Goal: Information Seeking & Learning: Learn about a topic

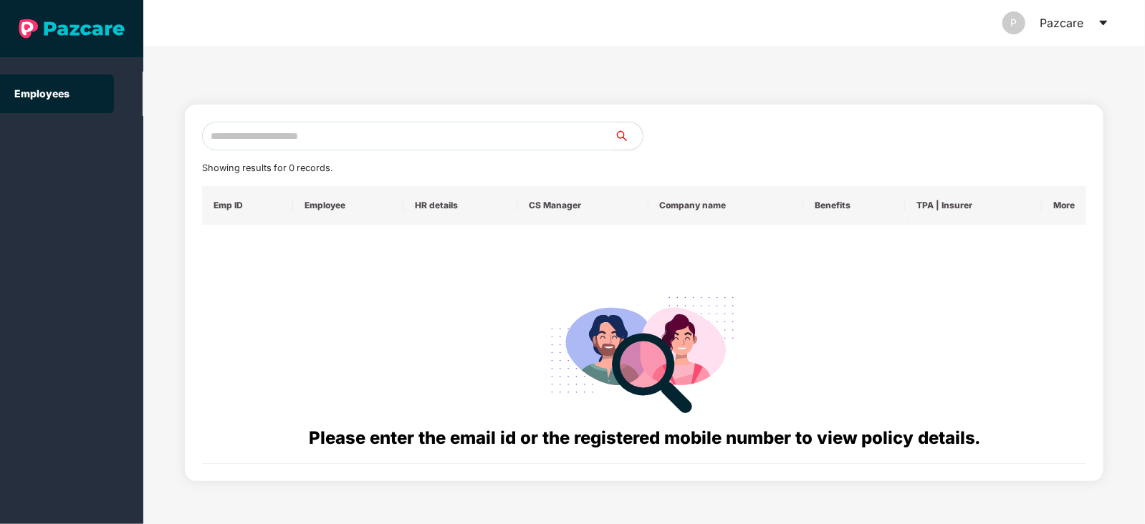
click at [308, 145] on input "text" at bounding box center [408, 136] width 412 height 29
click at [253, 133] on input "text" at bounding box center [408, 136] width 412 height 29
paste input "**********"
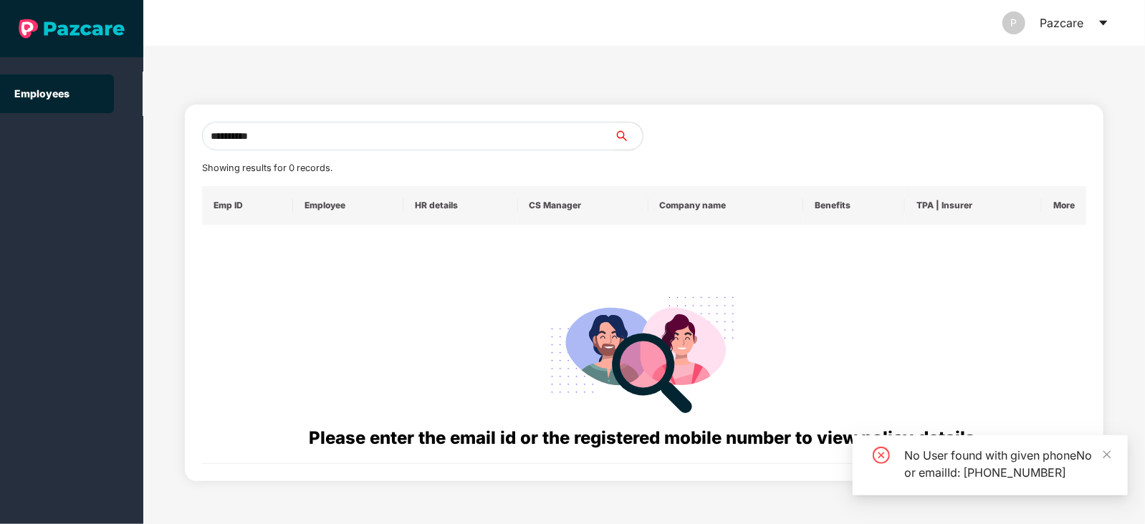
click at [307, 142] on input "**********" at bounding box center [408, 136] width 412 height 29
type input "**********"
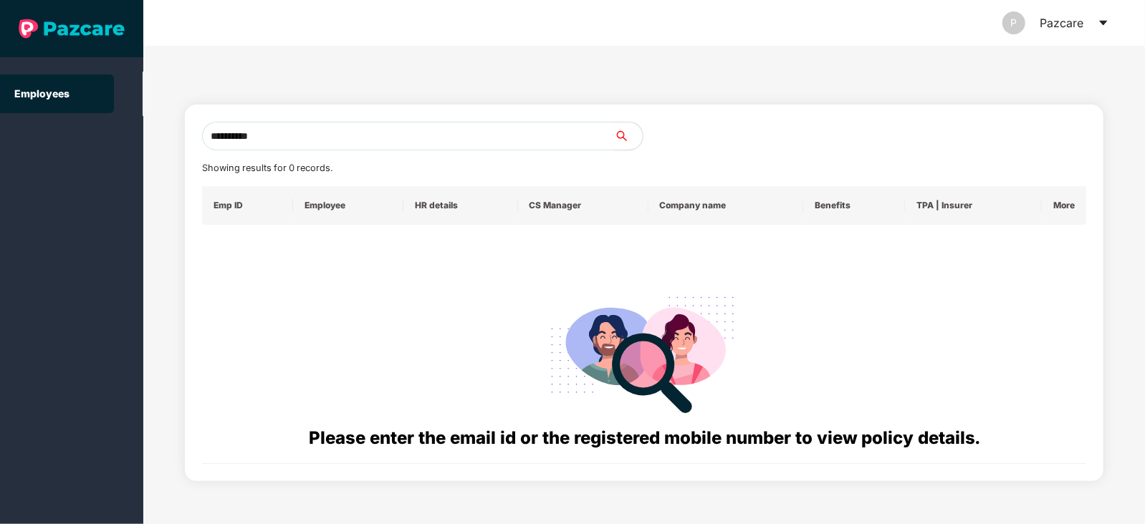
click at [292, 125] on input "**********" at bounding box center [408, 136] width 412 height 29
click at [229, 137] on input "text" at bounding box center [408, 136] width 412 height 29
click at [304, 133] on input "text" at bounding box center [408, 136] width 412 height 29
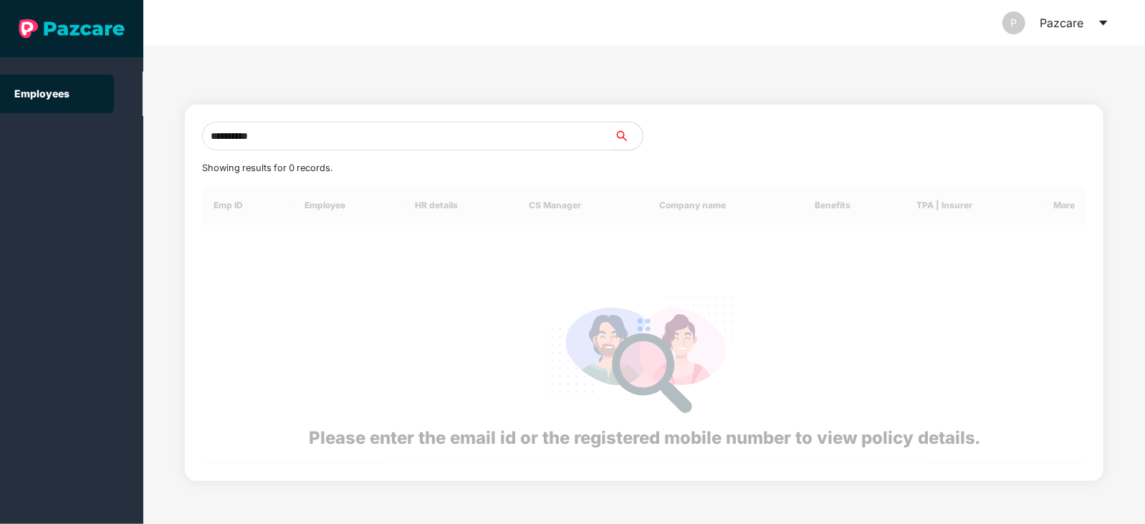
type input "**********"
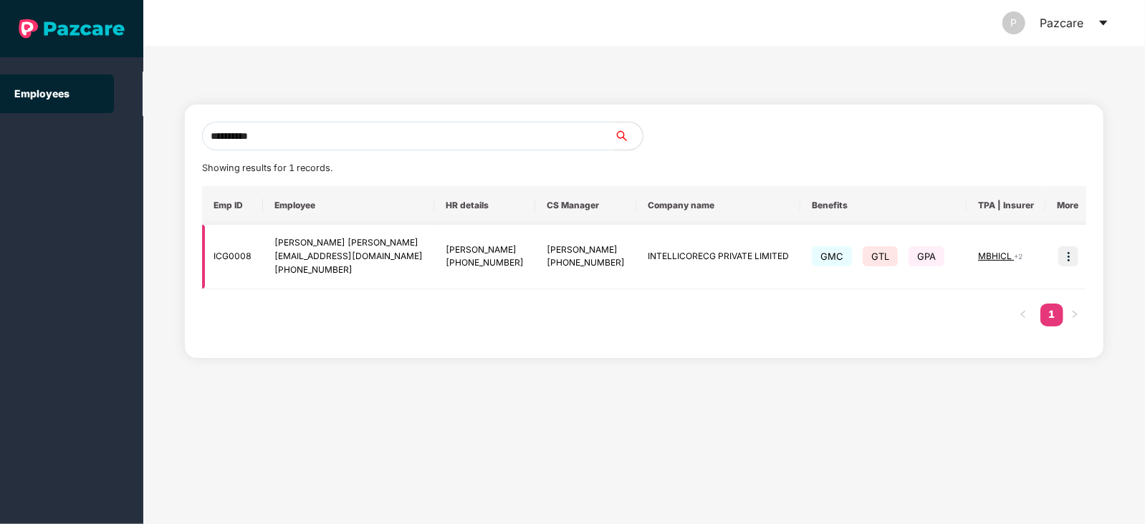
click at [1067, 261] on img at bounding box center [1068, 256] width 20 height 20
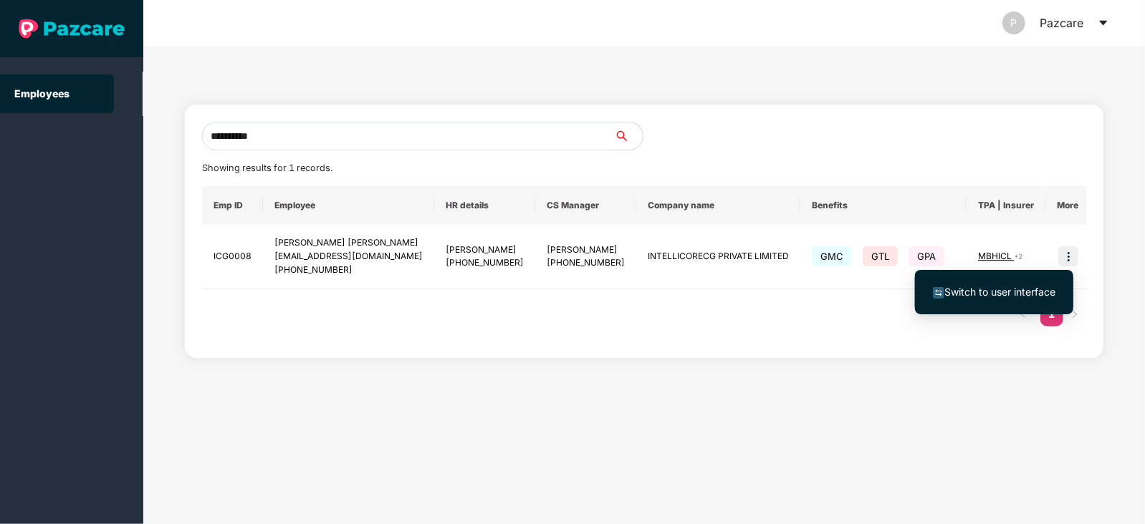
click at [1010, 287] on span "Switch to user interface" at bounding box center [999, 292] width 111 height 12
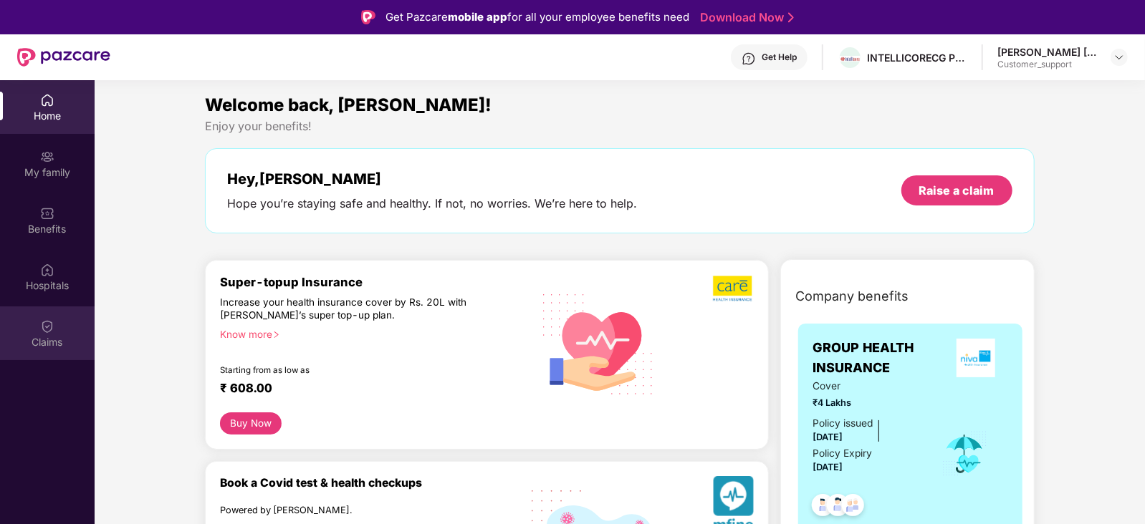
click at [44, 337] on div "Claims" at bounding box center [47, 342] width 95 height 14
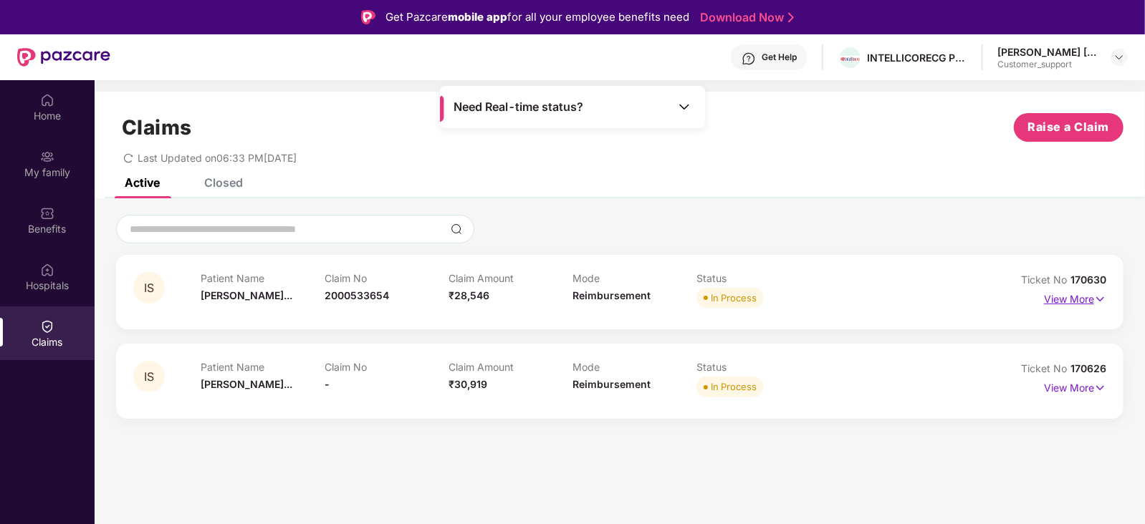
click at [1091, 293] on p "View More" at bounding box center [1075, 297] width 62 height 19
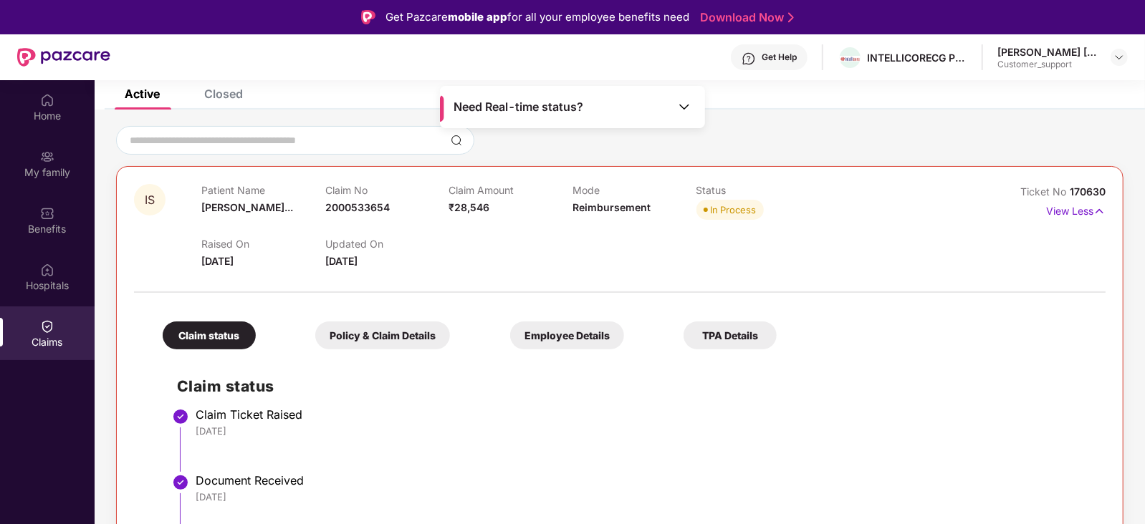
scroll to position [80, 0]
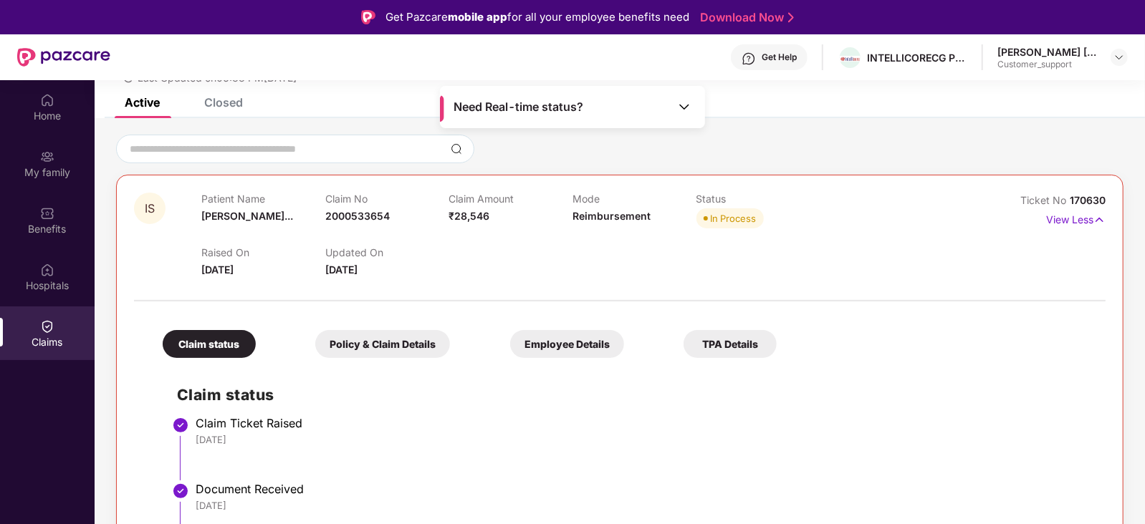
click at [1080, 194] on span "170630" at bounding box center [1088, 200] width 36 height 12
copy div "No 170630"
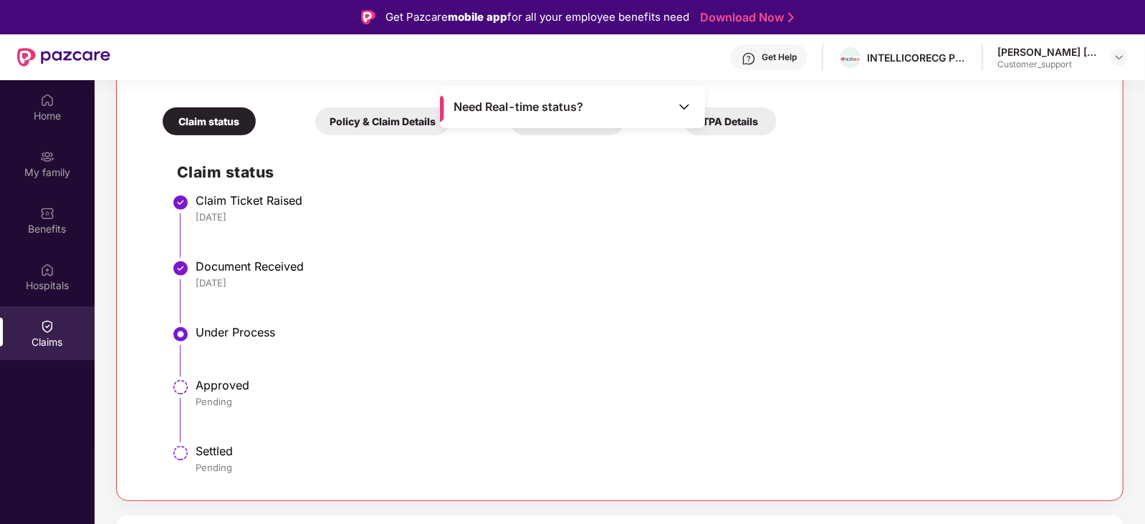
scroll to position [0, 0]
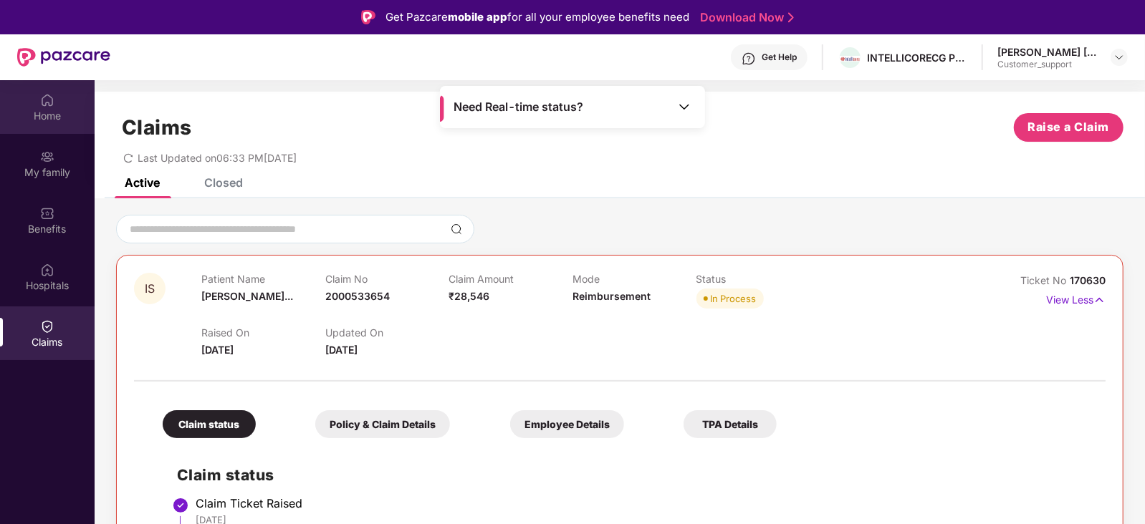
click at [65, 115] on div "Home" at bounding box center [47, 116] width 95 height 14
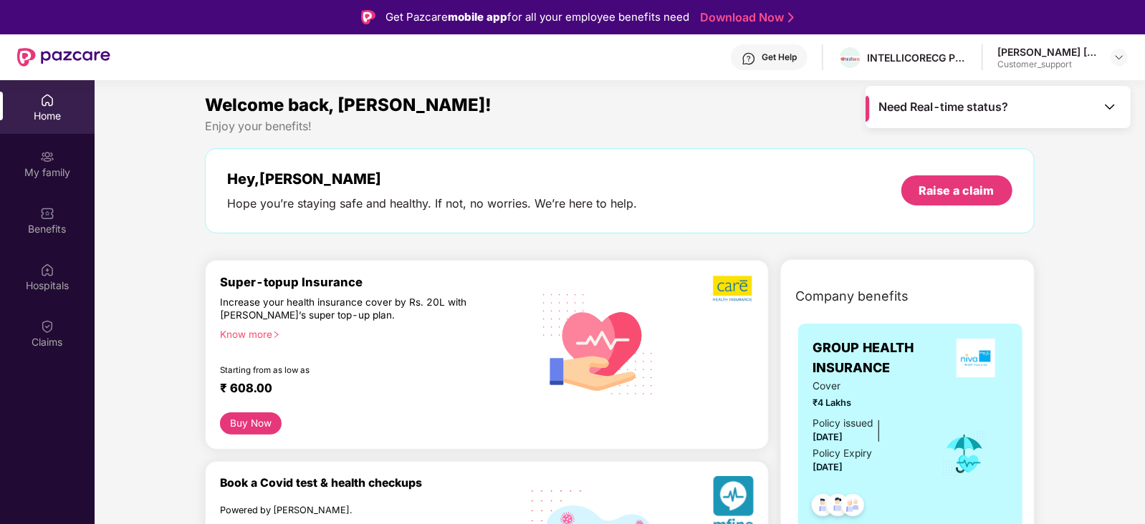
click at [1051, 43] on div "Get Help INTELLICORECG PRIVATE LIMITED Shrikant Sasidharan Pandiyath Customer_s…" at bounding box center [618, 57] width 1017 height 46
click at [1050, 47] on div "[PERSON_NAME] [PERSON_NAME]" at bounding box center [1047, 52] width 100 height 14
click at [1126, 51] on div at bounding box center [1118, 57] width 17 height 17
click at [1123, 52] on img at bounding box center [1118, 57] width 11 height 11
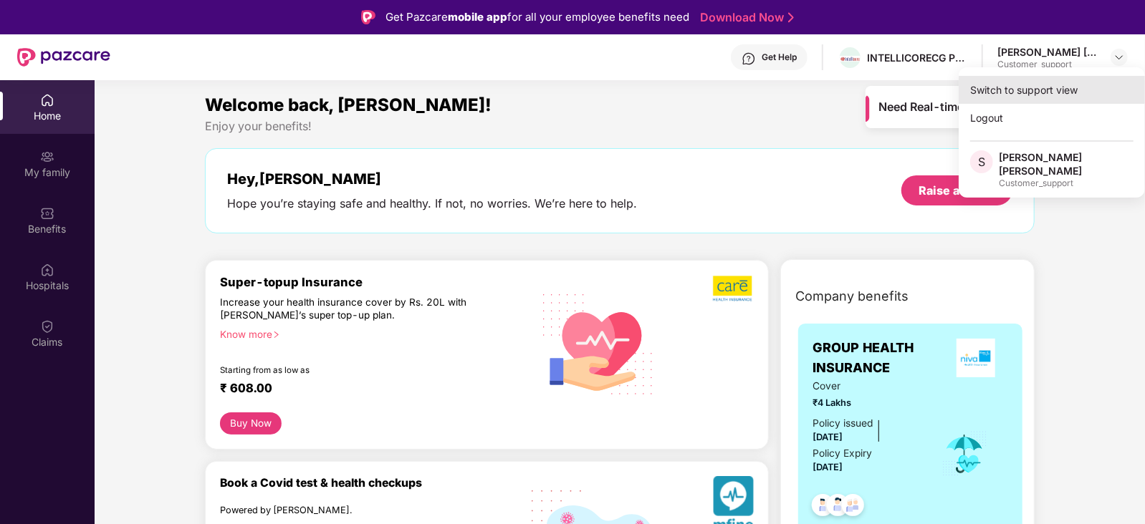
click at [1068, 98] on div "Switch to support view" at bounding box center [1052, 90] width 186 height 28
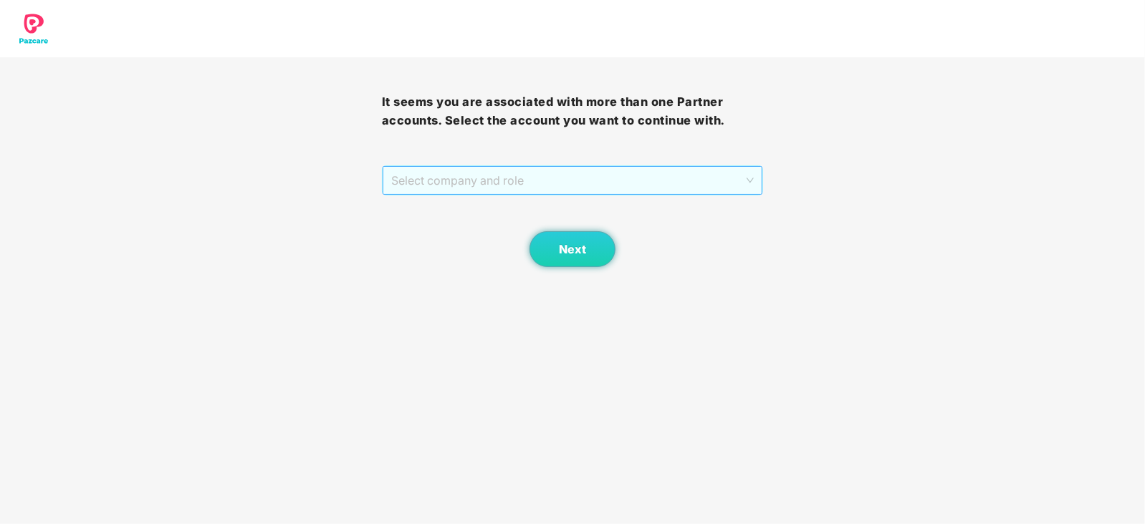
click at [565, 179] on span "Select company and role" at bounding box center [572, 180] width 363 height 27
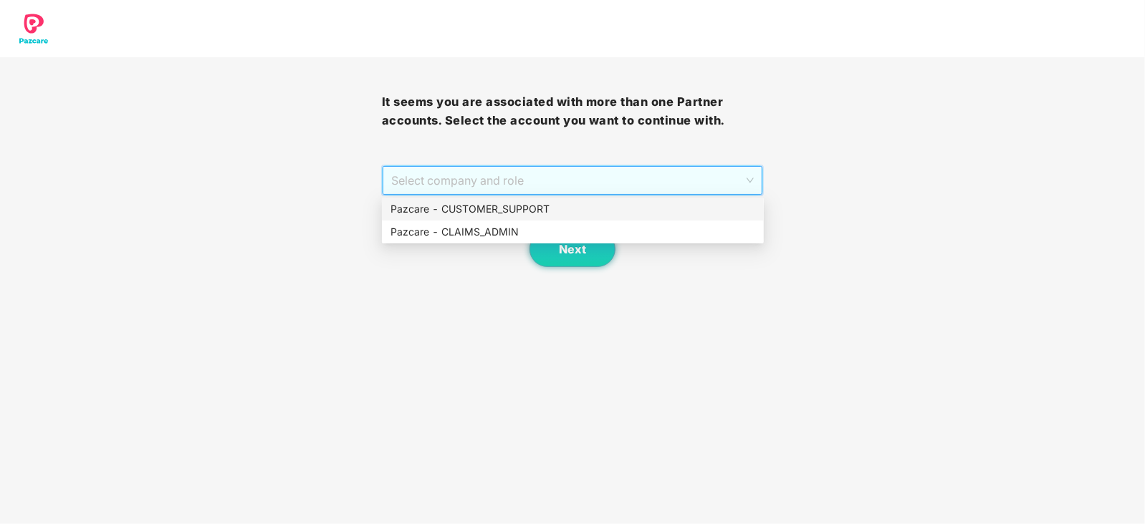
click at [507, 203] on div "Pazcare - CUSTOMER_SUPPORT" at bounding box center [572, 209] width 365 height 16
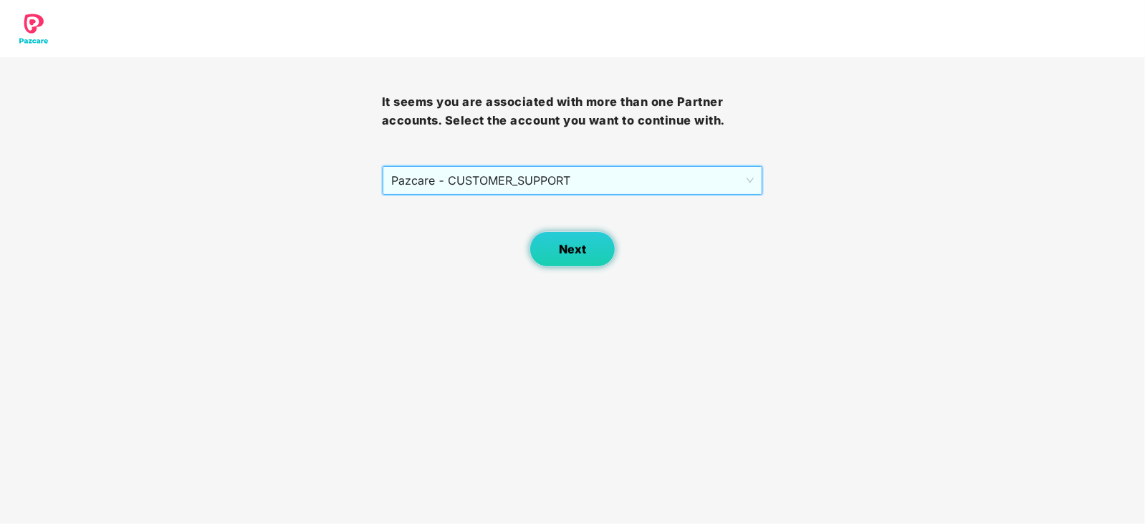
click at [575, 243] on span "Next" at bounding box center [572, 250] width 27 height 14
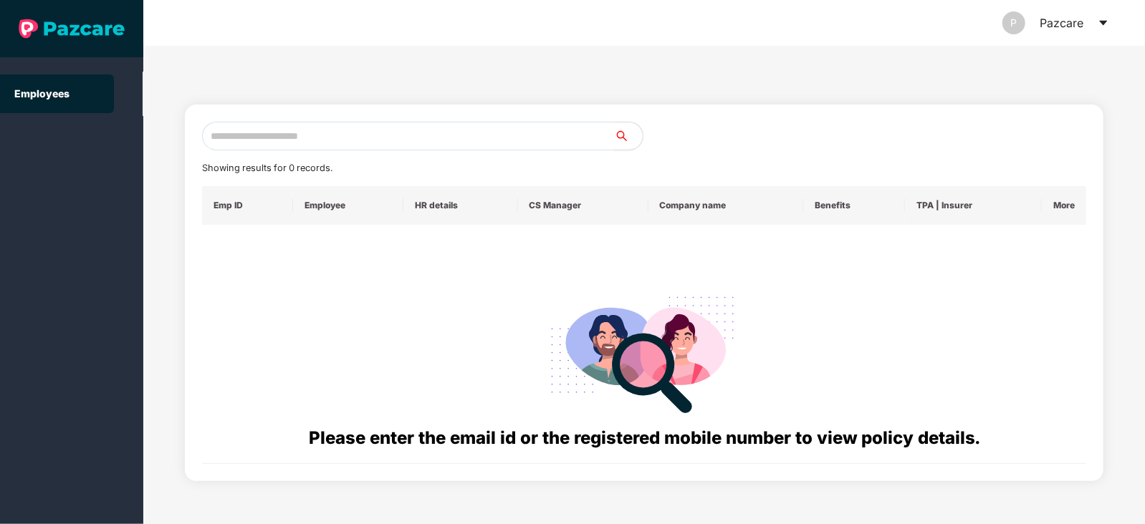
click at [328, 133] on input "text" at bounding box center [408, 136] width 412 height 29
paste input "**********"
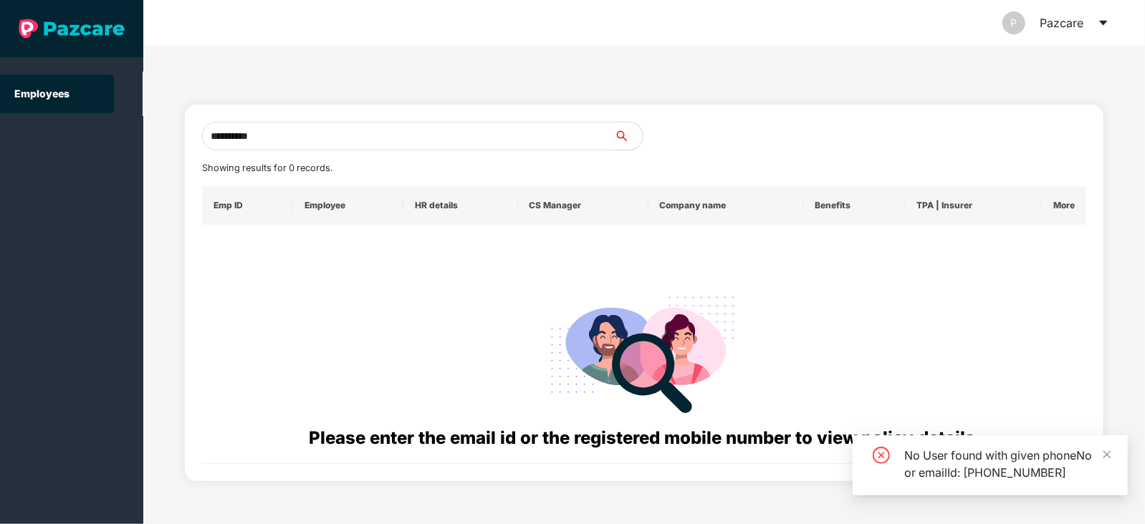
click at [226, 137] on input "**********" at bounding box center [408, 136] width 412 height 29
click at [304, 141] on input "**********" at bounding box center [408, 136] width 412 height 29
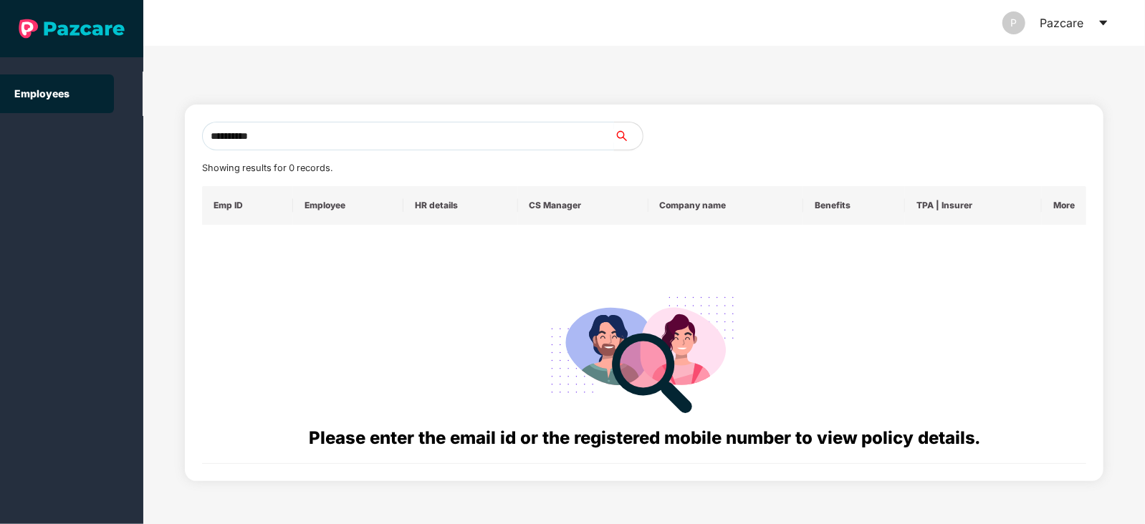
click at [327, 145] on input "**********" at bounding box center [408, 136] width 412 height 29
type input "*"
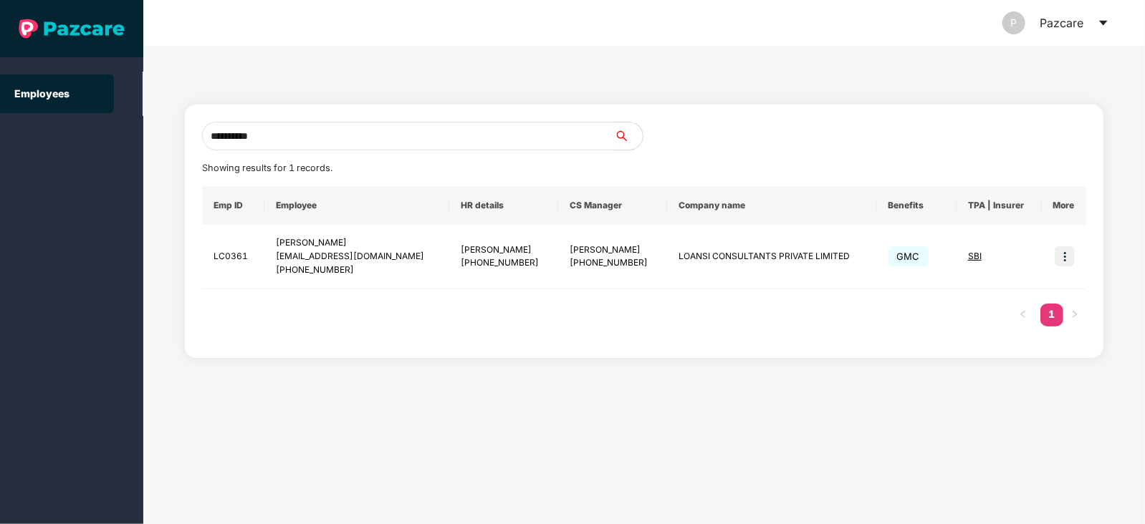
type input "**********"
click at [1066, 256] on img at bounding box center [1065, 256] width 20 height 20
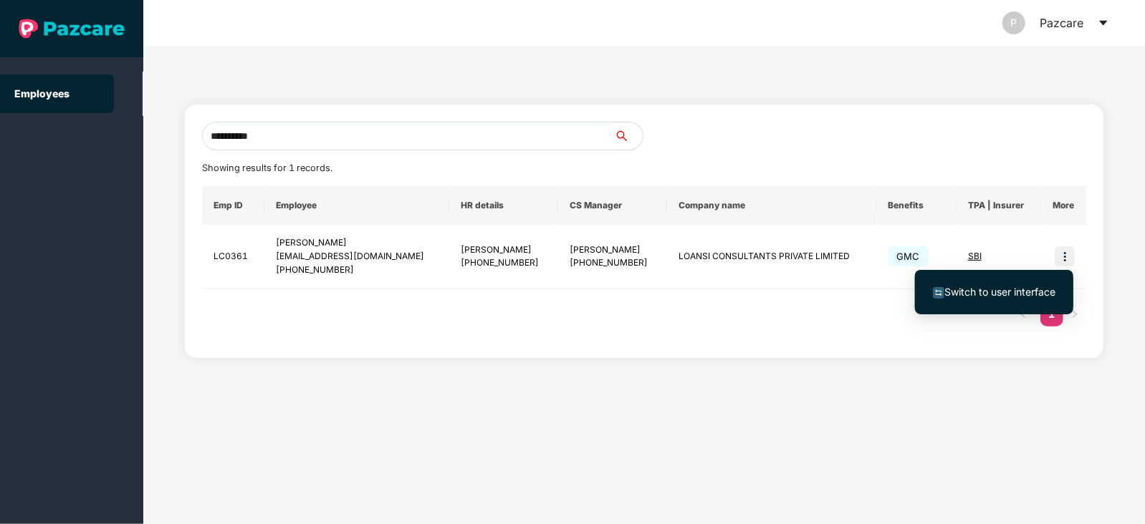
click at [971, 288] on span "Switch to user interface" at bounding box center [999, 292] width 111 height 12
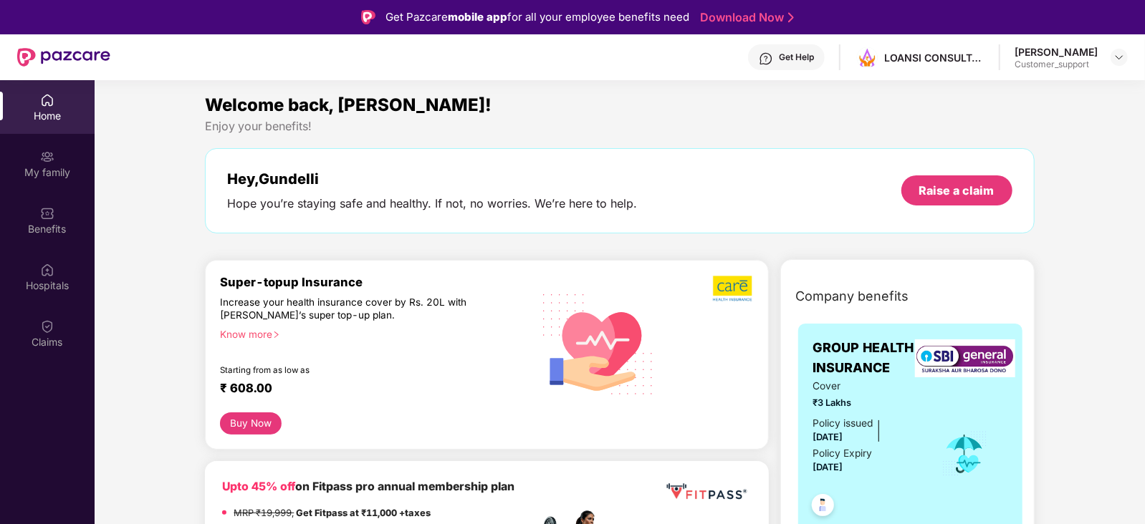
scroll to position [155, 0]
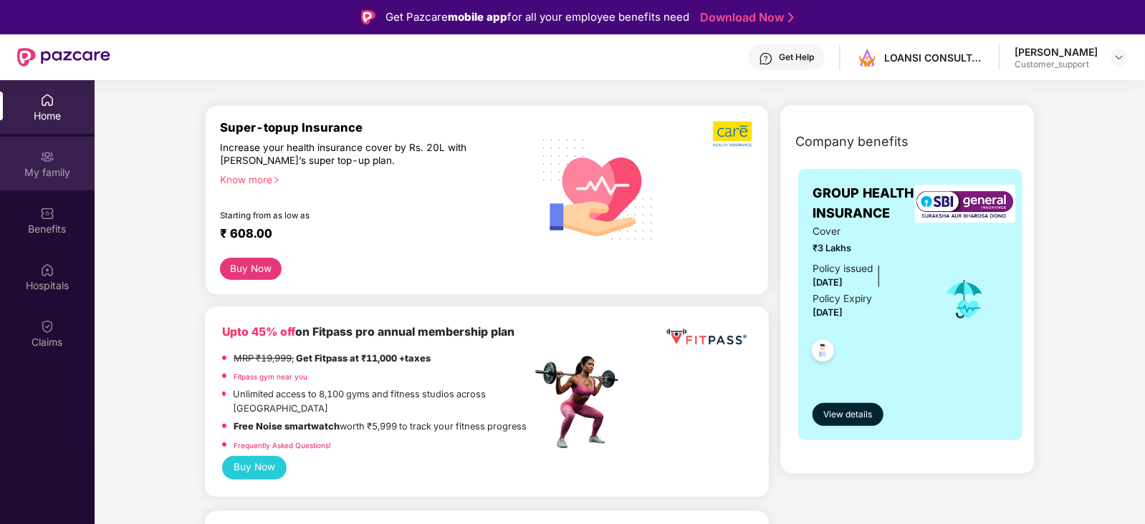
click at [36, 176] on div "My family" at bounding box center [47, 172] width 95 height 14
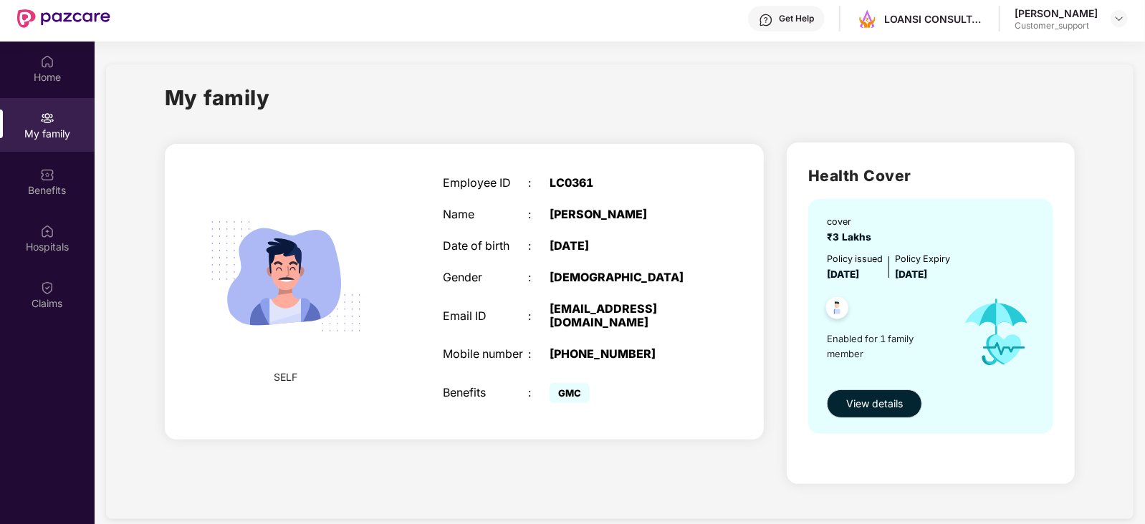
scroll to position [37, 0]
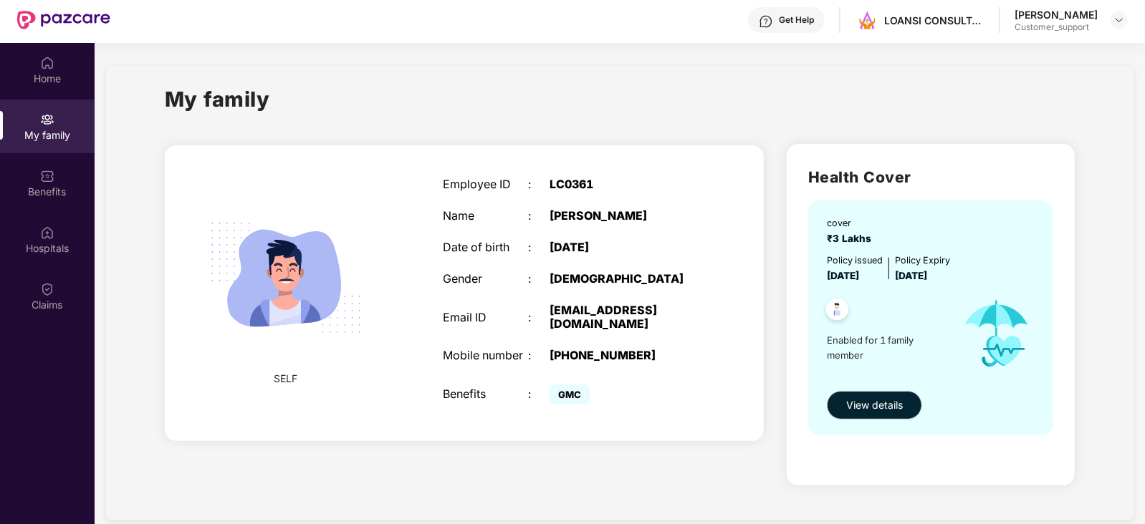
click at [814, 29] on div "Get Help" at bounding box center [786, 20] width 77 height 26
click at [570, 39] on div "Get Help LOANSI CONSULTANTS Gundelli Anil Customer_support" at bounding box center [618, 20] width 1017 height 46
click at [54, 74] on div "Home" at bounding box center [47, 79] width 95 height 14
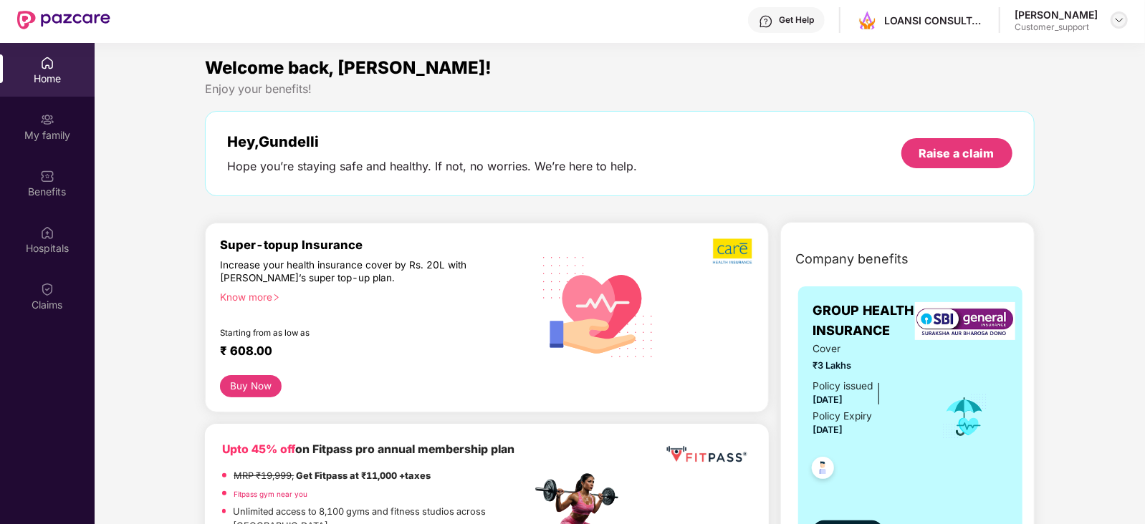
click at [1123, 16] on img at bounding box center [1118, 19] width 11 height 11
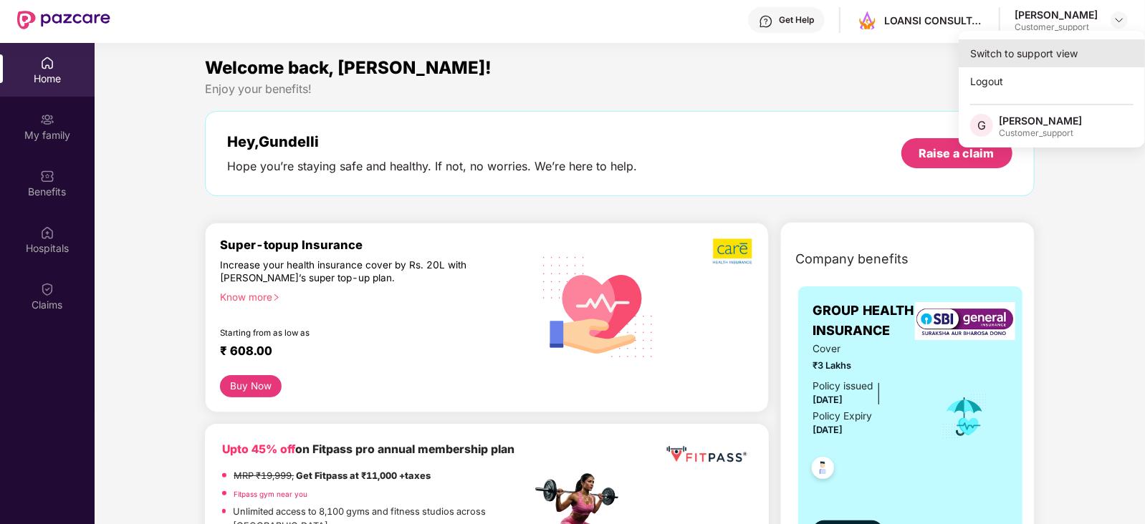
click at [1028, 44] on div "Switch to support view" at bounding box center [1052, 53] width 186 height 28
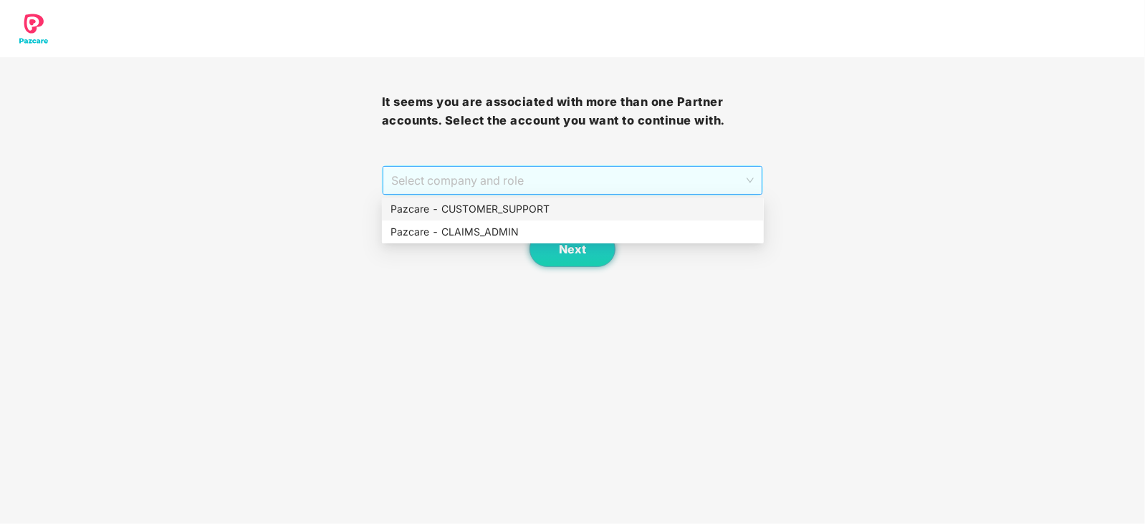
click at [575, 182] on span "Select company and role" at bounding box center [572, 180] width 363 height 27
click at [514, 210] on div "Pazcare - CUSTOMER_SUPPORT" at bounding box center [572, 209] width 365 height 16
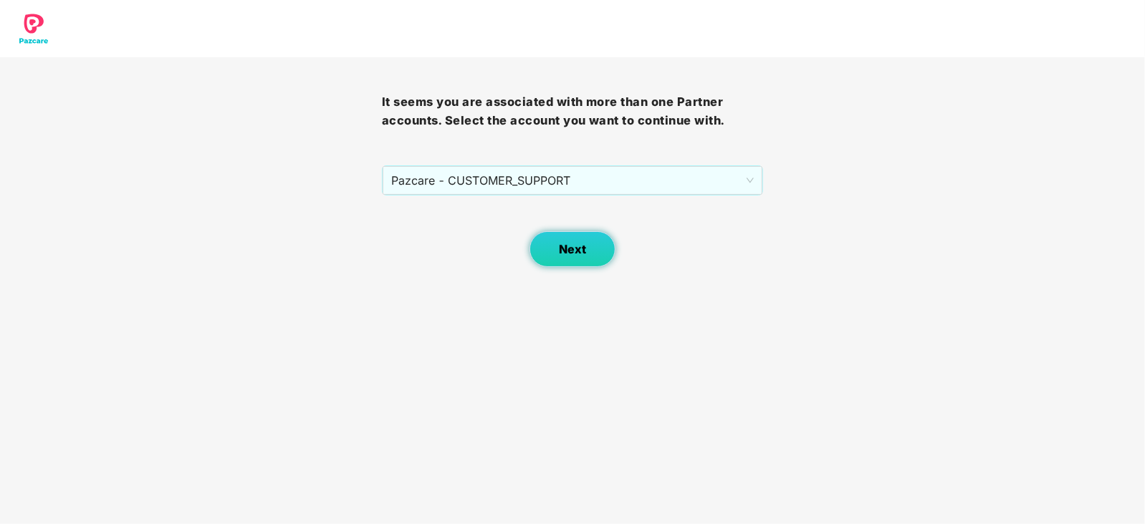
click at [562, 239] on button "Next" at bounding box center [572, 249] width 86 height 36
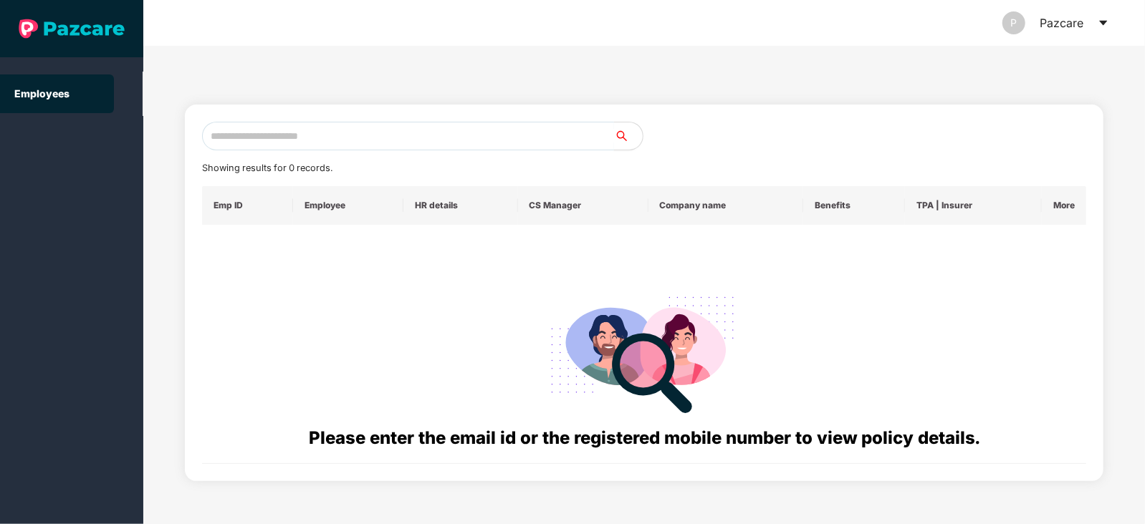
click at [294, 140] on input "text" at bounding box center [408, 136] width 412 height 29
click at [306, 133] on input "text" at bounding box center [408, 136] width 412 height 29
paste input "**********"
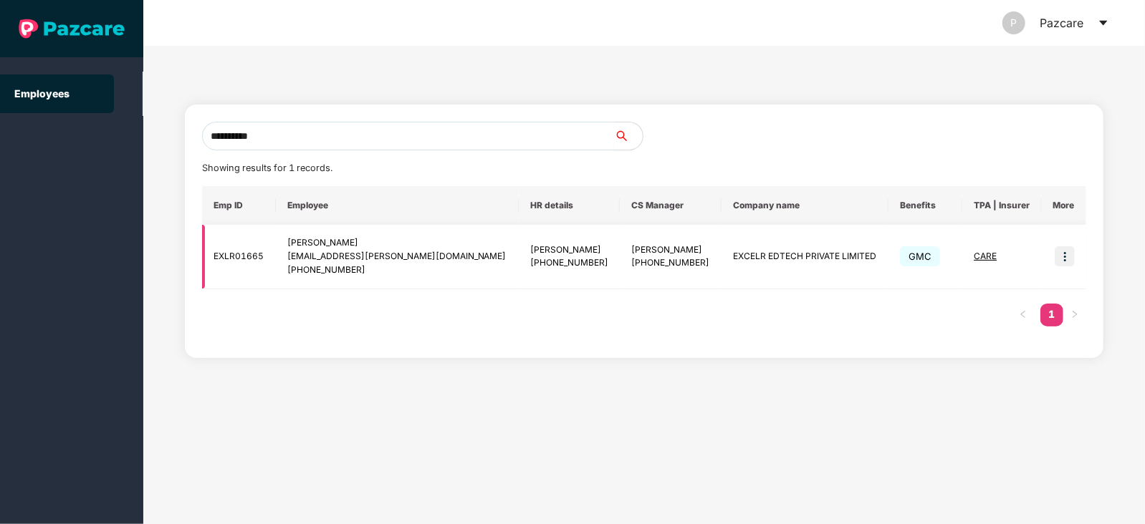
type input "**********"
click at [1075, 251] on img at bounding box center [1065, 256] width 20 height 20
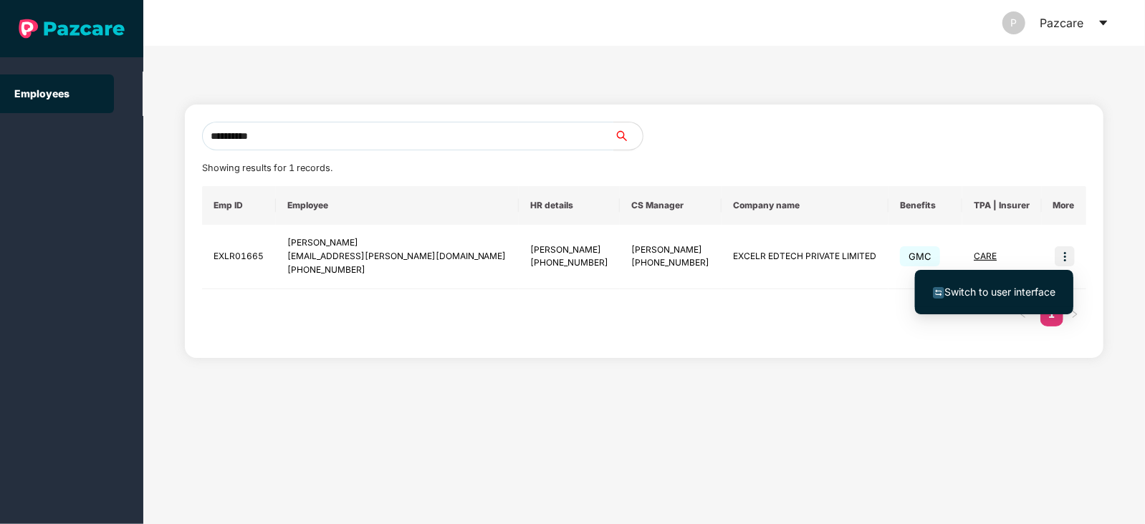
click at [976, 292] on span "Switch to user interface" at bounding box center [999, 292] width 111 height 12
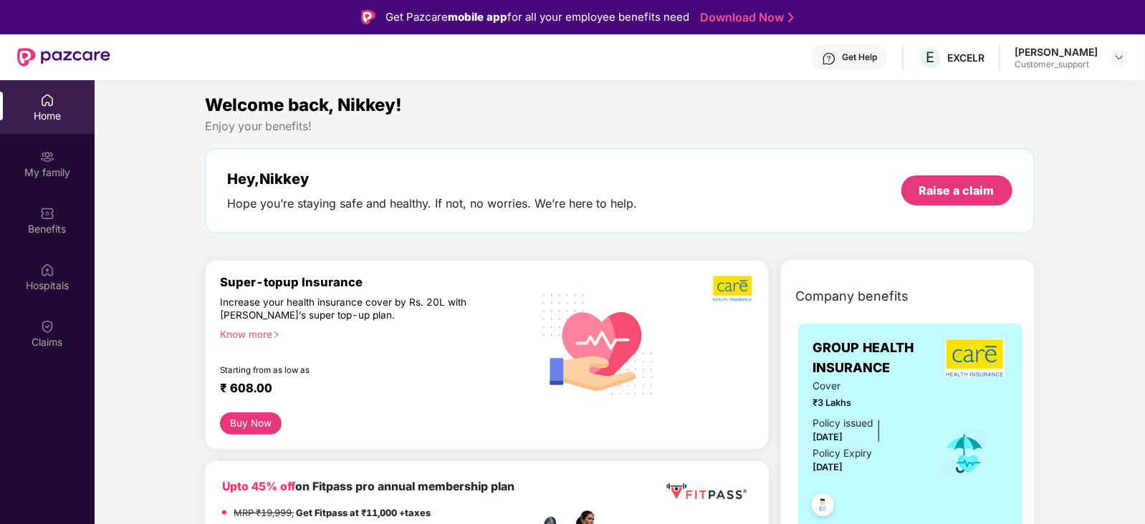
scroll to position [105, 0]
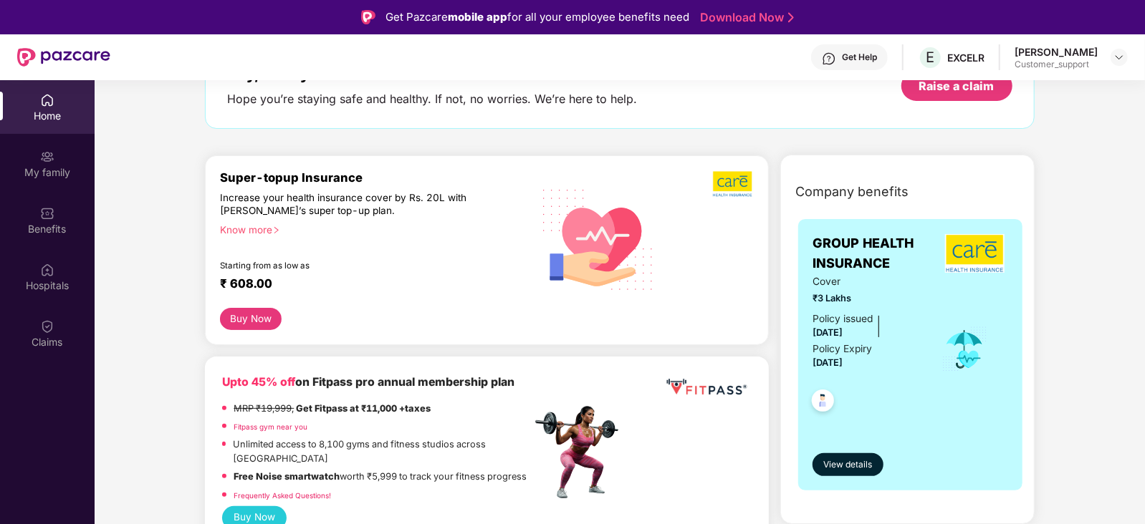
click at [743, 123] on div "Hey, Nikkey Hope you’re staying safe and healthy. If not, no worries. We’re her…" at bounding box center [619, 86] width 829 height 85
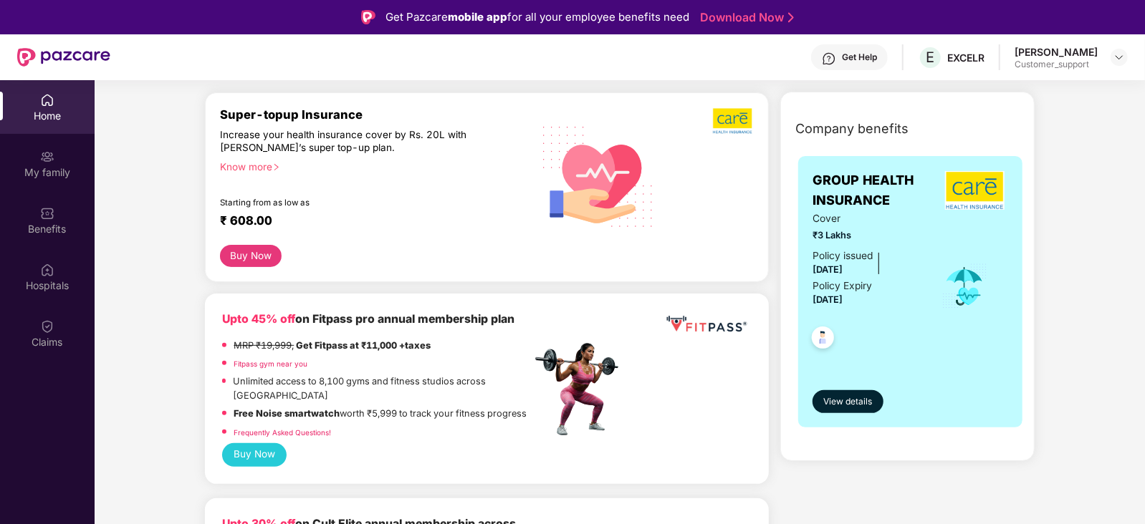
scroll to position [0, 0]
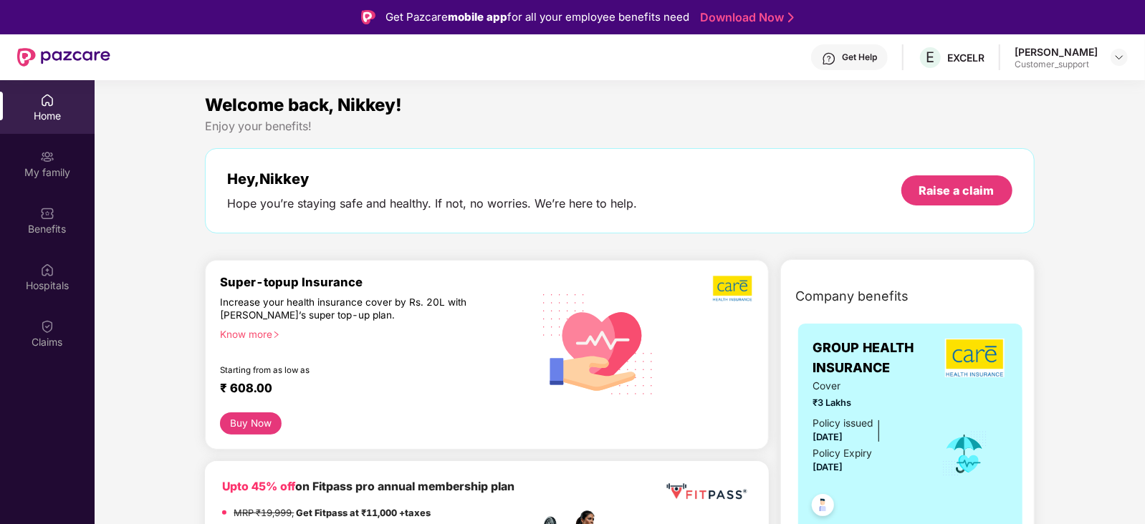
click at [849, 63] on div "Get Help" at bounding box center [849, 57] width 77 height 26
click at [1113, 54] on div at bounding box center [1118, 57] width 17 height 17
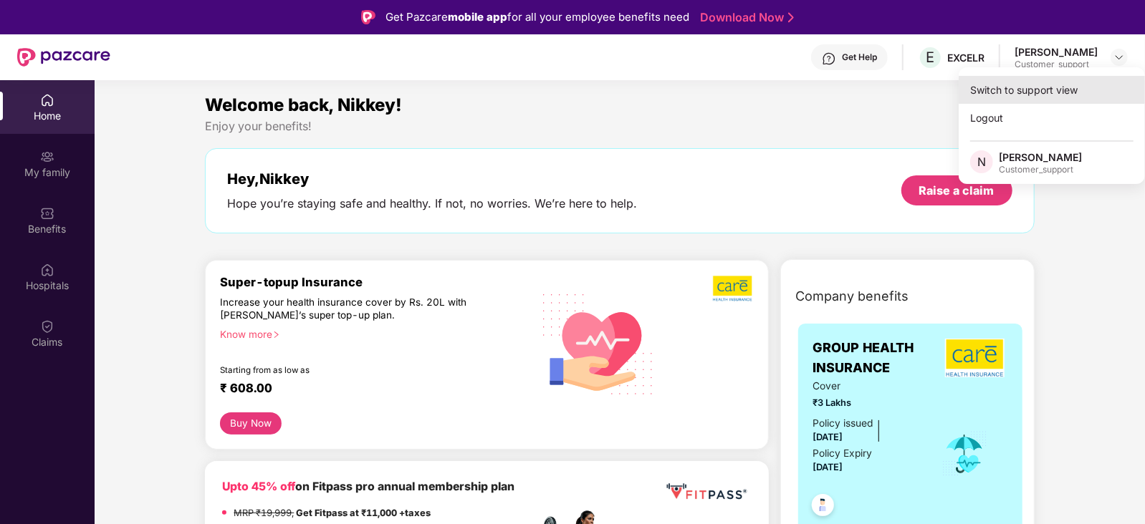
click at [1027, 95] on div "Switch to support view" at bounding box center [1052, 90] width 186 height 28
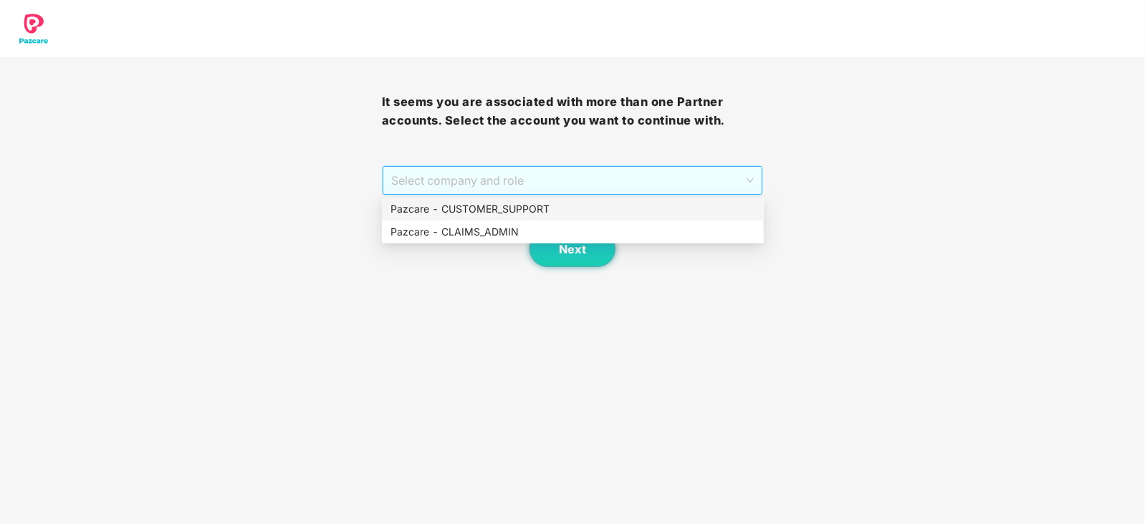
click at [703, 186] on span "Select company and role" at bounding box center [572, 180] width 363 height 27
click at [537, 211] on div "Pazcare - CUSTOMER_SUPPORT" at bounding box center [572, 209] width 365 height 16
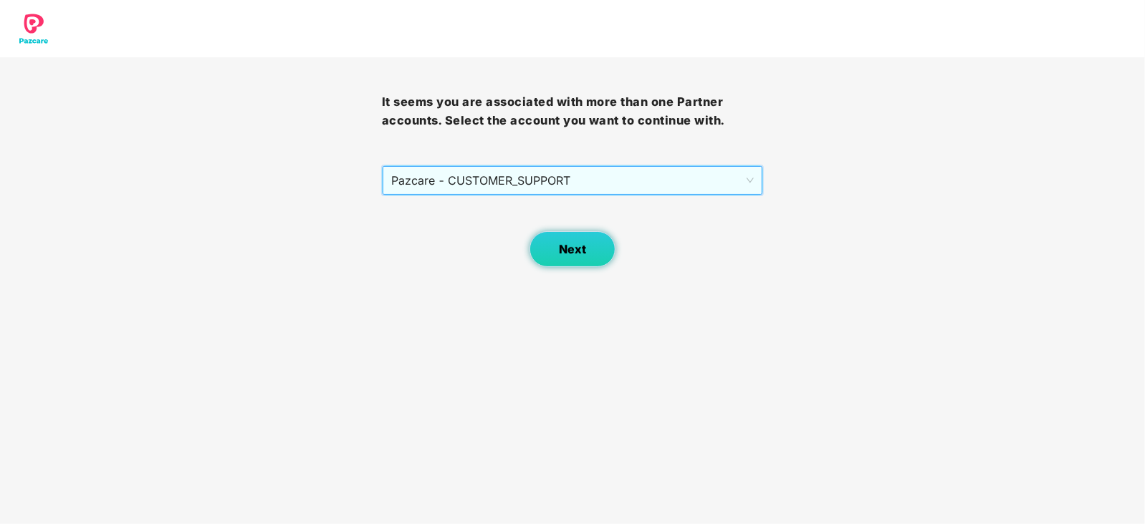
click at [555, 249] on button "Next" at bounding box center [572, 249] width 86 height 36
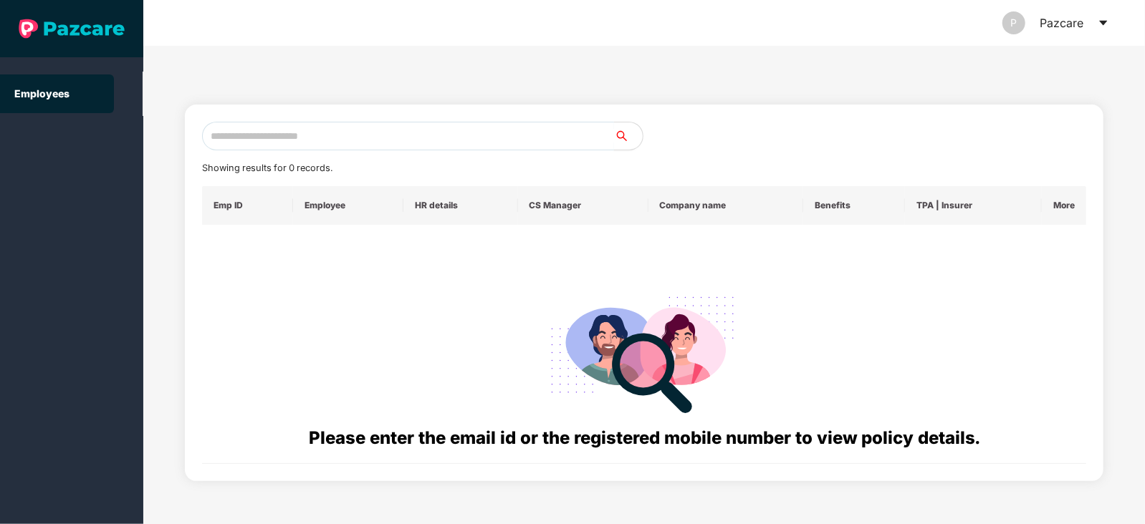
click at [303, 140] on input "text" at bounding box center [408, 136] width 412 height 29
paste input "**********"
type input "**********"
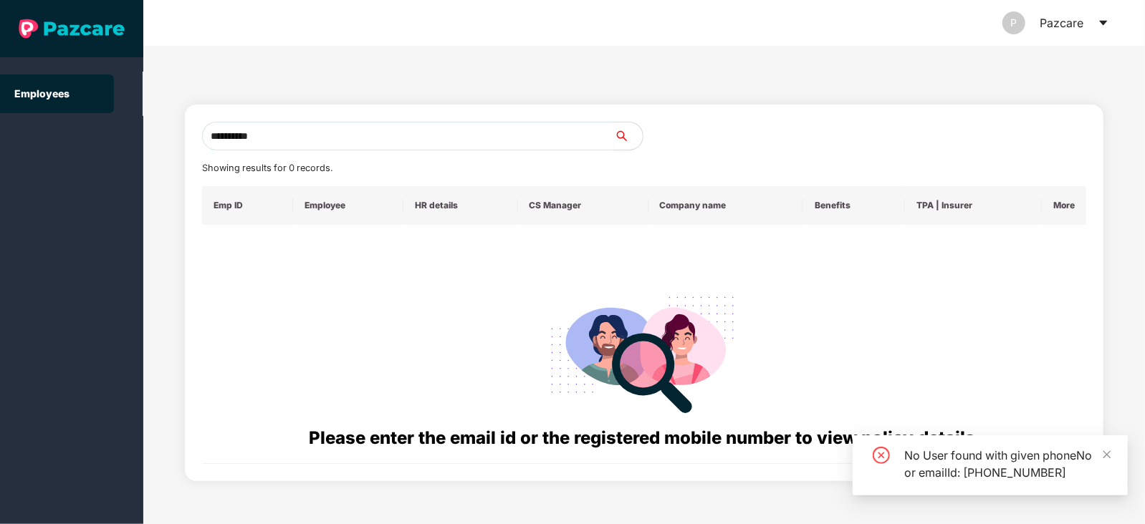
click at [275, 140] on input "**********" at bounding box center [408, 136] width 412 height 29
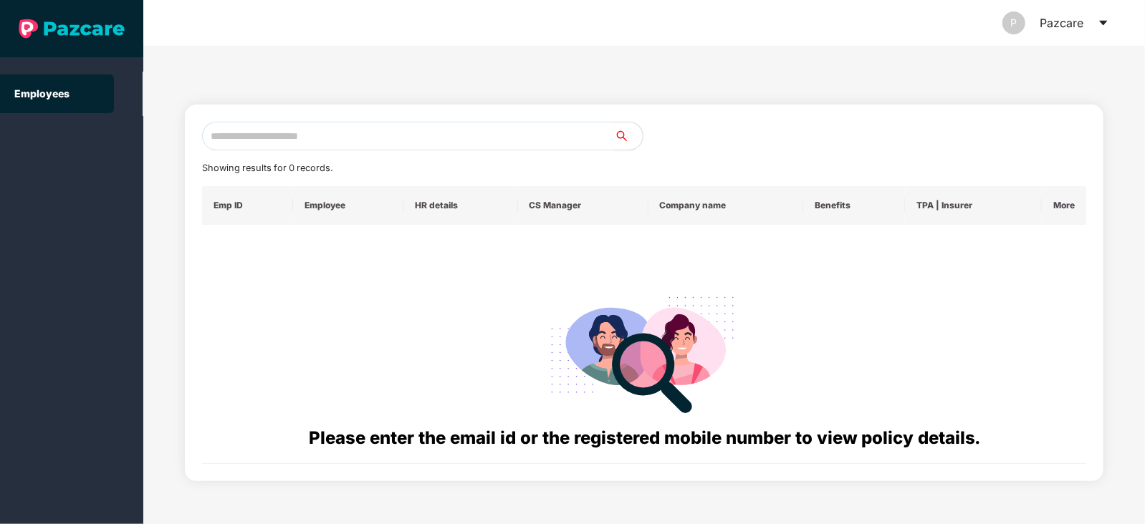
click at [231, 123] on input "text" at bounding box center [408, 136] width 412 height 29
click at [261, 145] on input "text" at bounding box center [408, 136] width 412 height 29
click at [240, 130] on input "text" at bounding box center [408, 136] width 412 height 29
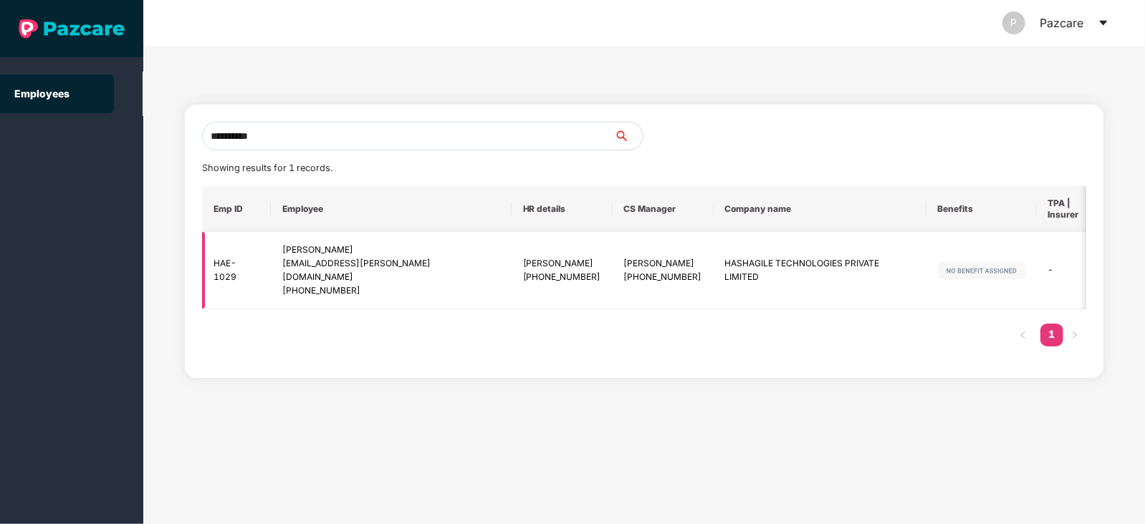
type input "**********"
click at [351, 252] on div "Kolla Satyakrishna" at bounding box center [391, 251] width 218 height 14
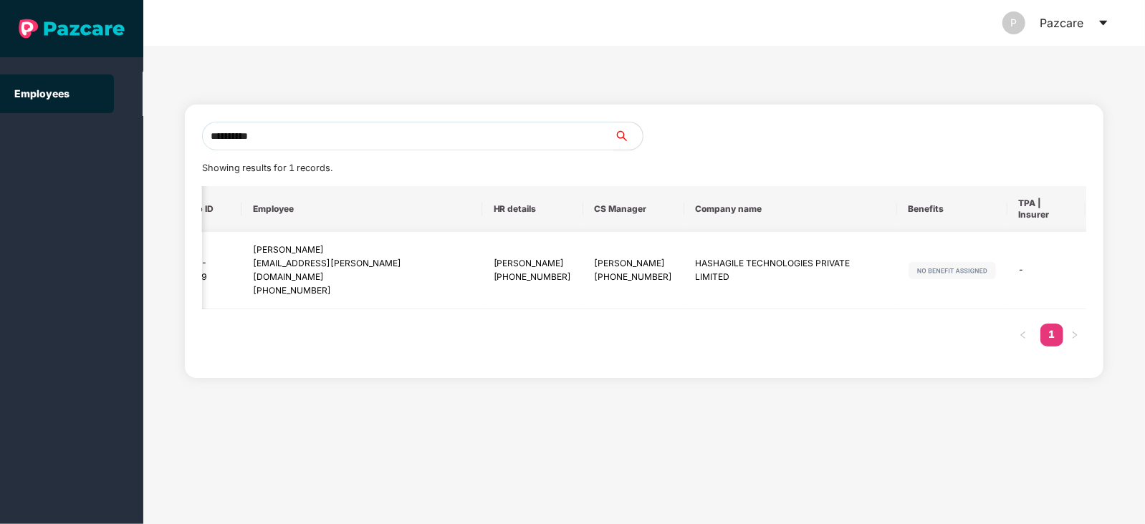
click at [1102, 264] on img at bounding box center [1112, 271] width 20 height 20
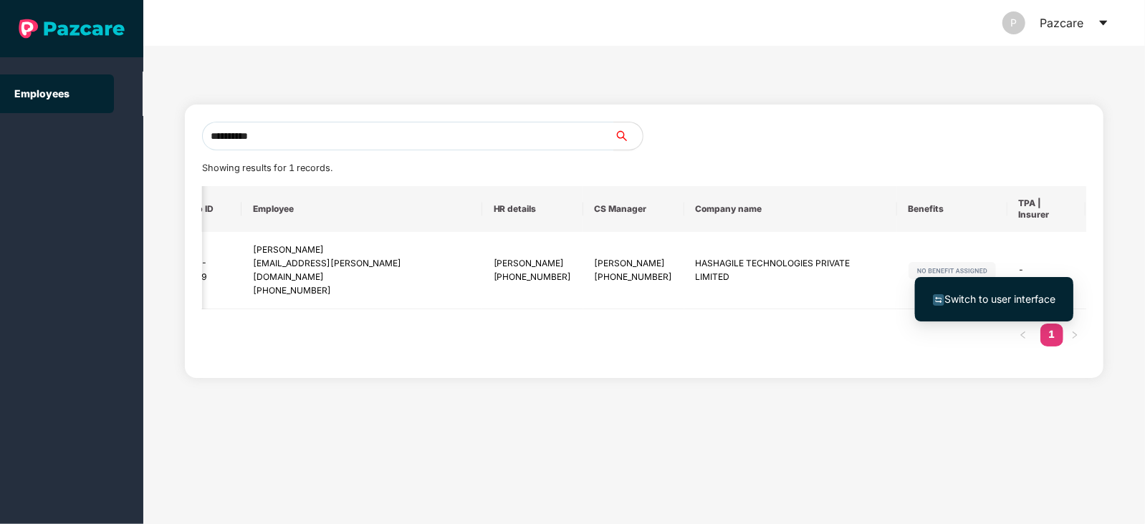
click at [1004, 297] on span "Switch to user interface" at bounding box center [999, 299] width 111 height 12
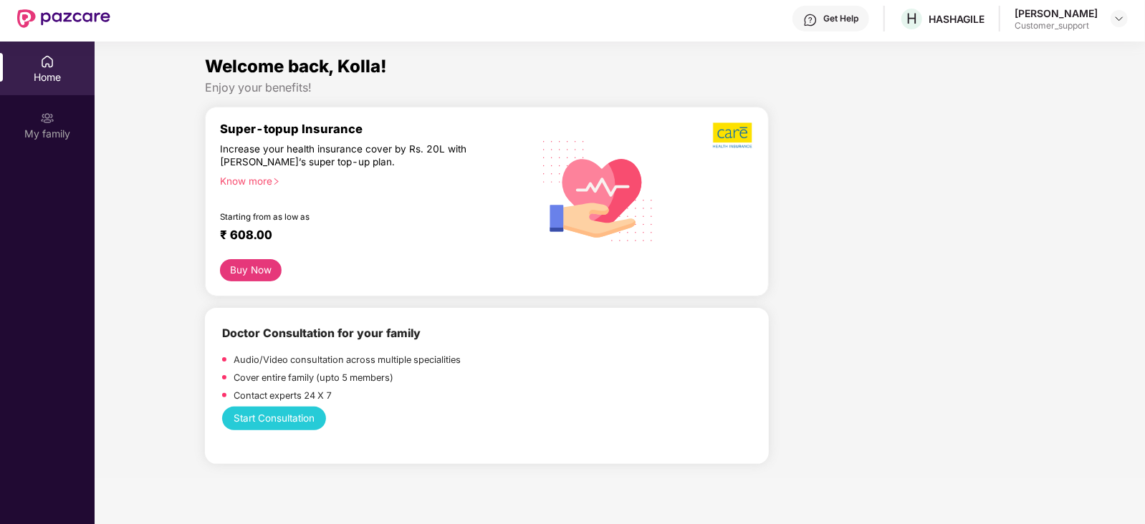
scroll to position [40, 0]
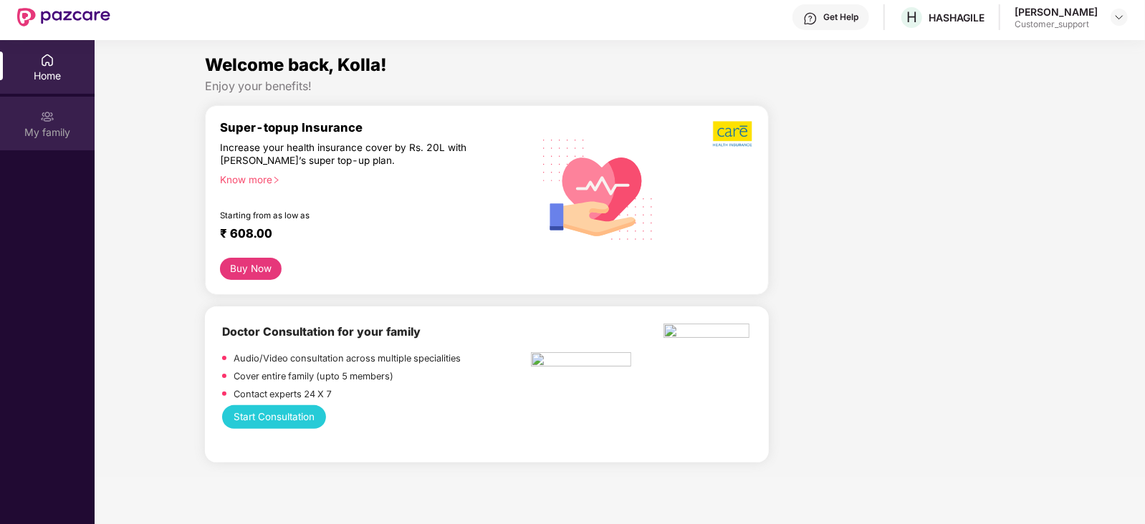
click at [57, 130] on div "My family" at bounding box center [47, 132] width 95 height 14
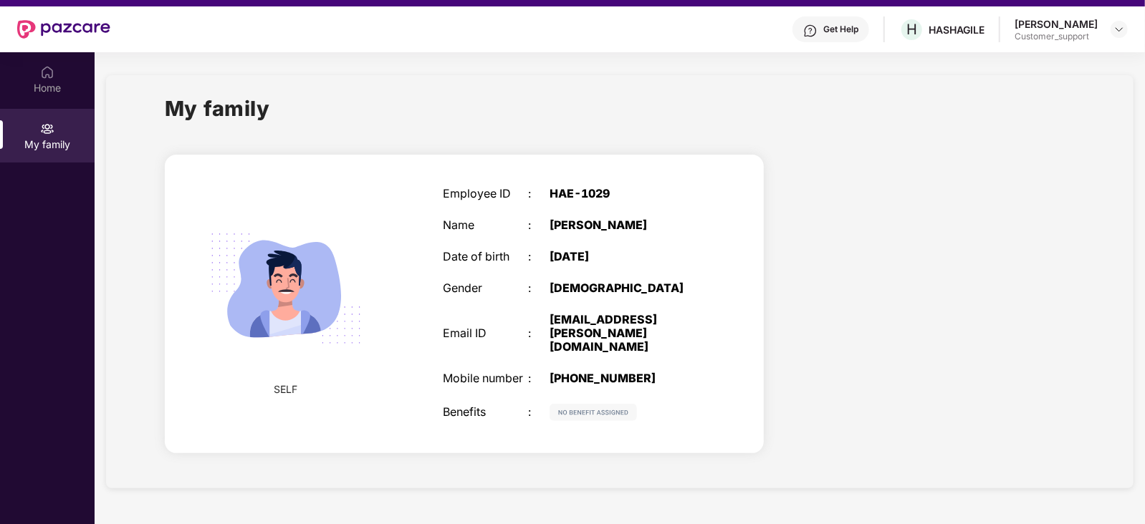
scroll to position [29, 0]
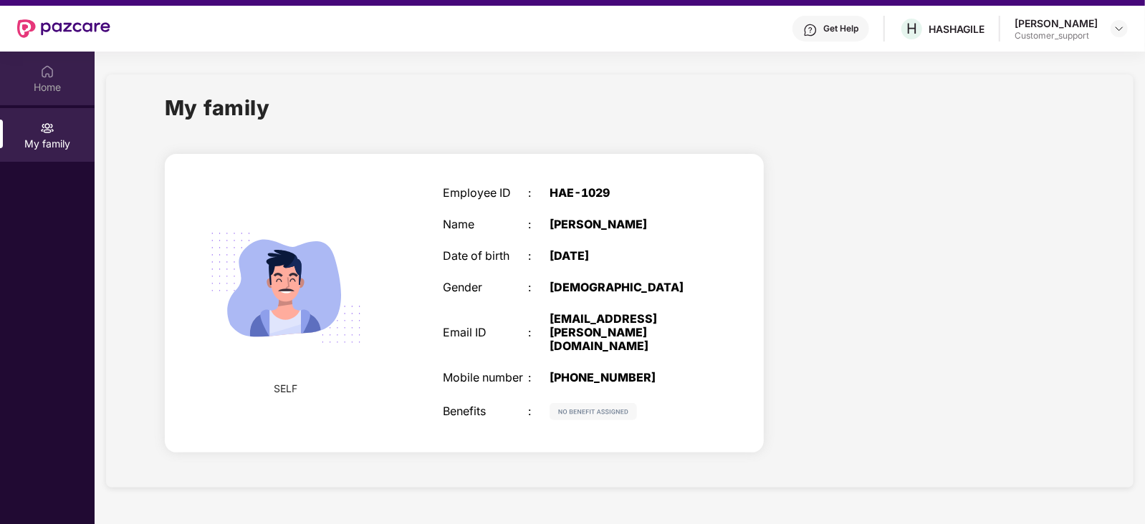
click at [49, 75] on img at bounding box center [47, 71] width 14 height 14
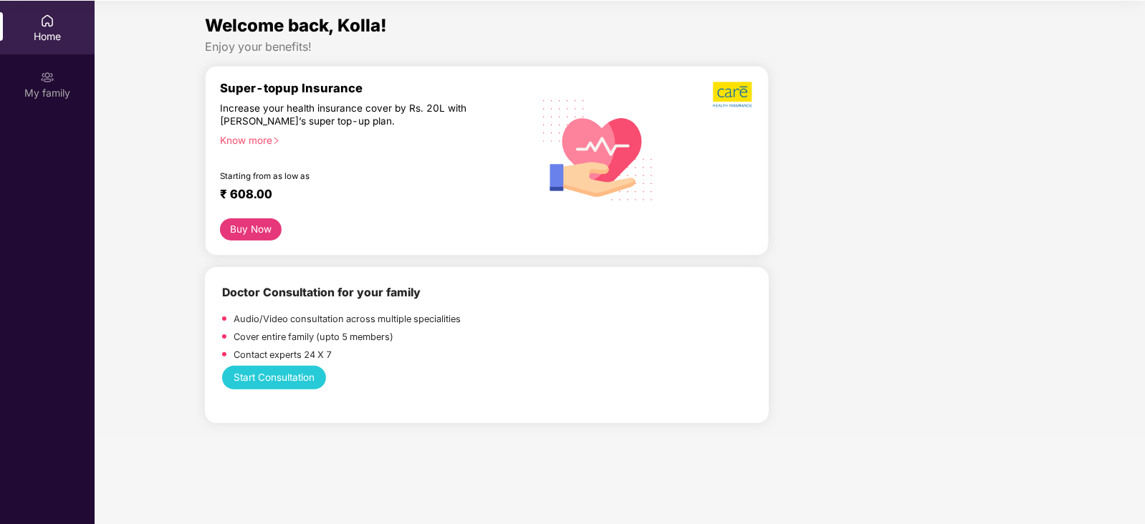
scroll to position [0, 0]
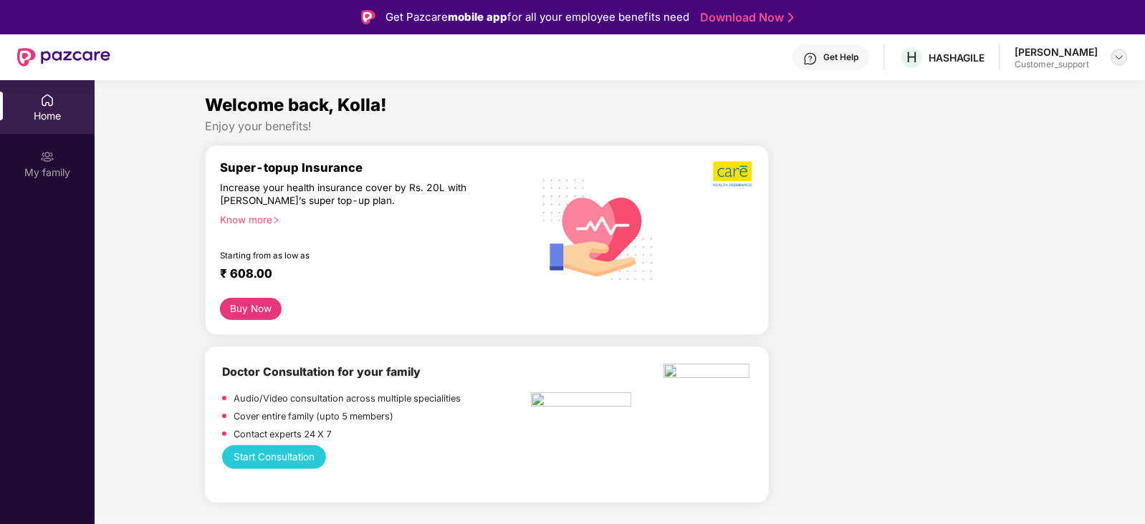
click at [1114, 55] on img at bounding box center [1118, 57] width 11 height 11
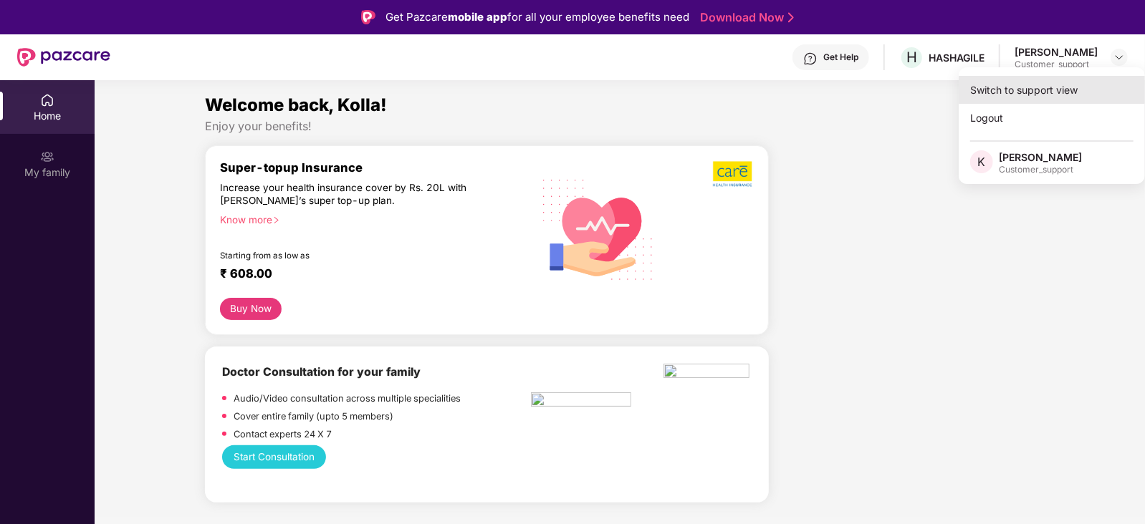
click at [1025, 95] on div "Switch to support view" at bounding box center [1052, 90] width 186 height 28
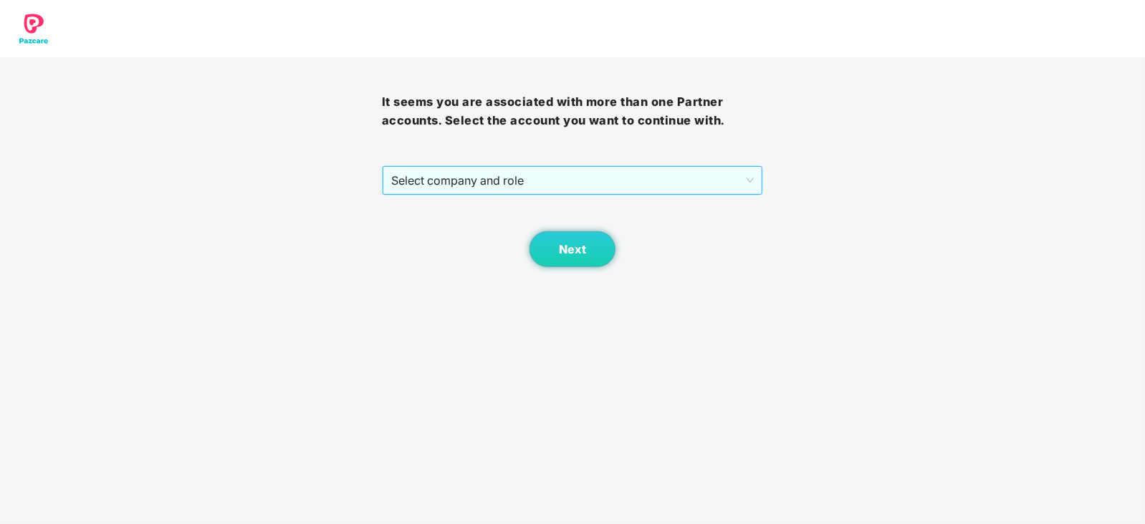
click at [742, 170] on span "Select company and role" at bounding box center [572, 180] width 363 height 27
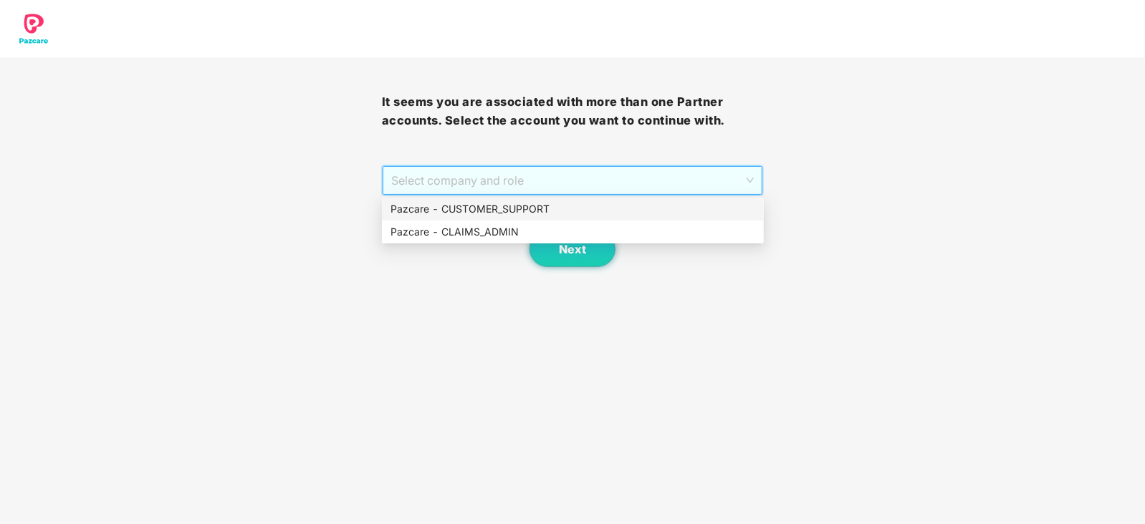
click at [517, 216] on div "Pazcare - CUSTOMER_SUPPORT" at bounding box center [572, 209] width 365 height 16
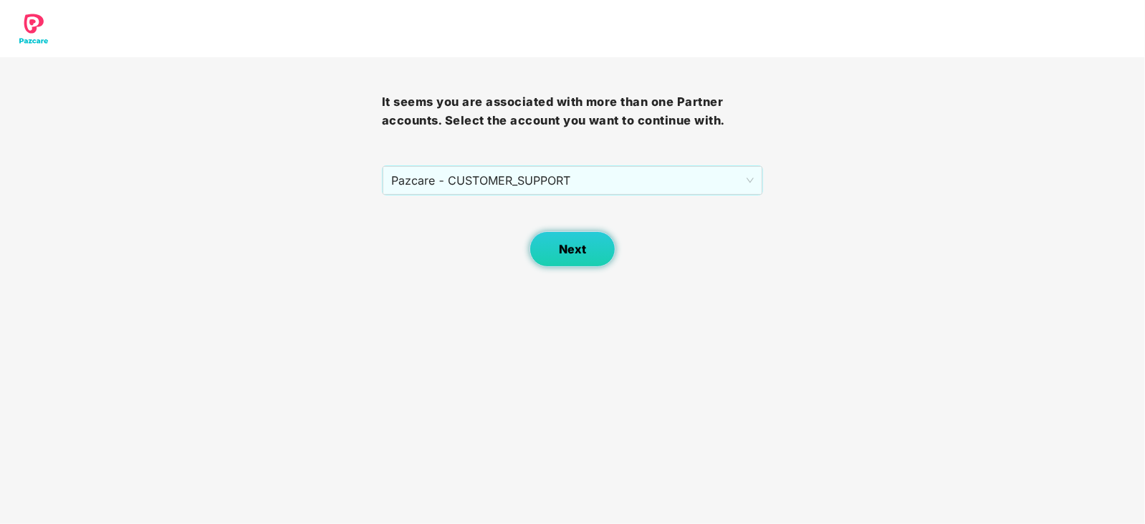
click at [573, 244] on span "Next" at bounding box center [572, 250] width 27 height 14
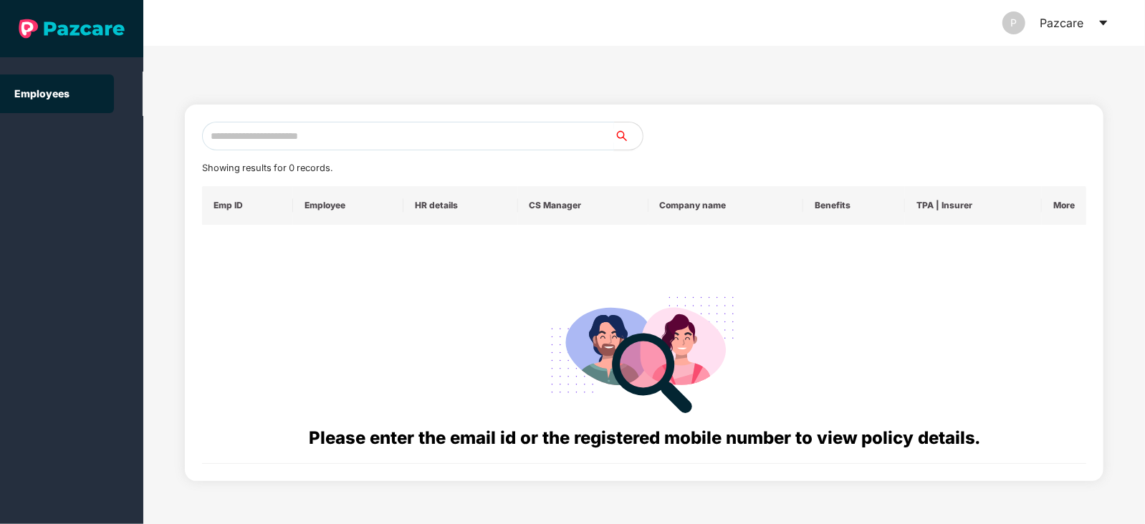
click at [274, 146] on input "text" at bounding box center [408, 136] width 412 height 29
paste input "**********"
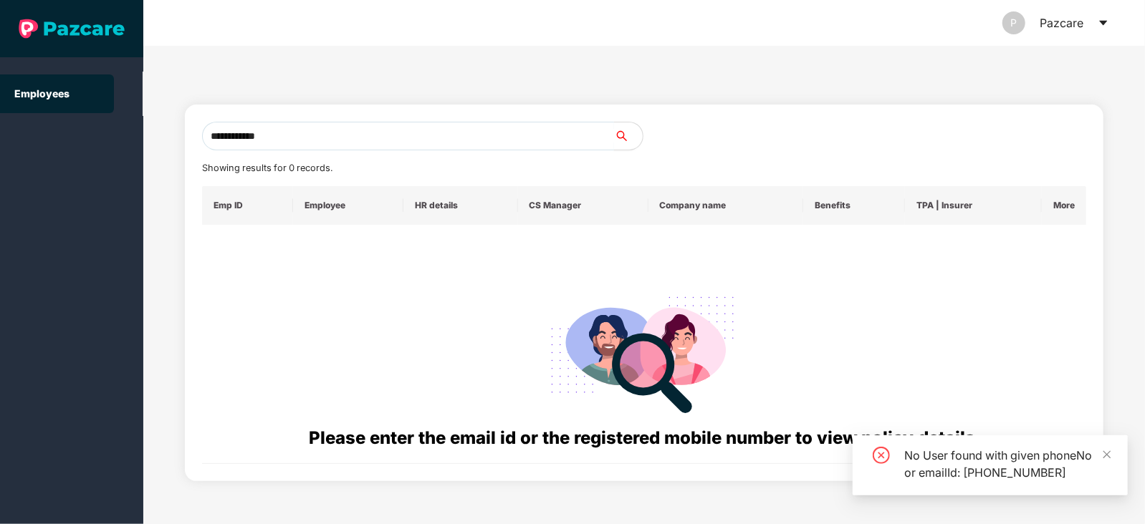
click at [219, 137] on input "**********" at bounding box center [408, 136] width 412 height 29
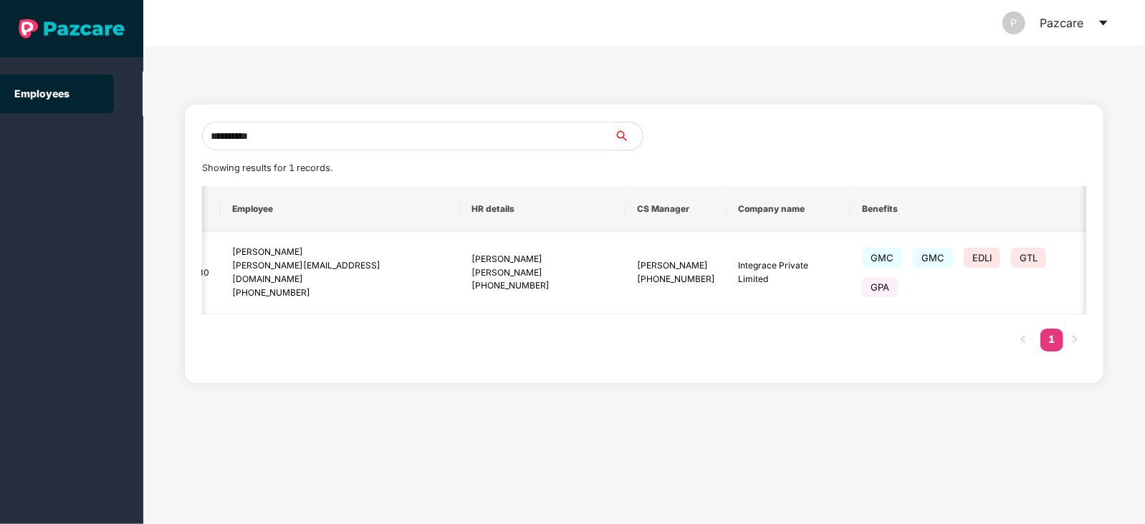
scroll to position [0, 76]
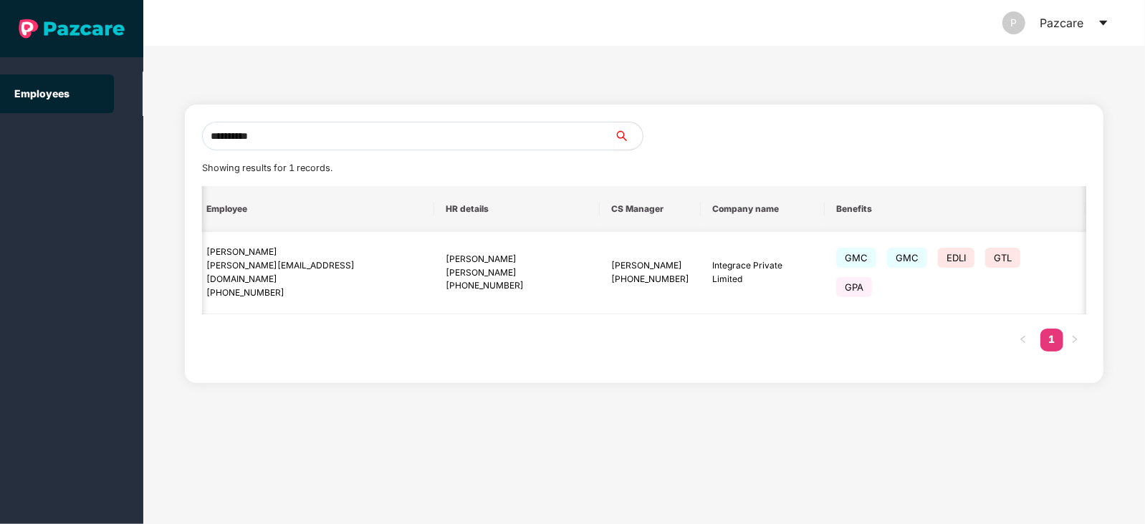
type input "**********"
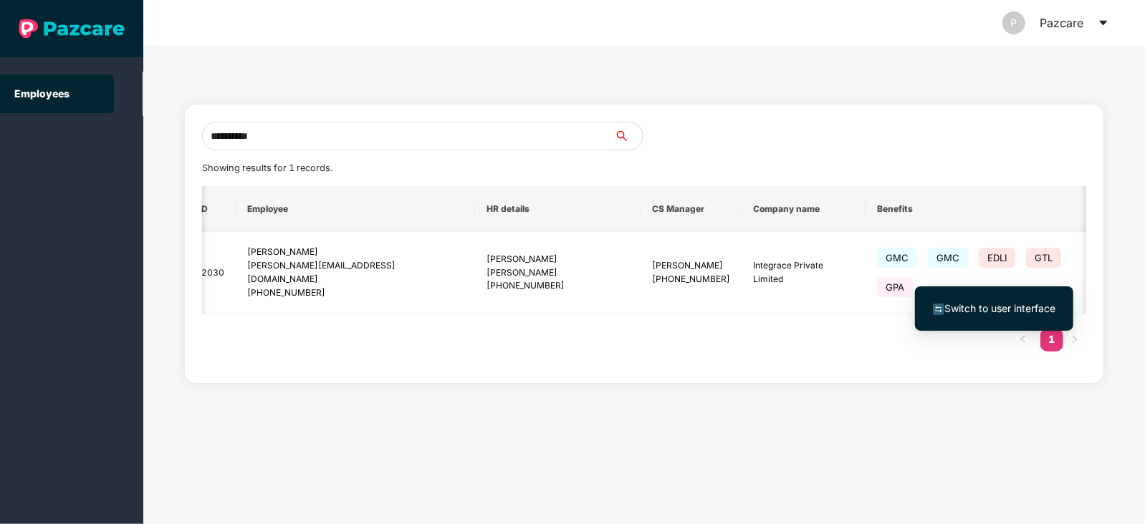
scroll to position [0, 32]
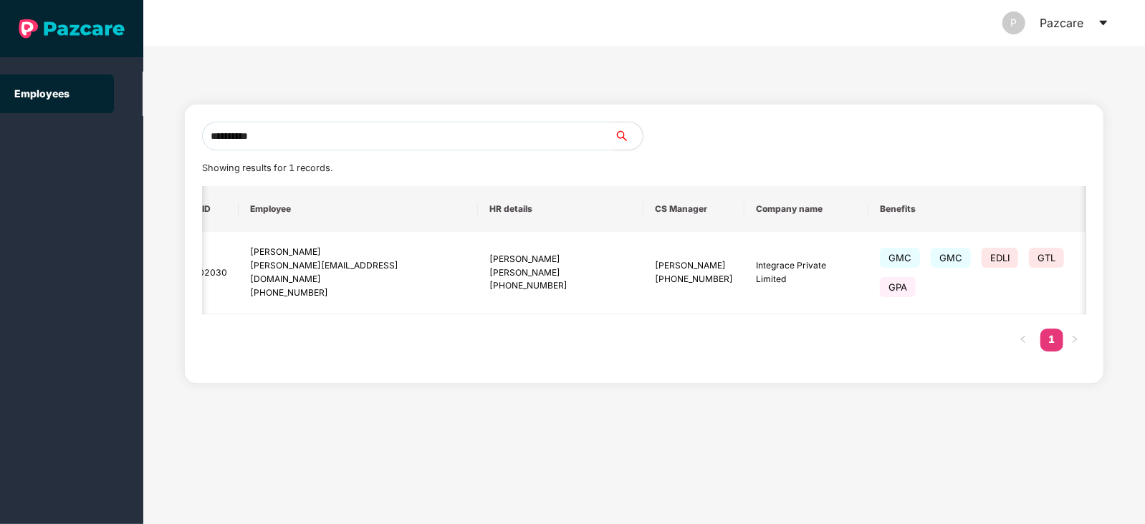
click at [322, 143] on input "**********" at bounding box center [408, 136] width 412 height 29
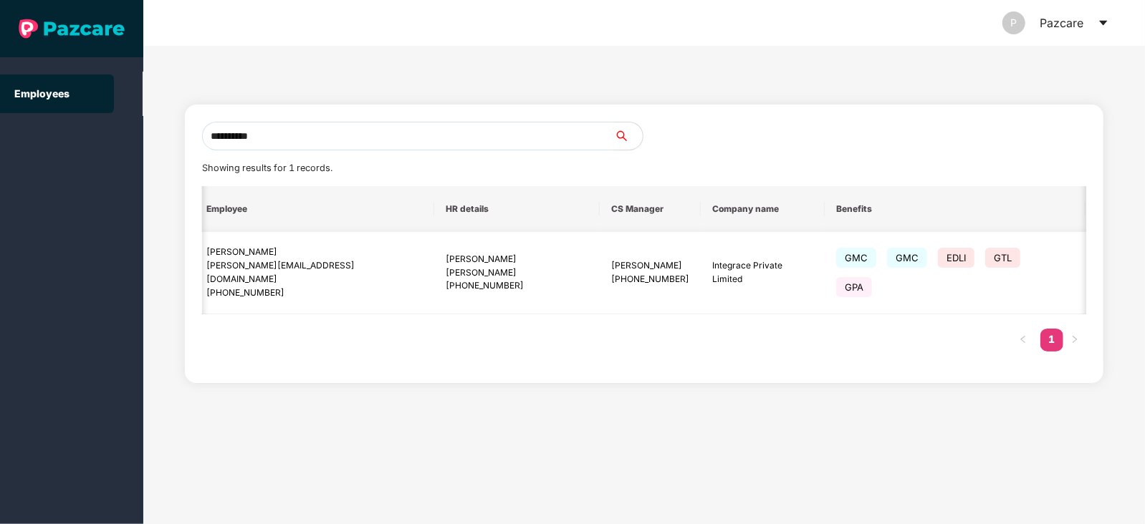
scroll to position [0, 73]
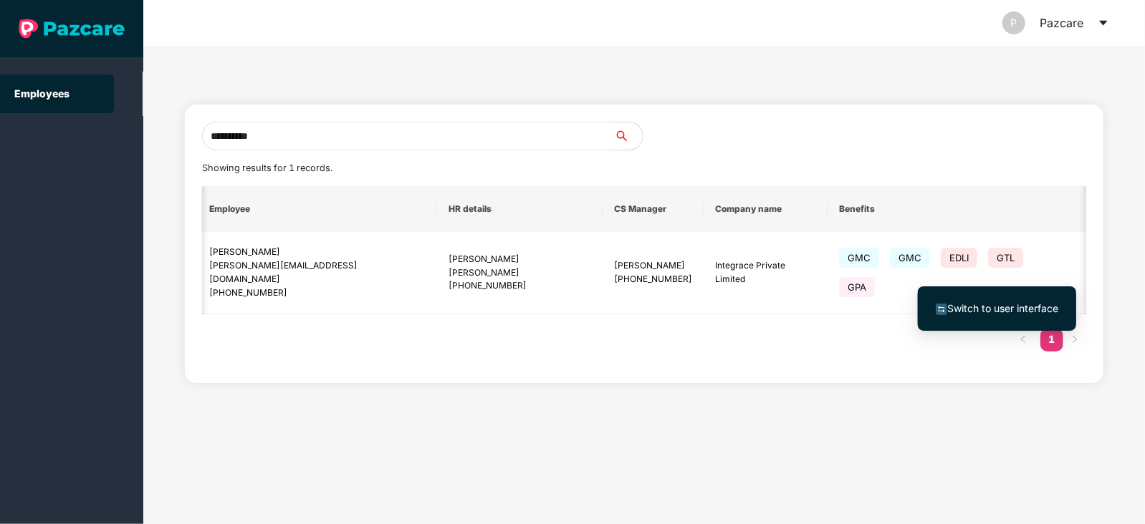
click at [986, 308] on span "Switch to user interface" at bounding box center [1002, 308] width 111 height 12
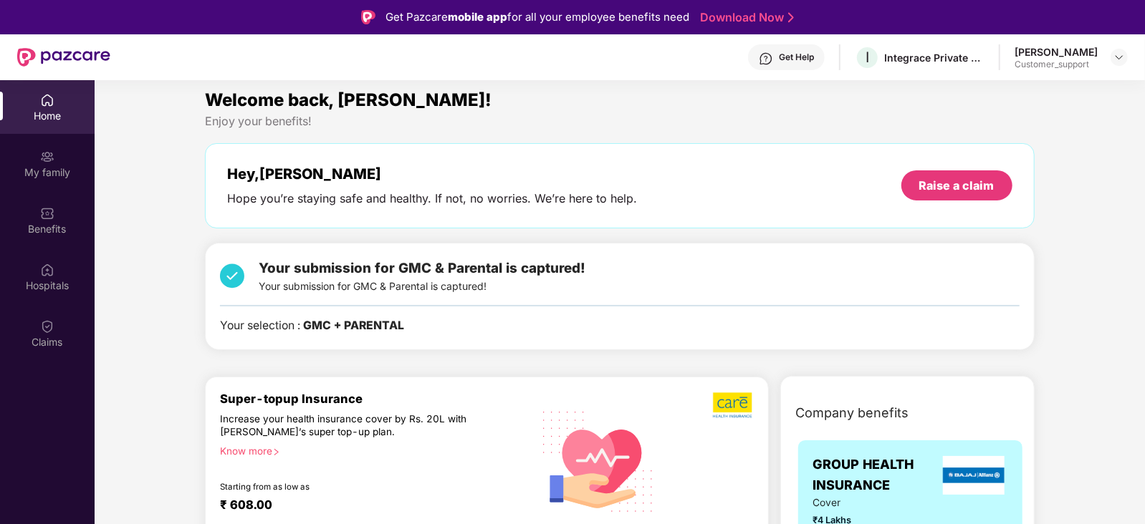
scroll to position [4, 0]
click at [44, 337] on div "Claims" at bounding box center [47, 342] width 95 height 14
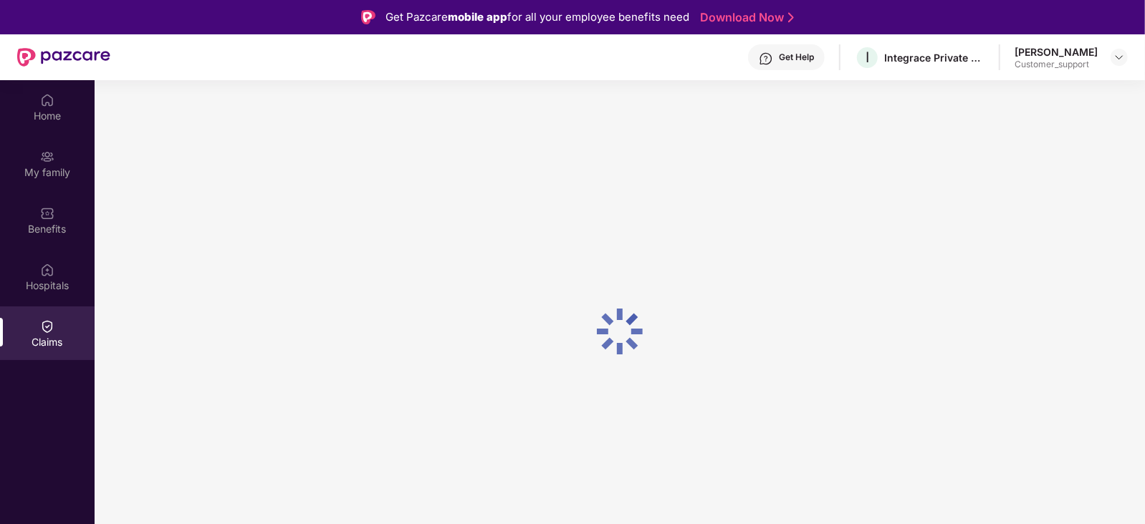
scroll to position [0, 0]
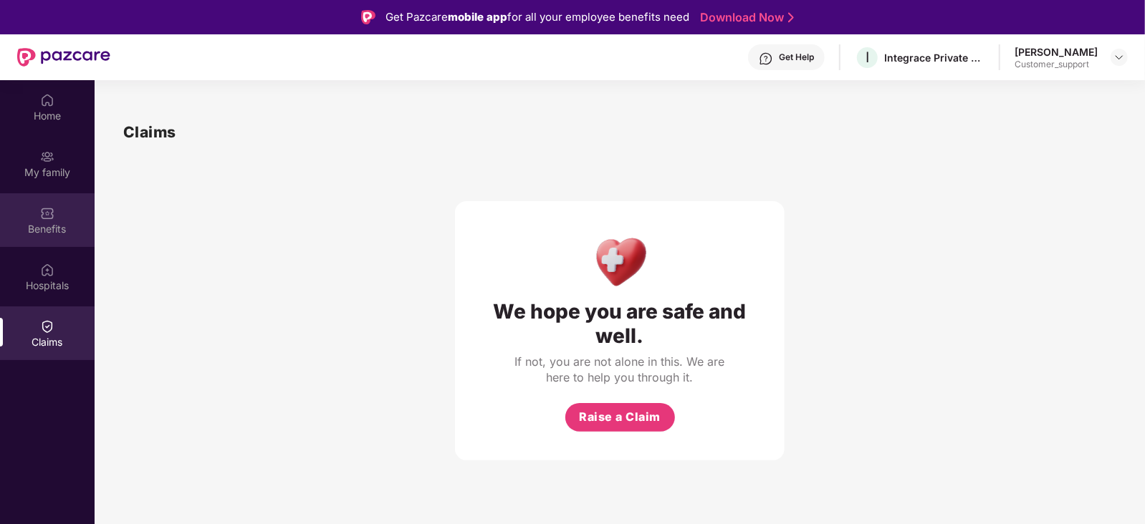
click at [47, 205] on div at bounding box center [47, 212] width 14 height 14
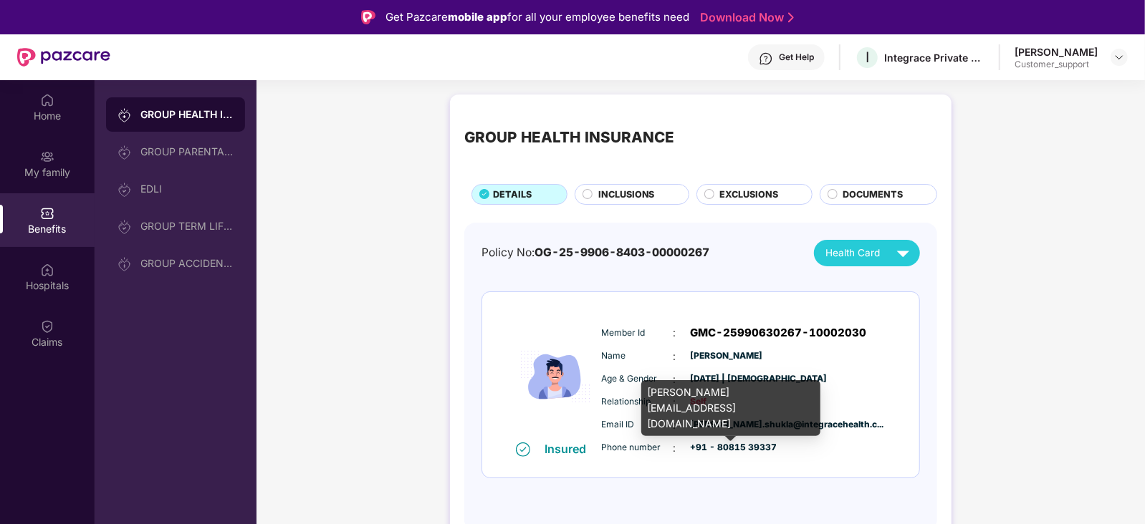
click at [716, 388] on div "ritik.shukla@integracehealth.com" at bounding box center [730, 408] width 179 height 56
copy div "ritik.shukla@integracehealth.com"
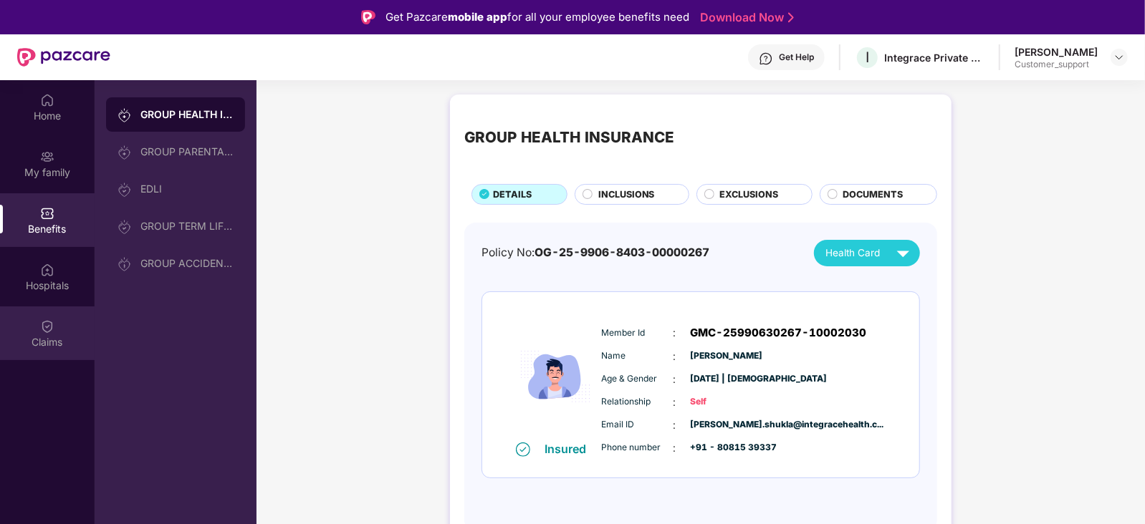
click at [28, 325] on div "Claims" at bounding box center [47, 334] width 95 height 54
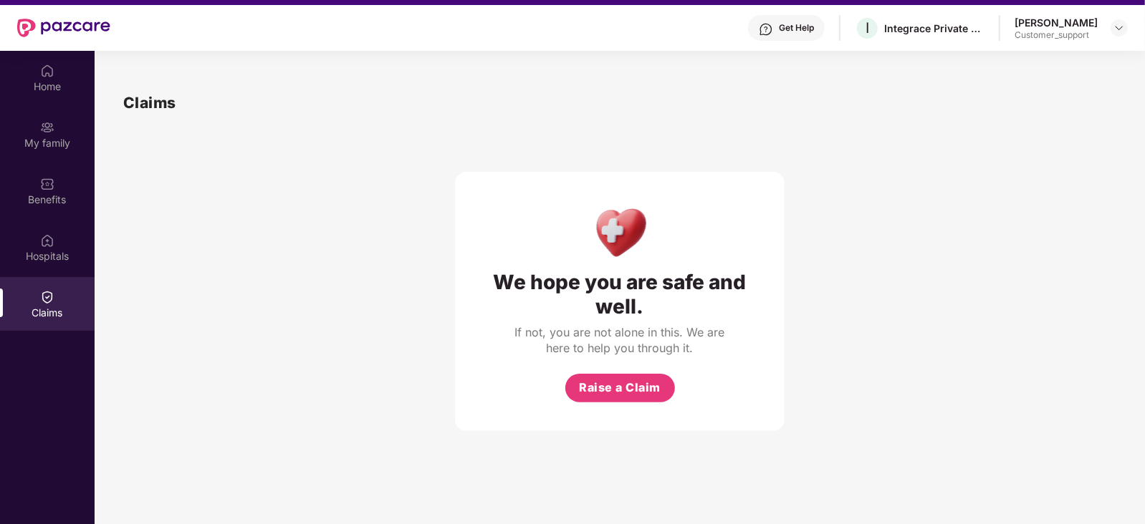
scroll to position [29, 0]
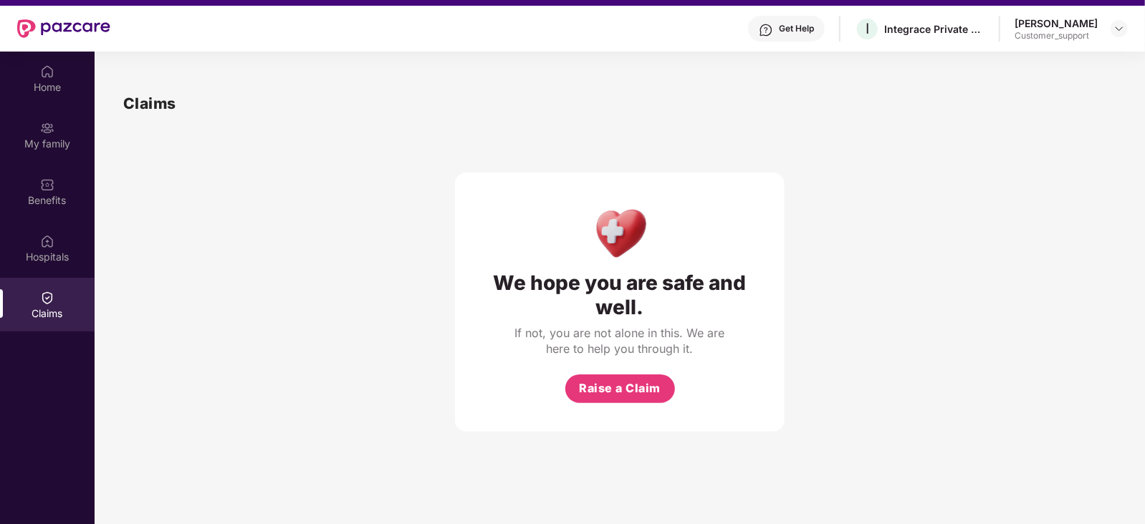
click at [485, 125] on div "We hope you are safe and well. If not, you are not alone in this. We are here t…" at bounding box center [620, 273] width 330 height 317
click at [817, 37] on div "Get Help" at bounding box center [786, 29] width 77 height 26
click at [1098, 31] on div "Ritik Shukla Customer_support" at bounding box center [1070, 28] width 113 height 25
click at [1110, 30] on div at bounding box center [1118, 28] width 17 height 17
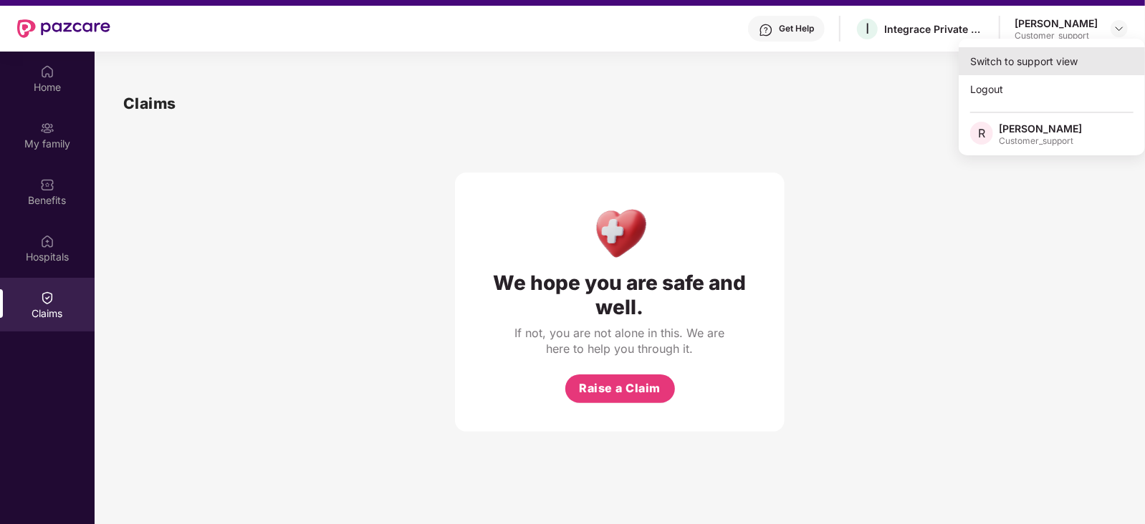
click at [999, 66] on div "Switch to support view" at bounding box center [1052, 61] width 186 height 28
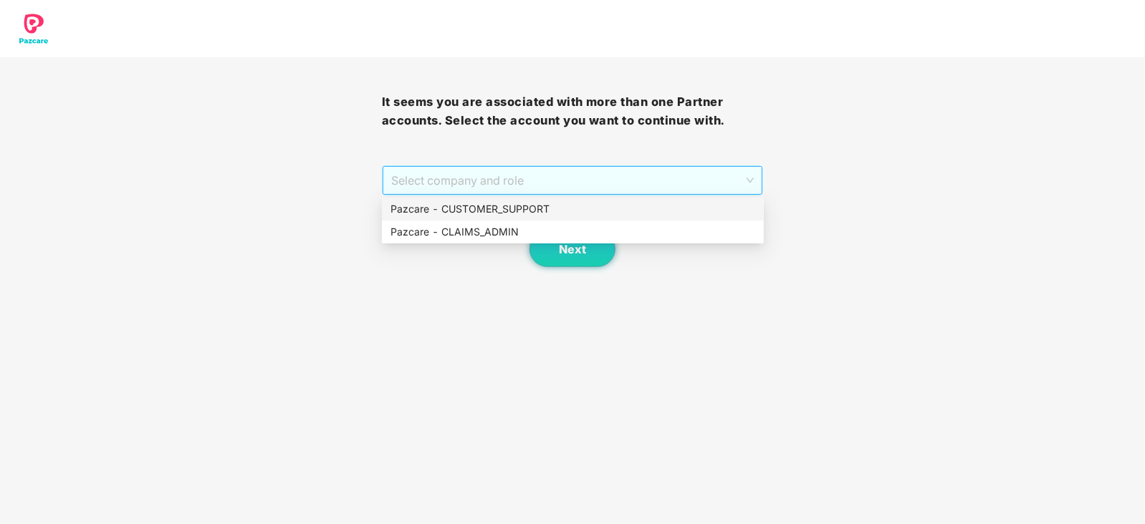
click at [615, 181] on span "Select company and role" at bounding box center [572, 180] width 363 height 27
click at [541, 215] on div "Pazcare - CUSTOMER_SUPPORT" at bounding box center [572, 209] width 365 height 16
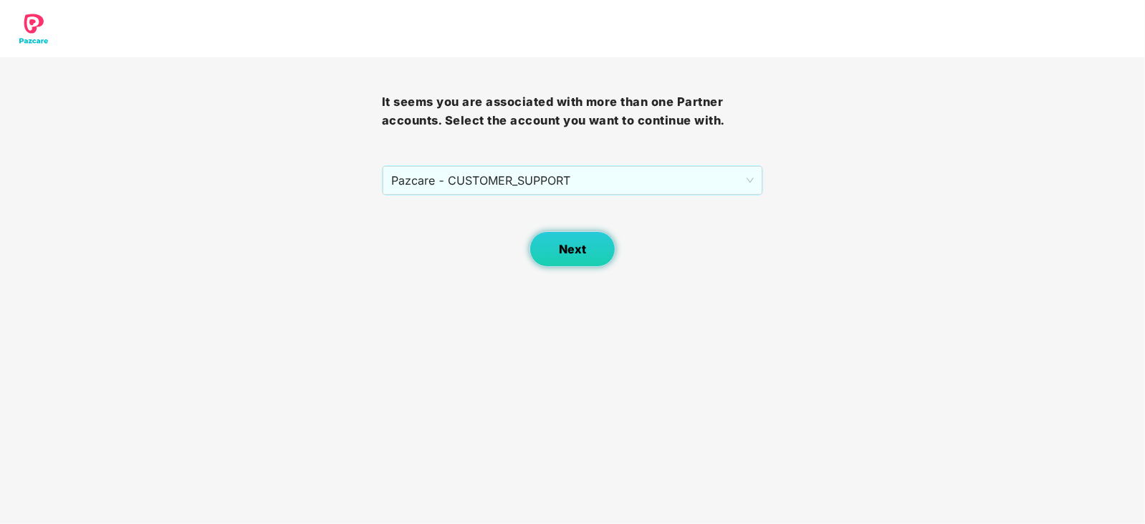
click at [564, 249] on span "Next" at bounding box center [572, 250] width 27 height 14
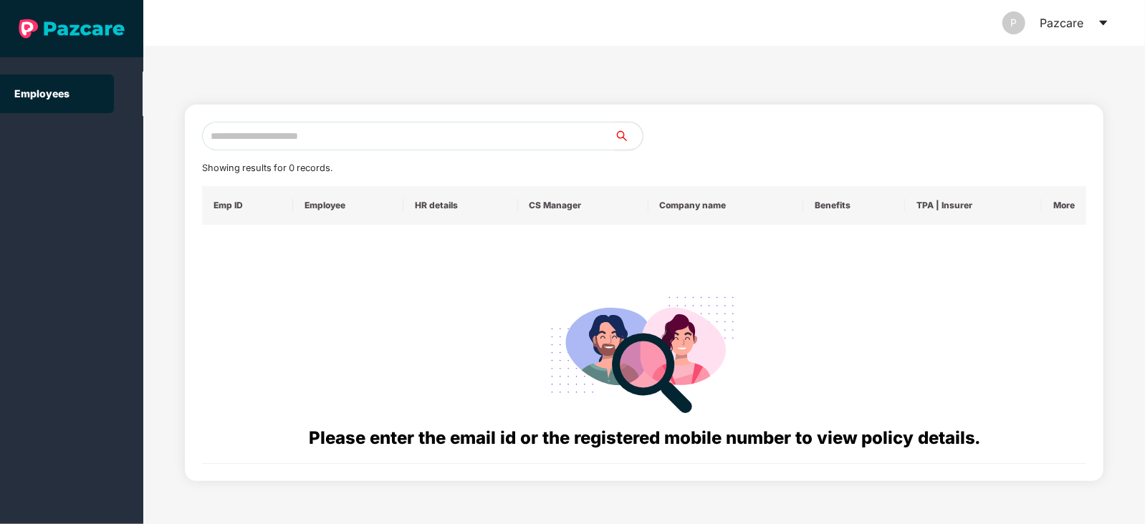
click at [297, 140] on input "text" at bounding box center [408, 136] width 412 height 29
paste input "**********"
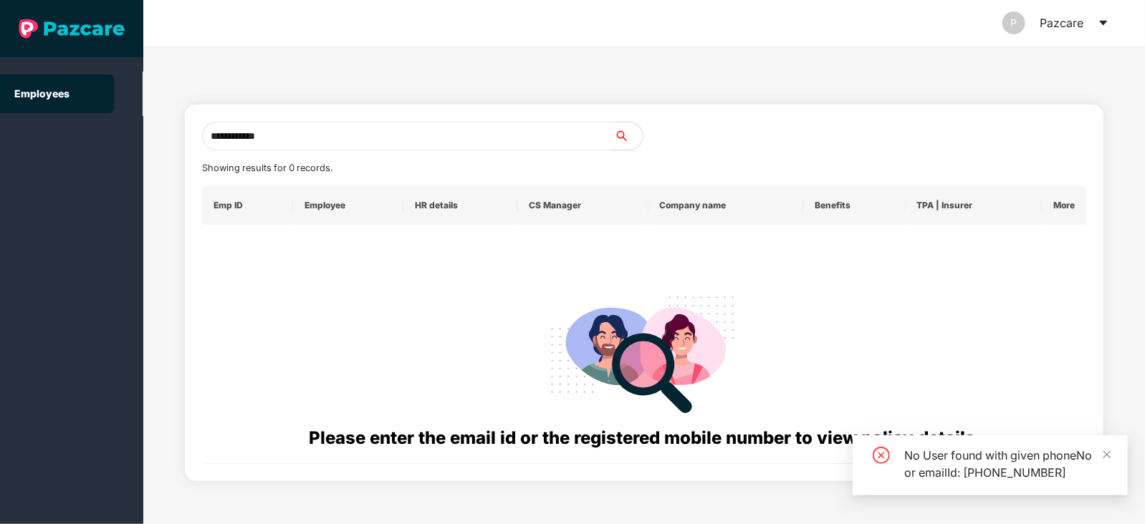
click at [221, 132] on input "**********" at bounding box center [408, 136] width 412 height 29
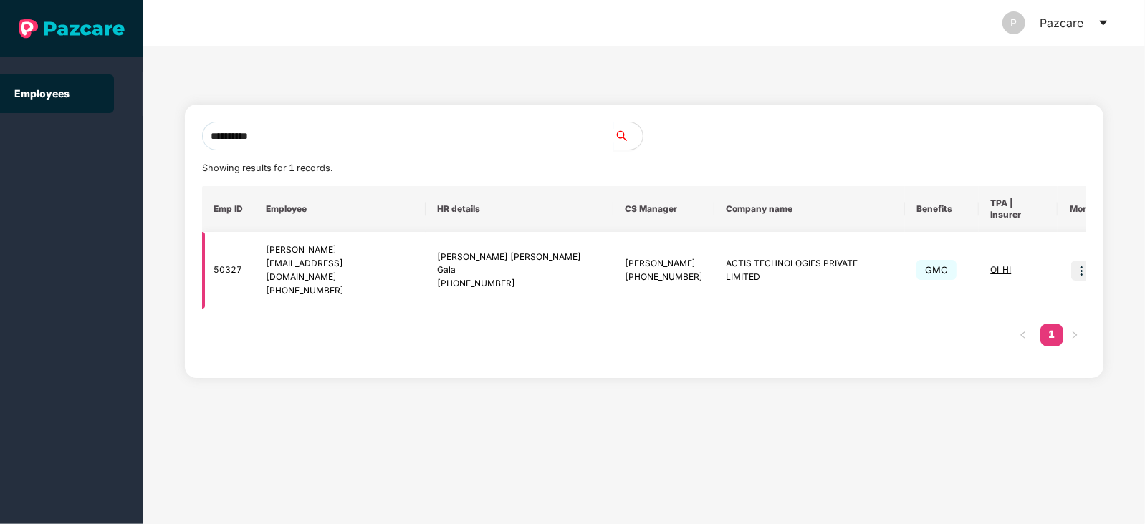
type input "**********"
click at [1071, 261] on img at bounding box center [1081, 271] width 20 height 20
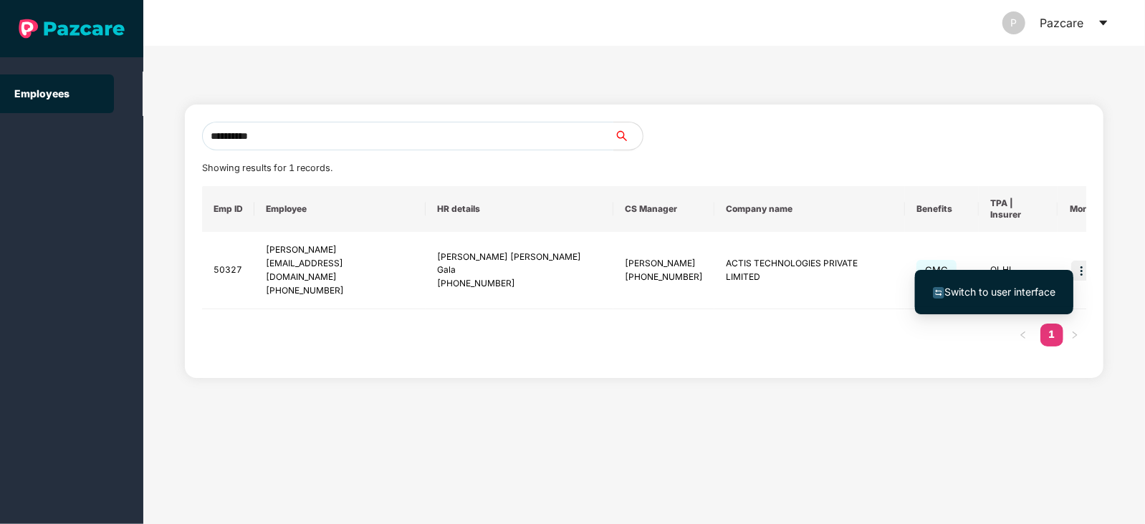
click at [970, 288] on span "Switch to user interface" at bounding box center [999, 292] width 111 height 12
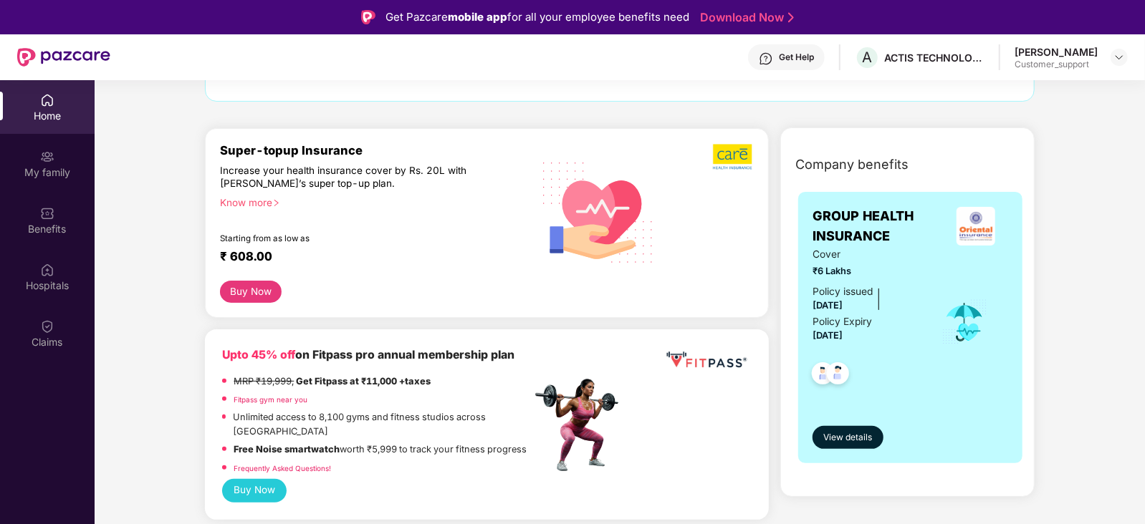
scroll to position [135, 0]
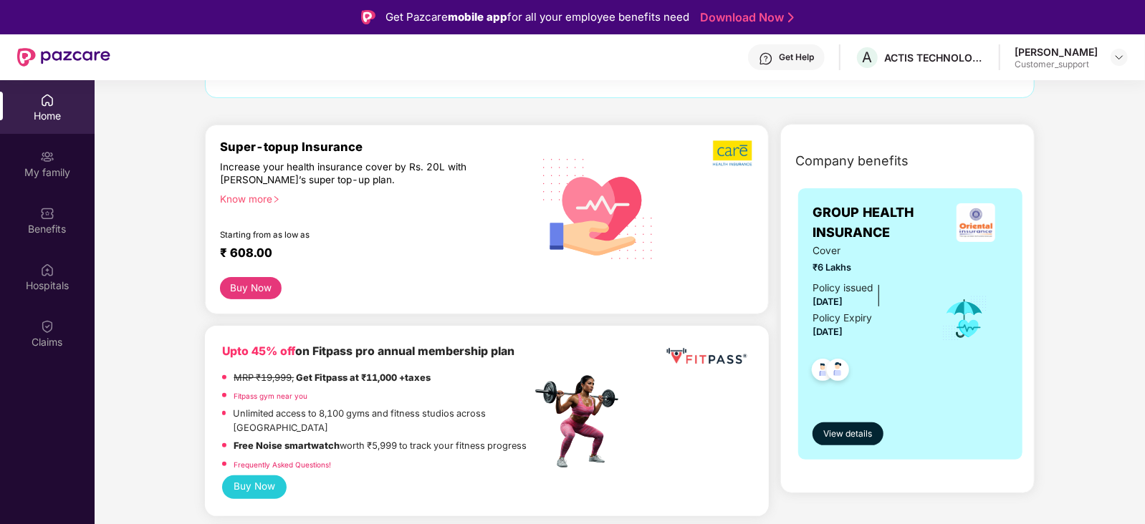
click at [768, 292] on div "Company benefits GROUP HEALTH INSURANCE Cover ₹6 Lakhs Policy issued 03 Aug 202…" at bounding box center [907, 318] width 316 height 350
click at [54, 270] on img at bounding box center [47, 270] width 14 height 14
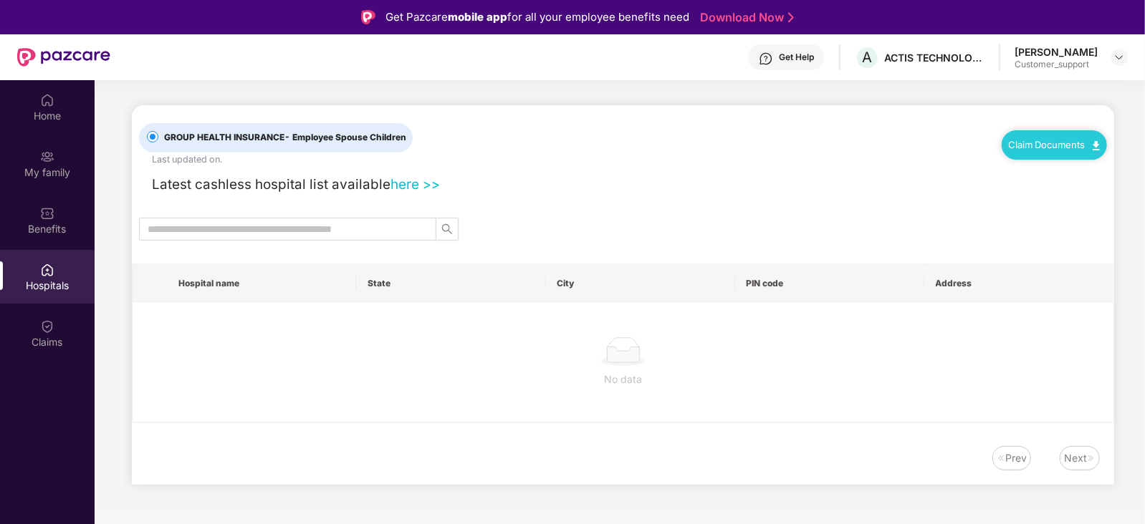
scroll to position [0, 0]
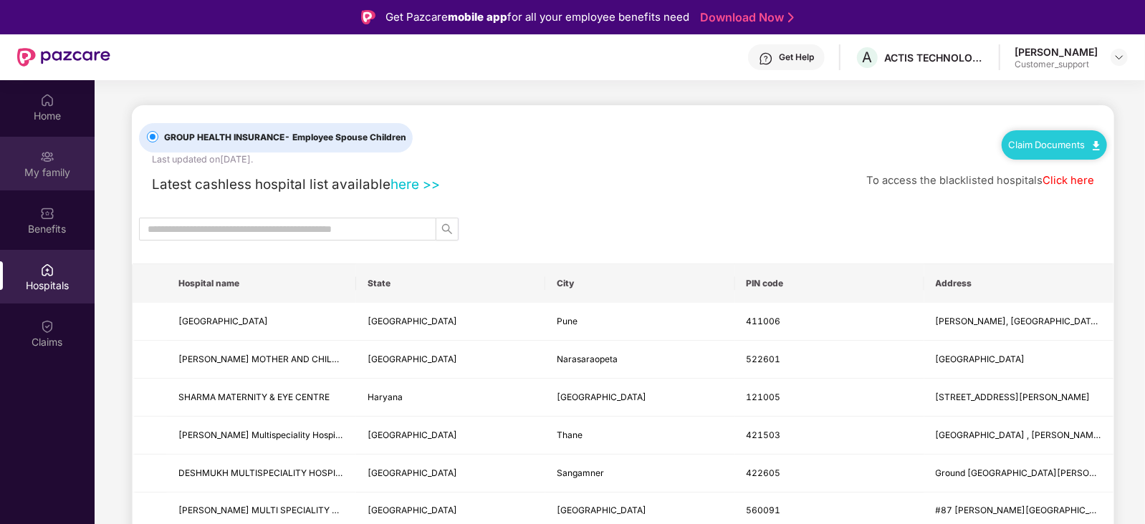
click at [44, 178] on div "My family" at bounding box center [47, 172] width 95 height 14
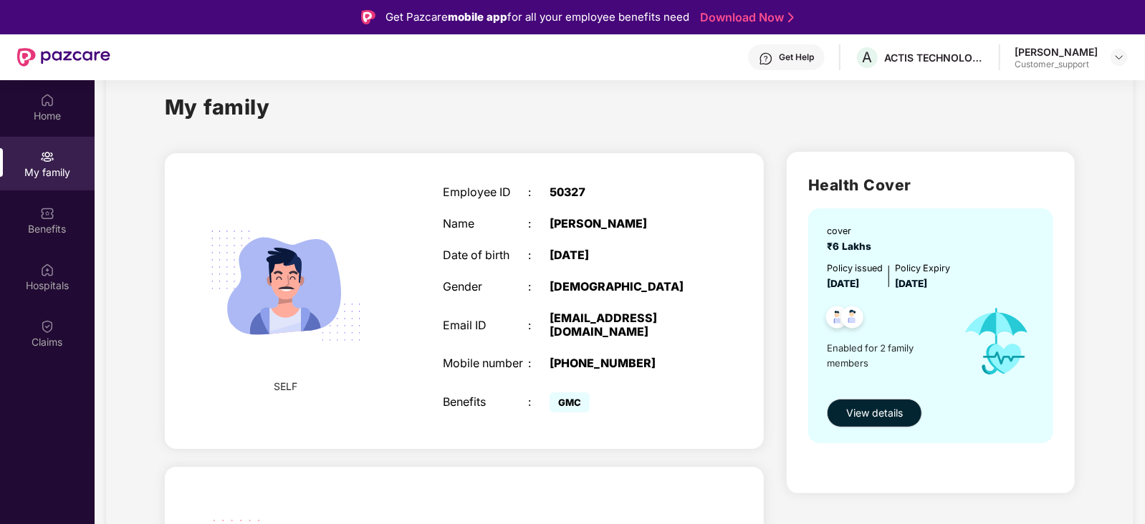
scroll to position [29, 0]
click at [40, 214] on img at bounding box center [47, 213] width 14 height 14
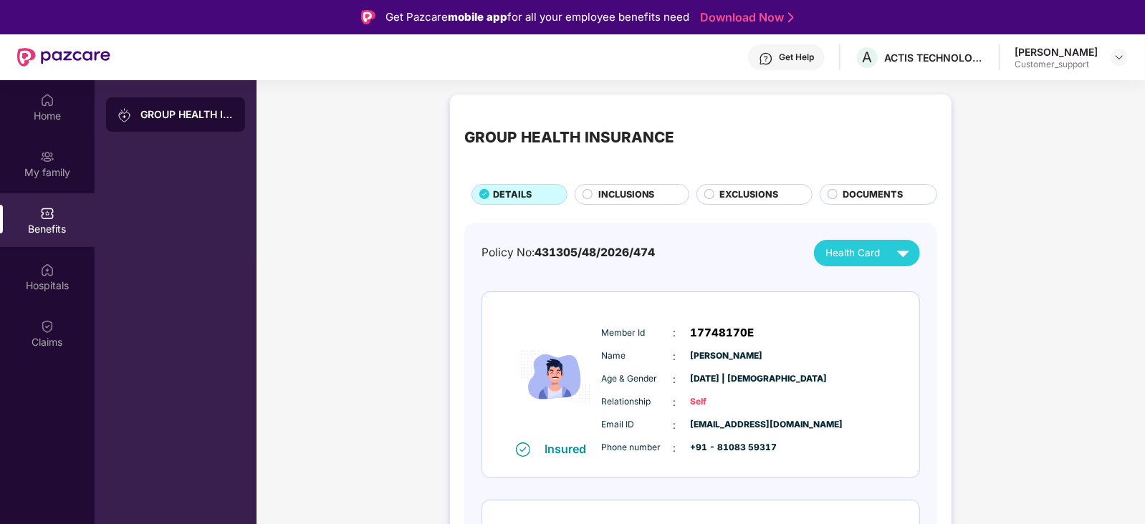
click at [633, 193] on span "INCLUSIONS" at bounding box center [626, 195] width 57 height 14
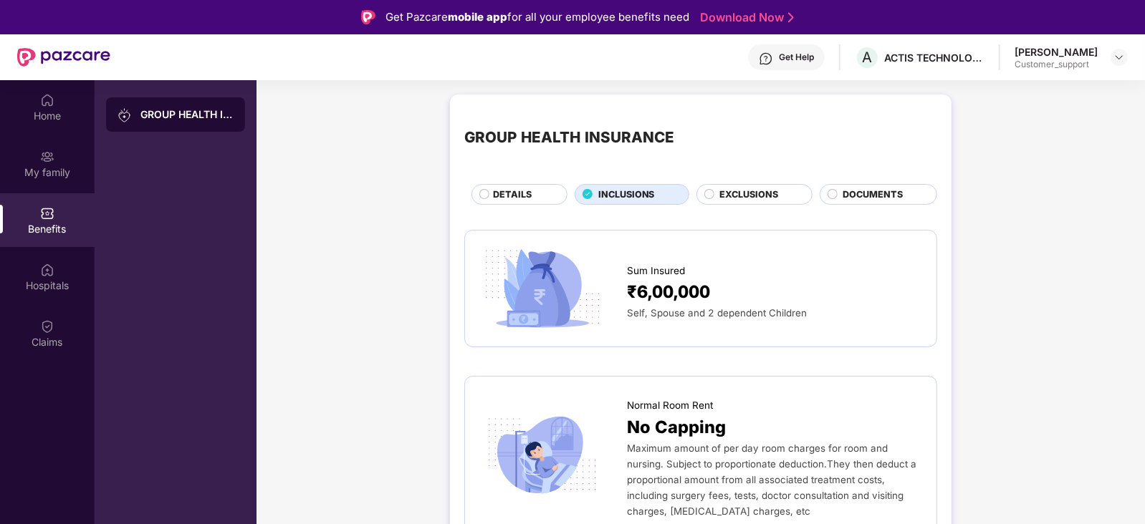
click at [727, 196] on span "EXCLUSIONS" at bounding box center [748, 195] width 59 height 14
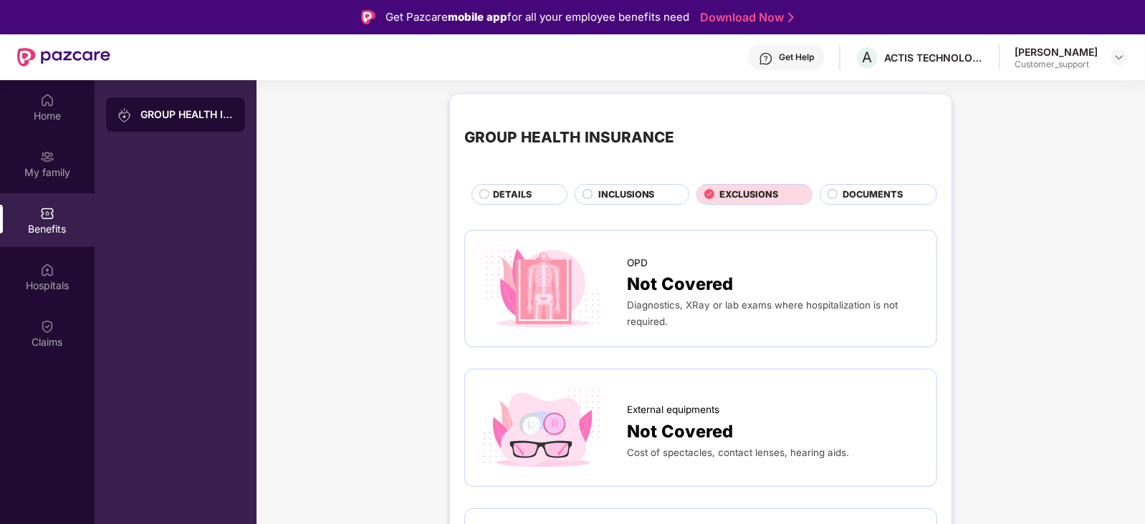
click at [878, 193] on span "DOCUMENTS" at bounding box center [873, 195] width 60 height 14
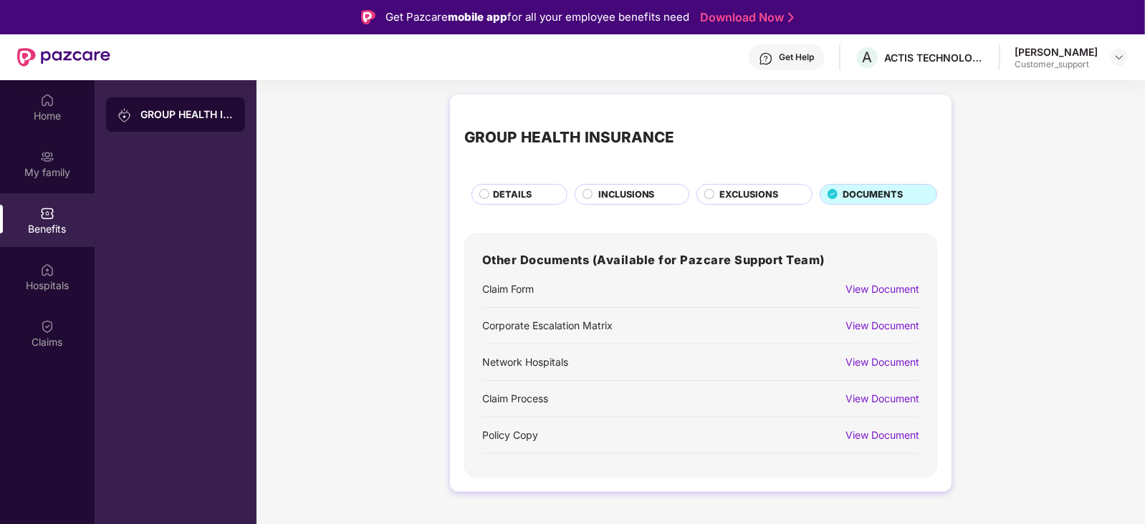
click at [507, 206] on div "GROUP HEALTH INSURANCE DETAILS INCLUSIONS EXCLUSIONS DOCUMENTS Other Documents …" at bounding box center [701, 294] width 502 height 398
click at [487, 202] on div "DETAILS" at bounding box center [523, 196] width 74 height 16
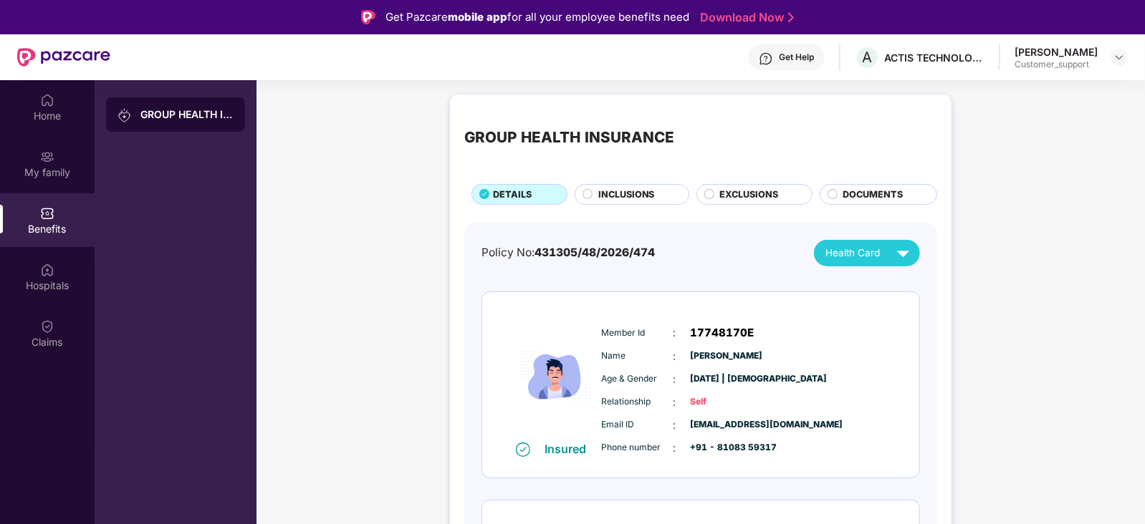
click at [731, 238] on div "Policy No: 431305/48/2026/474 Health Card Insured Member Id : 17748170E Name : …" at bounding box center [700, 481] width 473 height 517
click at [874, 195] on span "DOCUMENTS" at bounding box center [873, 195] width 60 height 14
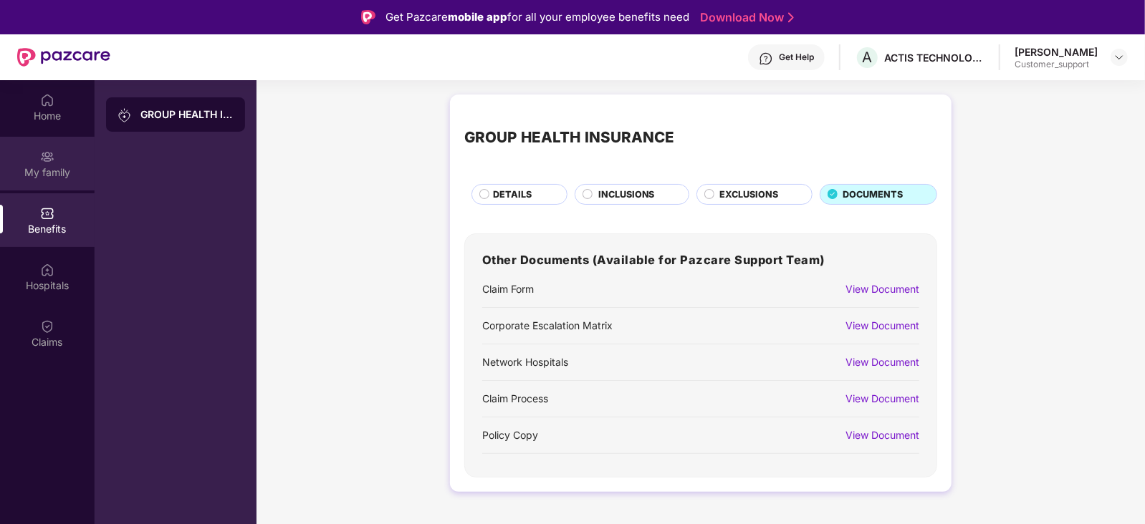
click at [59, 158] on div "My family" at bounding box center [47, 164] width 95 height 54
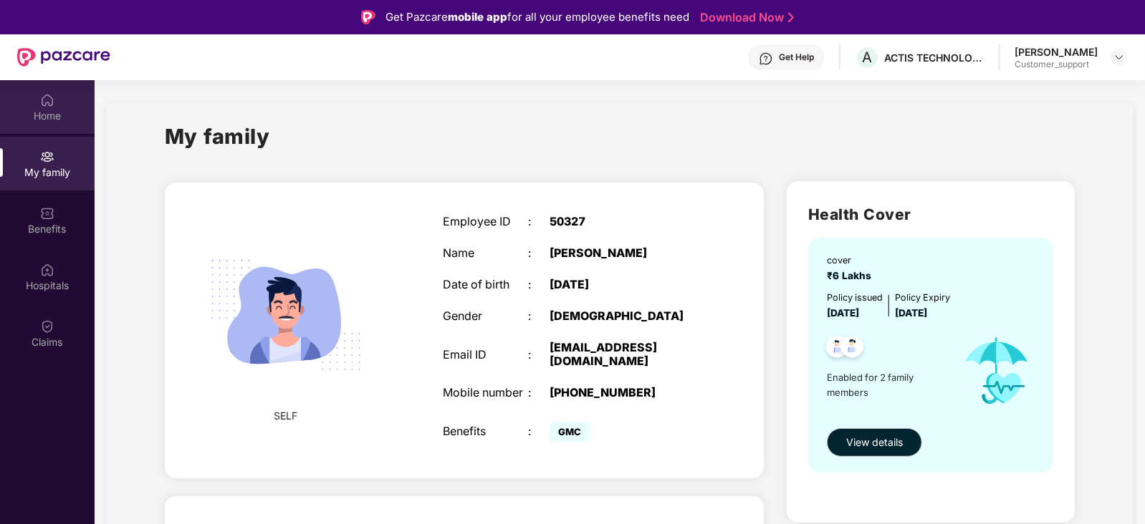
click at [50, 112] on div "Home" at bounding box center [47, 116] width 95 height 14
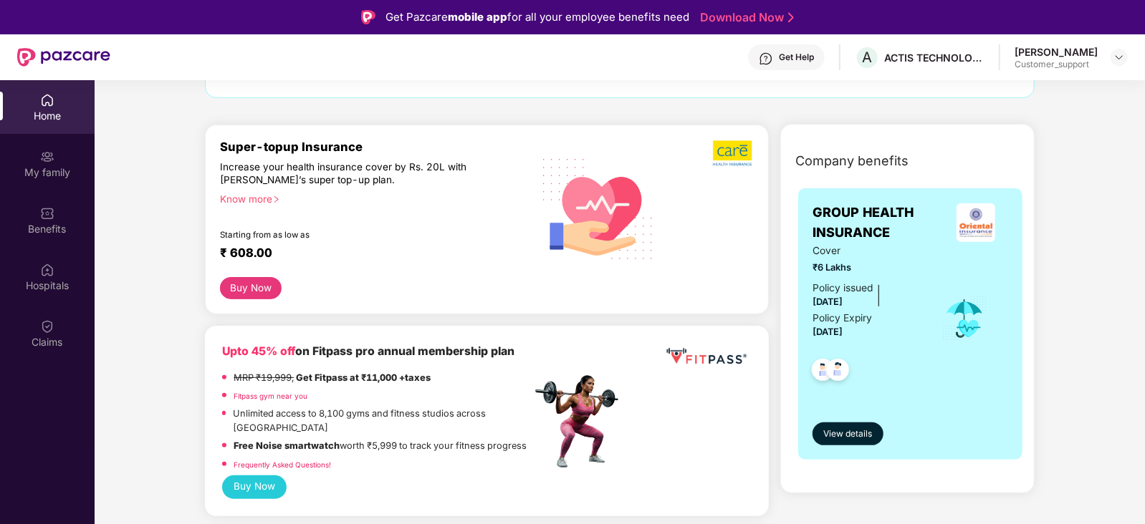
scroll to position [136, 0]
click at [255, 198] on div "Know more" at bounding box center [371, 197] width 302 height 10
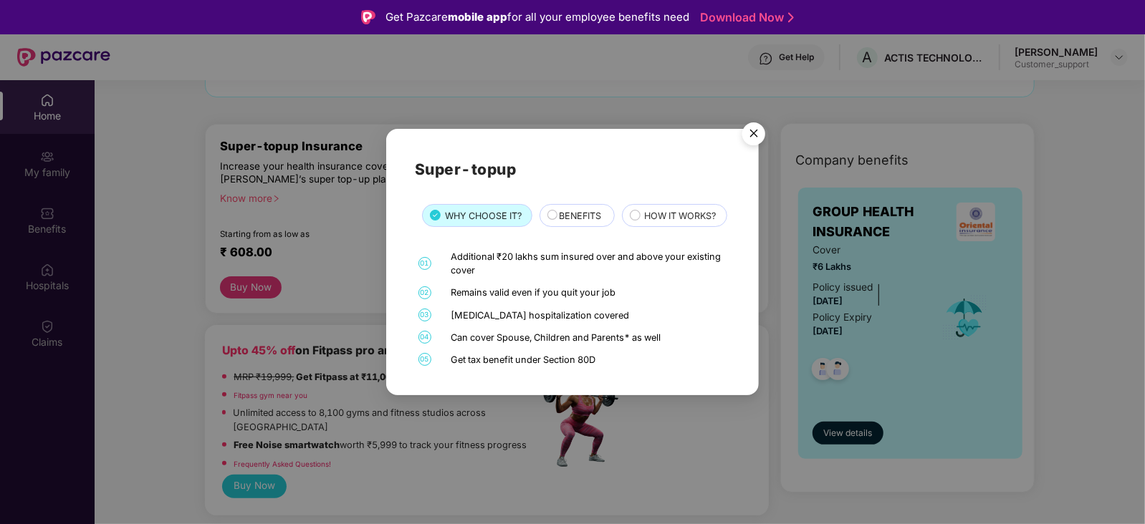
scroll to position [80, 0]
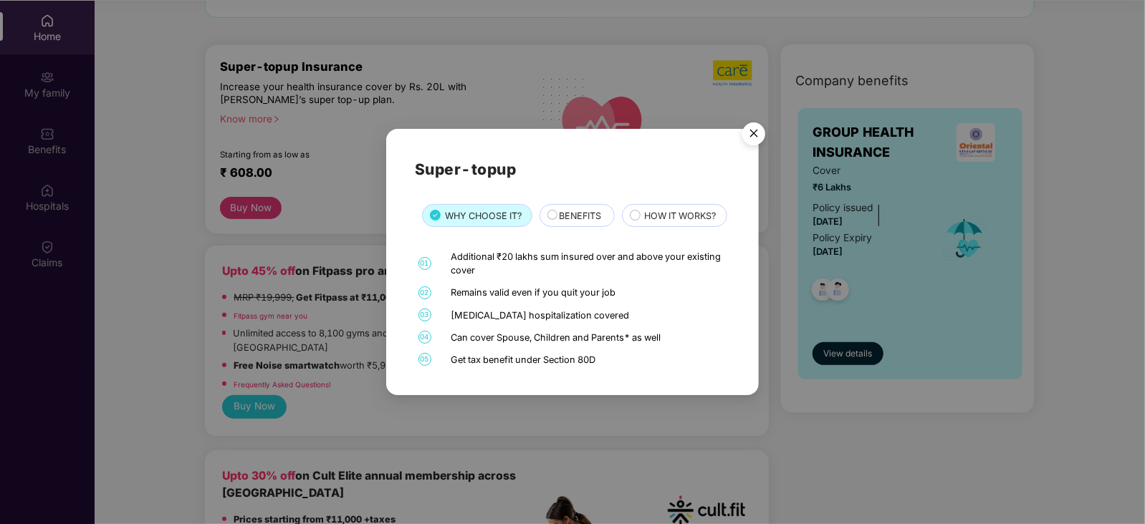
click at [581, 209] on span "BENEFITS" at bounding box center [581, 216] width 42 height 14
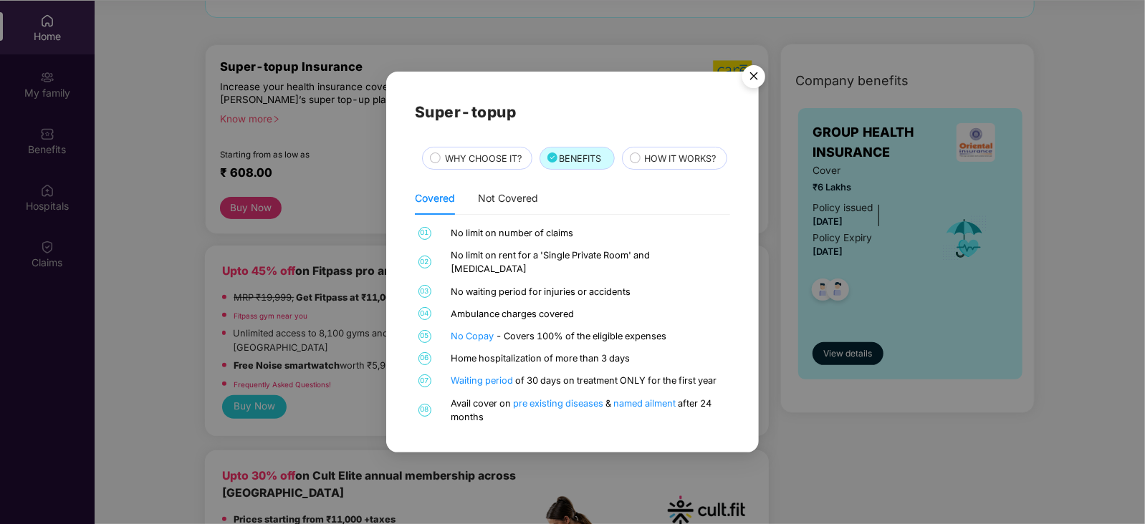
scroll to position [0, 0]
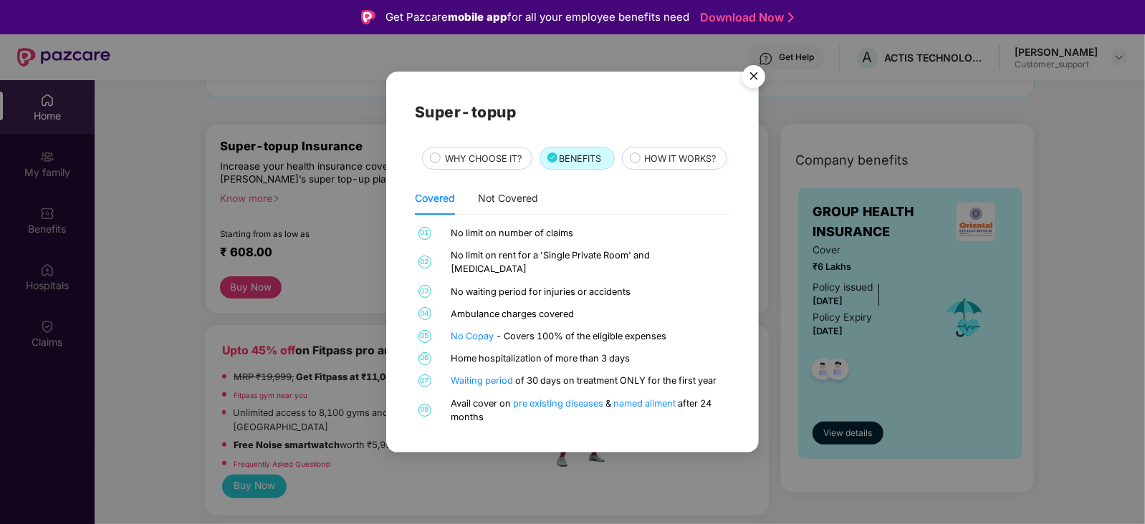
click at [752, 69] on img "Close" at bounding box center [754, 79] width 40 height 40
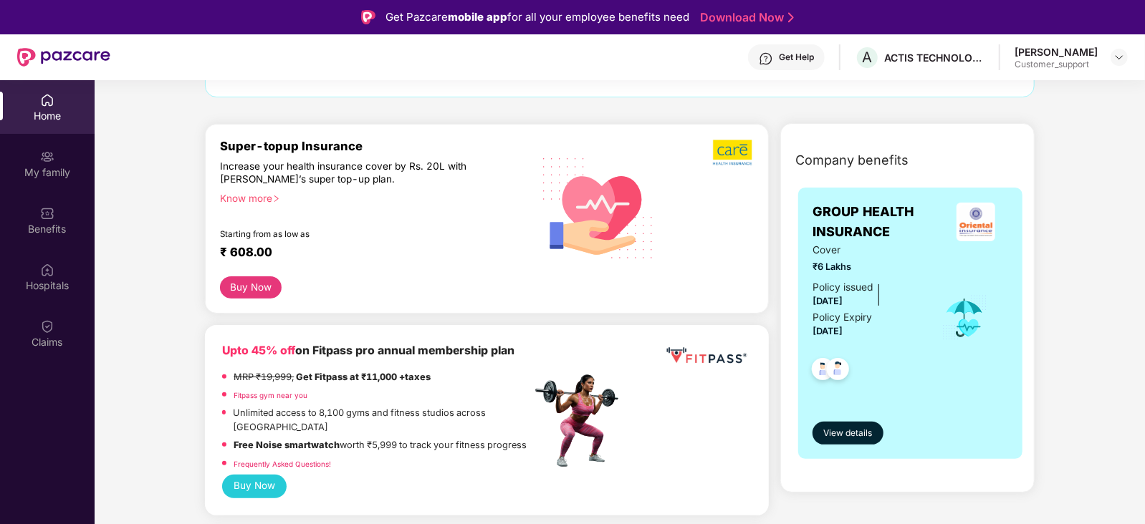
click at [779, 53] on div "Get Help" at bounding box center [796, 57] width 35 height 11
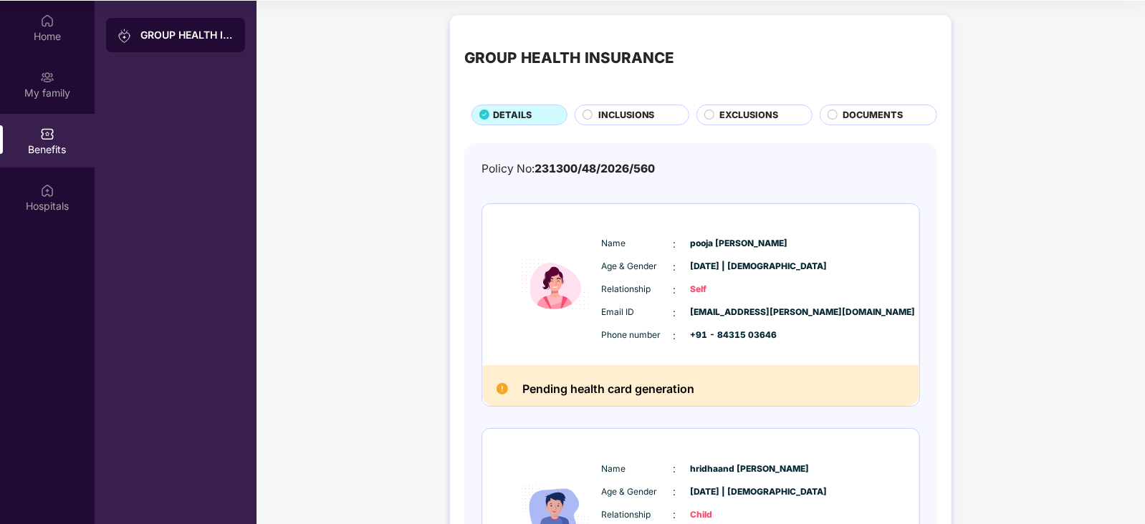
click at [678, 110] on div "INCLUSIONS" at bounding box center [636, 116] width 90 height 16
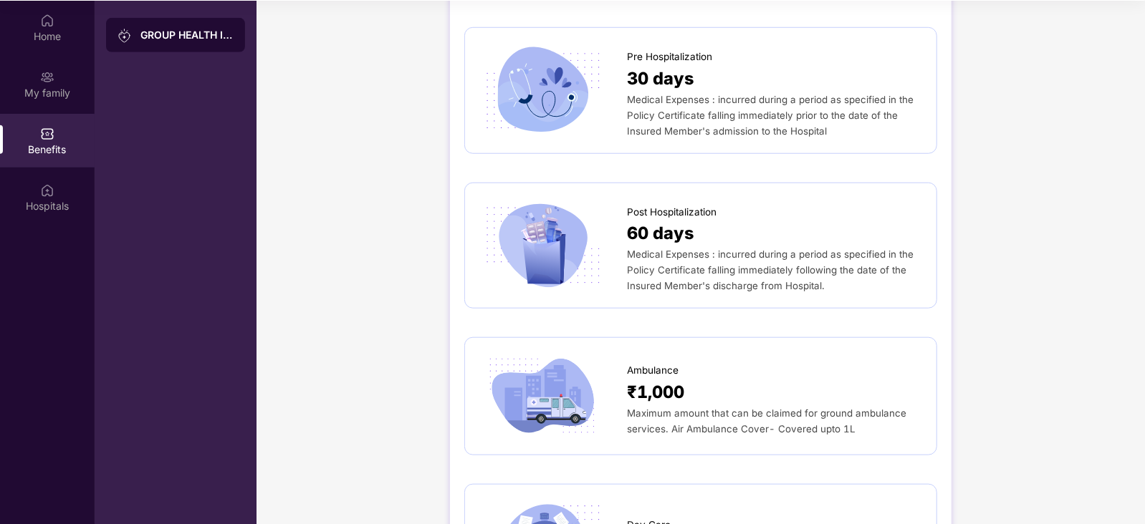
scroll to position [709, 0]
drag, startPoint x: 713, startPoint y: 360, endPoint x: 52, endPoint y: 95, distance: 712.2
click at [52, 95] on div "My family" at bounding box center [47, 93] width 95 height 14
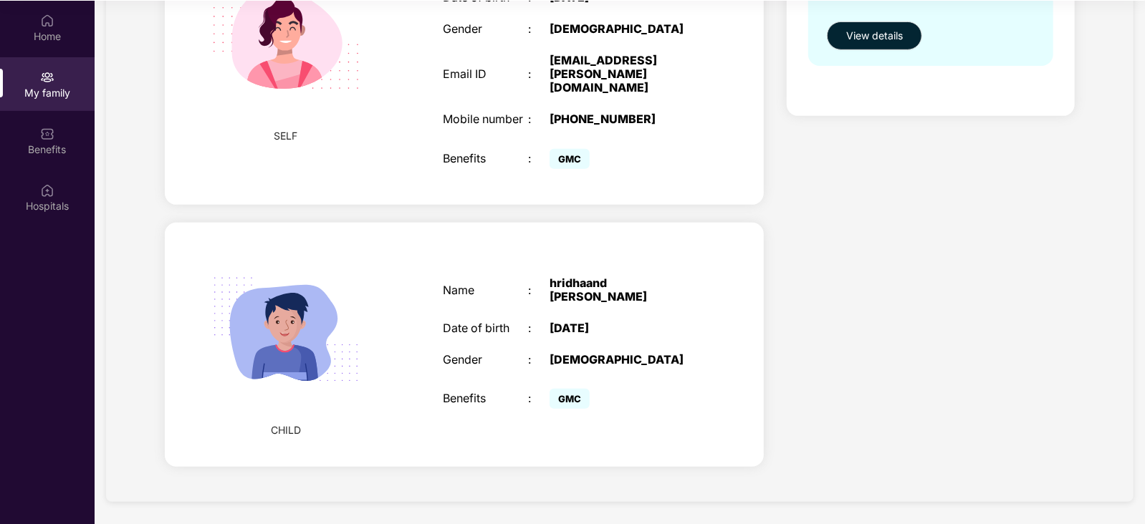
scroll to position [174, 0]
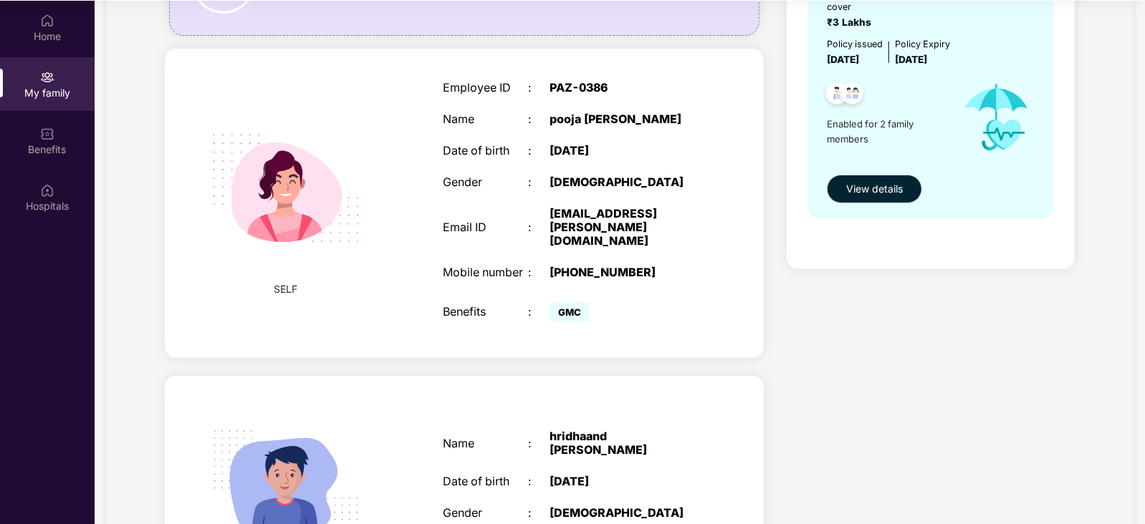
click at [729, 403] on div "CHILD Name : hridhaand sutar Date of birth : 09 Sept 2025 Gender : MALE Benefit…" at bounding box center [464, 498] width 599 height 245
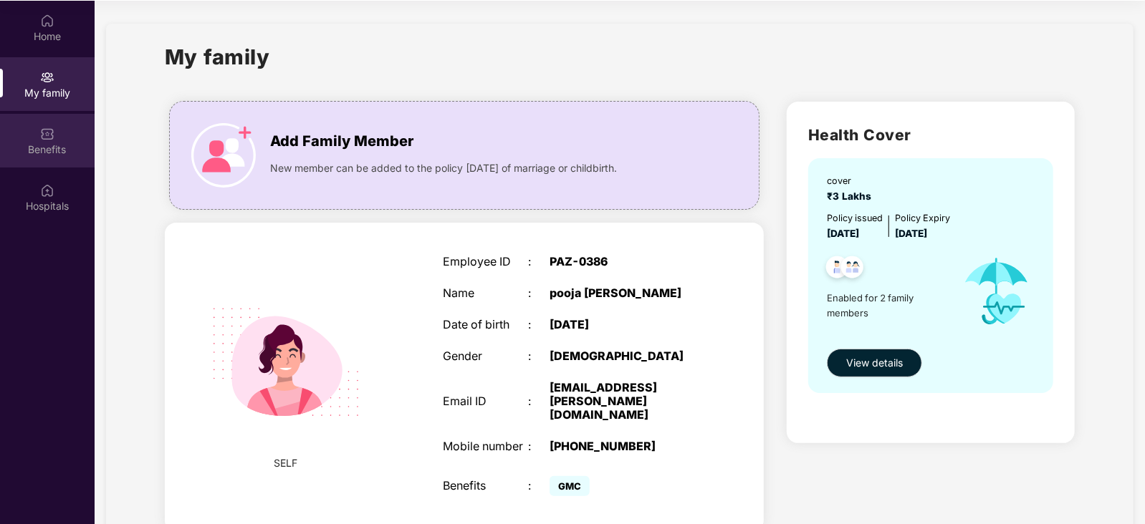
click at [33, 115] on div "Benefits" at bounding box center [47, 141] width 95 height 54
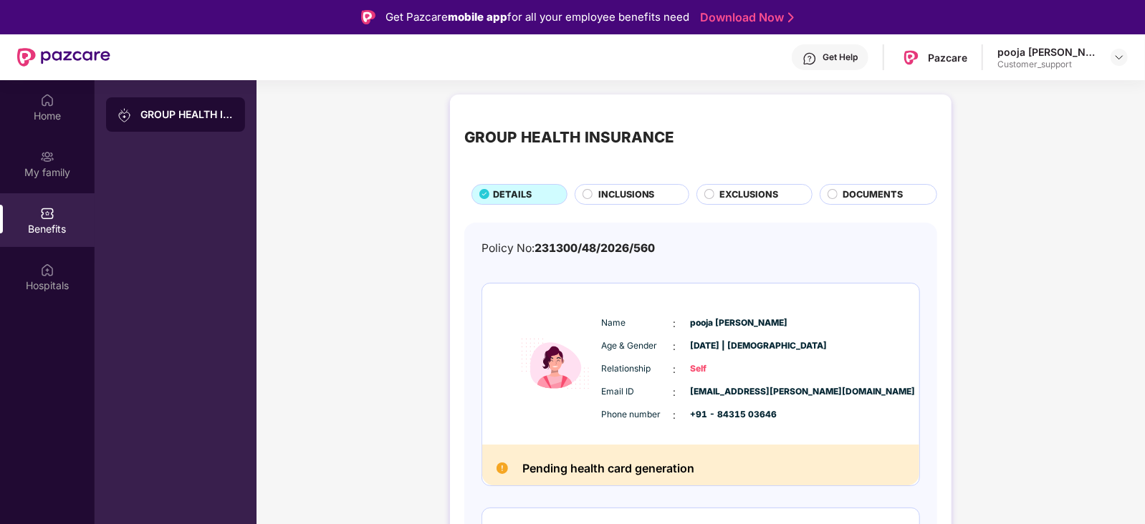
click at [858, 59] on div "Get Help" at bounding box center [839, 57] width 35 height 11
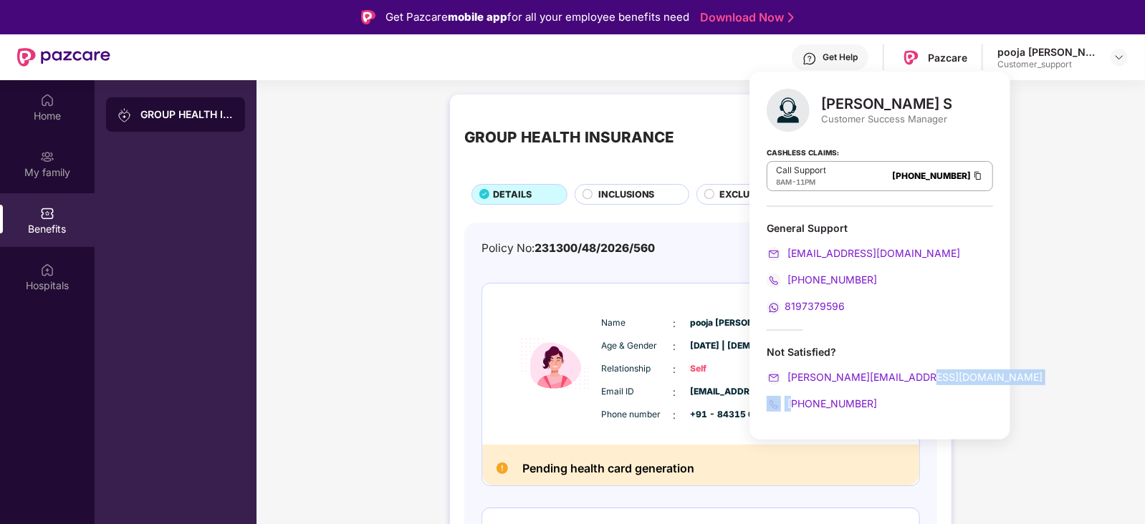
drag, startPoint x: 939, startPoint y: 370, endPoint x: 787, endPoint y: 395, distance: 153.9
click at [787, 395] on div "Not Satisfied? shivakumar.s@pazcare.com +918884321697" at bounding box center [880, 378] width 226 height 67
click at [938, 408] on div "+918884321697" at bounding box center [880, 404] width 226 height 16
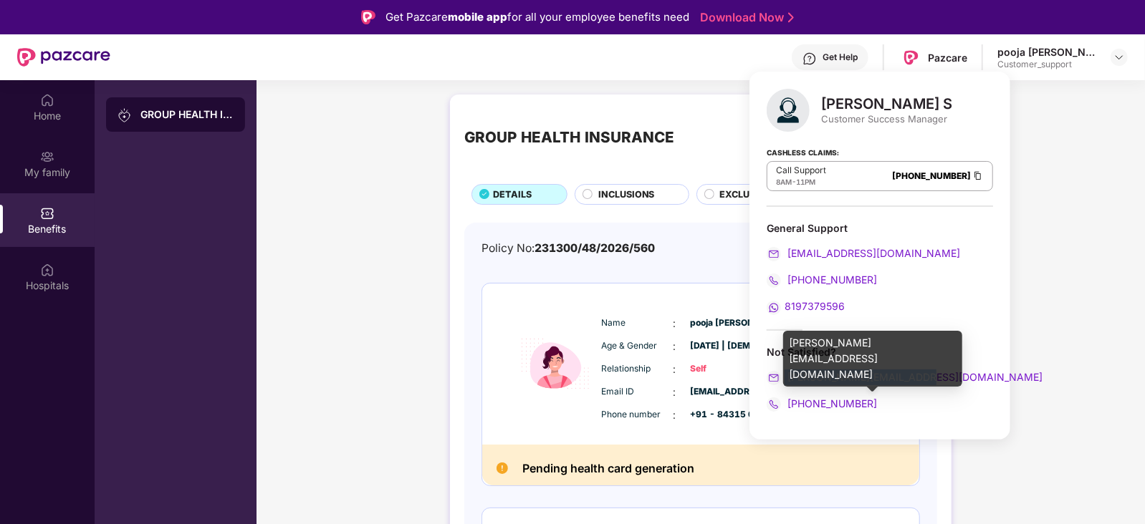
drag, startPoint x: 927, startPoint y: 369, endPoint x: 779, endPoint y: 371, distance: 148.3
click at [779, 371] on div "shivakumar.s@pazcare.com" at bounding box center [880, 378] width 226 height 16
copy span "shivakumar.s@pazcare.com"
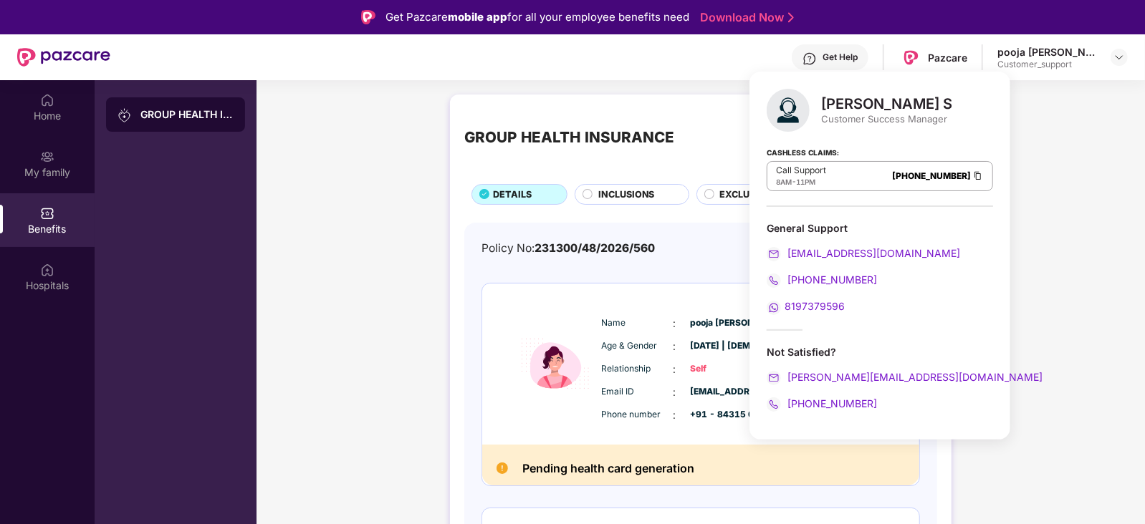
click at [926, 337] on div "Shivakumar S Customer Success Manager Cashless Claims: Call Support 8AM - 11PM …" at bounding box center [879, 256] width 261 height 368
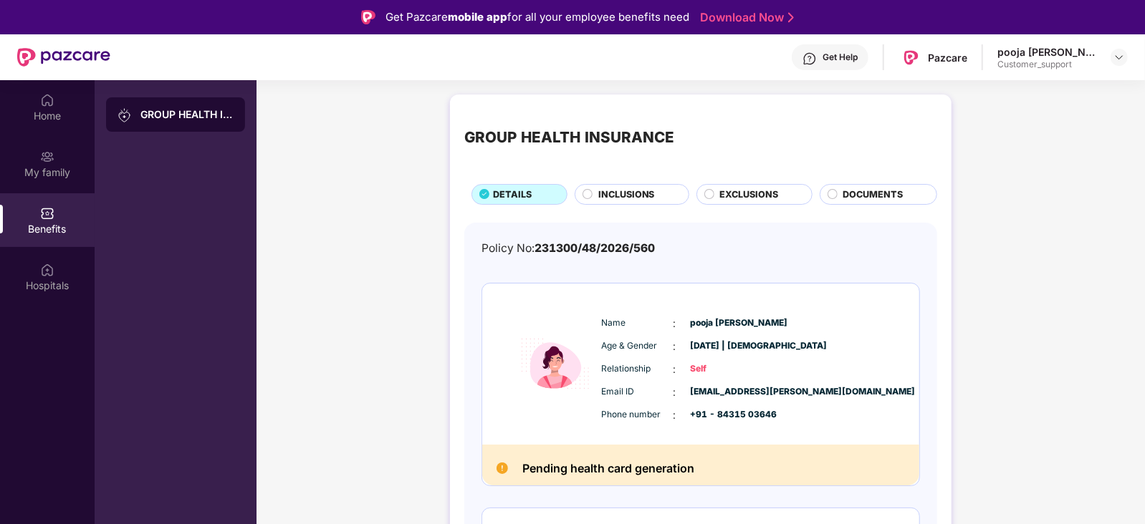
click at [380, 396] on div "GROUP HEALTH INSURANCE DETAILS INCLUSIONS EXCLUSIONS DOCUMENTS Policy No: 23130…" at bounding box center [700, 443] width 888 height 713
click at [858, 52] on div "Get Help" at bounding box center [839, 57] width 35 height 11
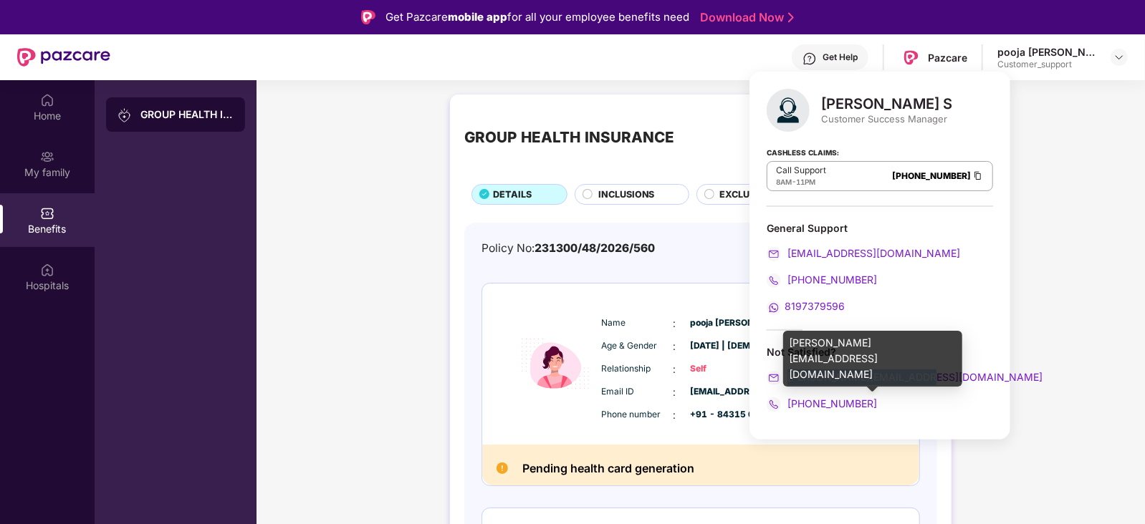
drag, startPoint x: 935, startPoint y: 376, endPoint x: 788, endPoint y: 374, distance: 146.9
click at [788, 374] on div "shivakumar.s@pazcare.com" at bounding box center [880, 378] width 226 height 16
copy span "shivakumar.s@pazcare.com"
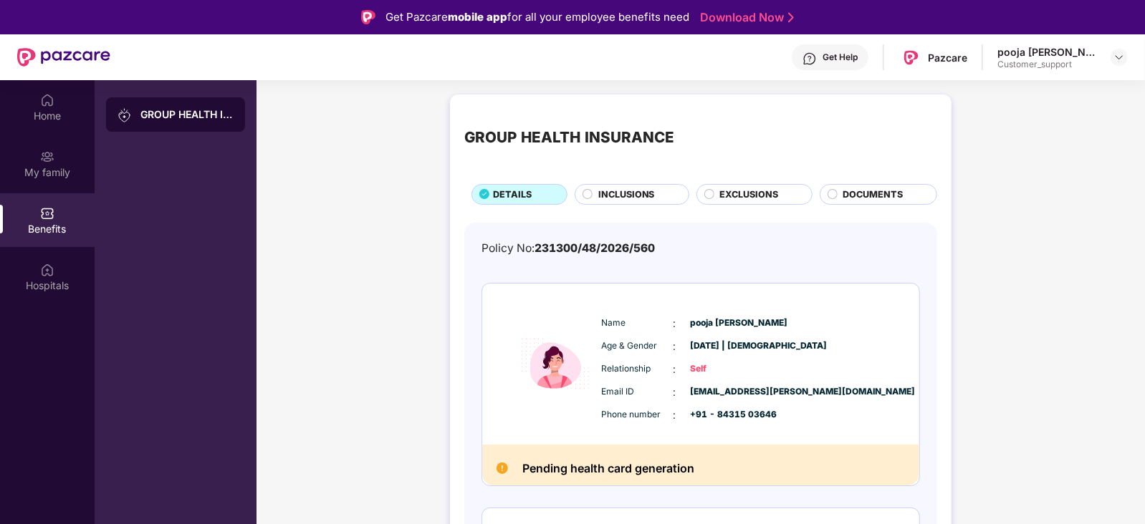
click at [1002, 195] on div "GROUP HEALTH INSURANCE DETAILS INCLUSIONS EXCLUSIONS DOCUMENTS Policy No: 23130…" at bounding box center [700, 443] width 888 height 713
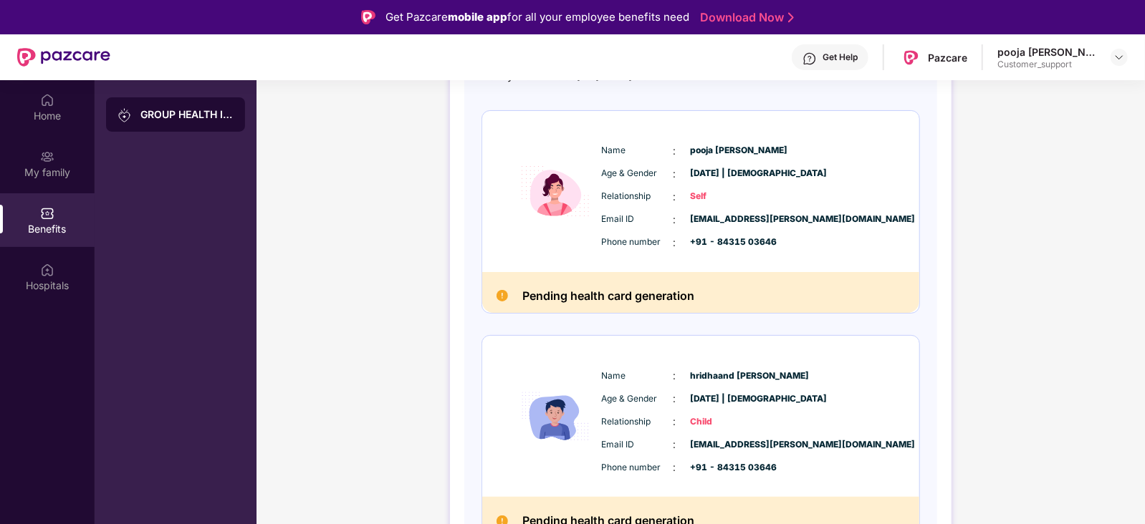
scroll to position [195, 0]
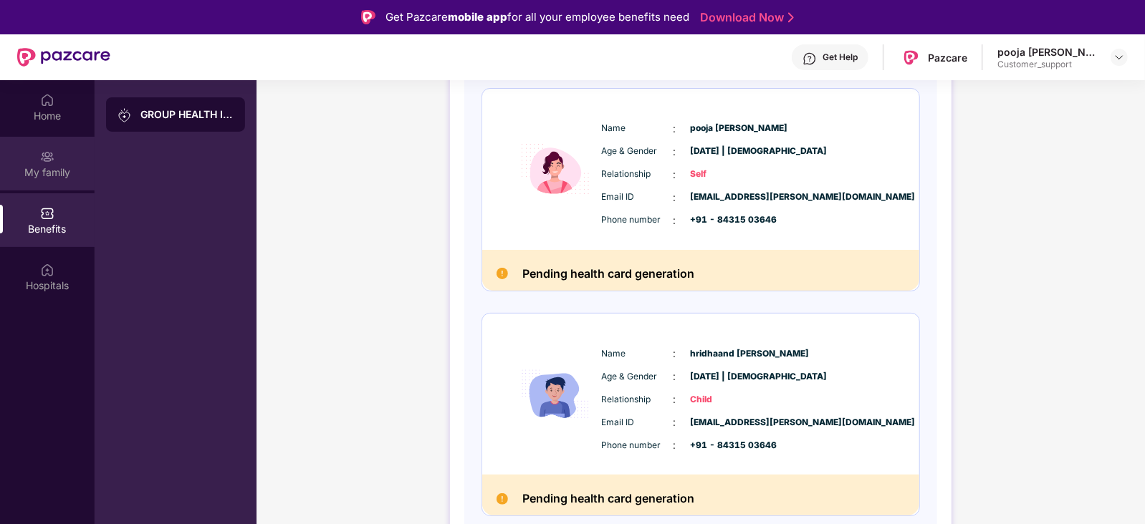
click at [35, 163] on div "My family" at bounding box center [47, 164] width 95 height 54
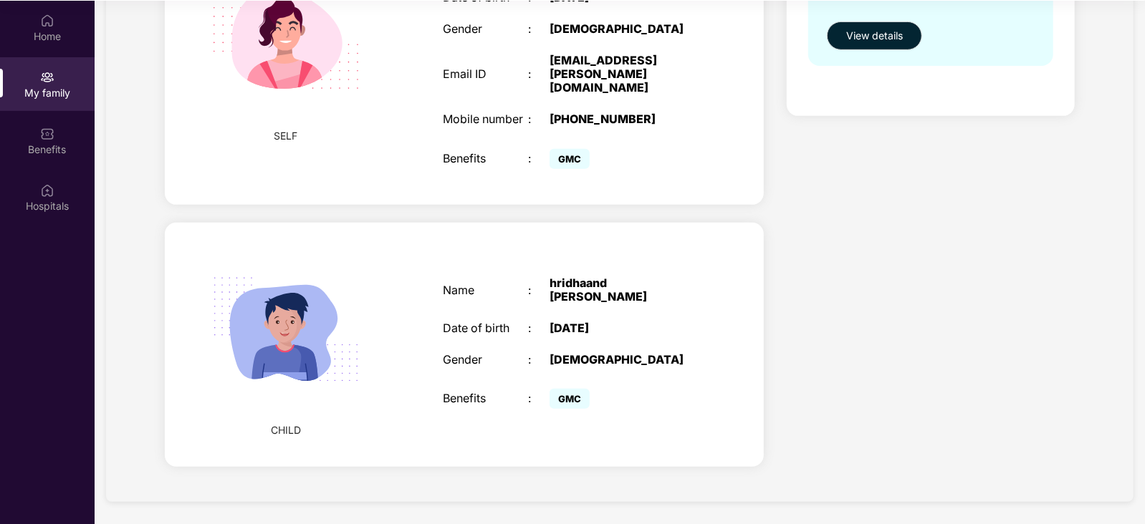
scroll to position [0, 0]
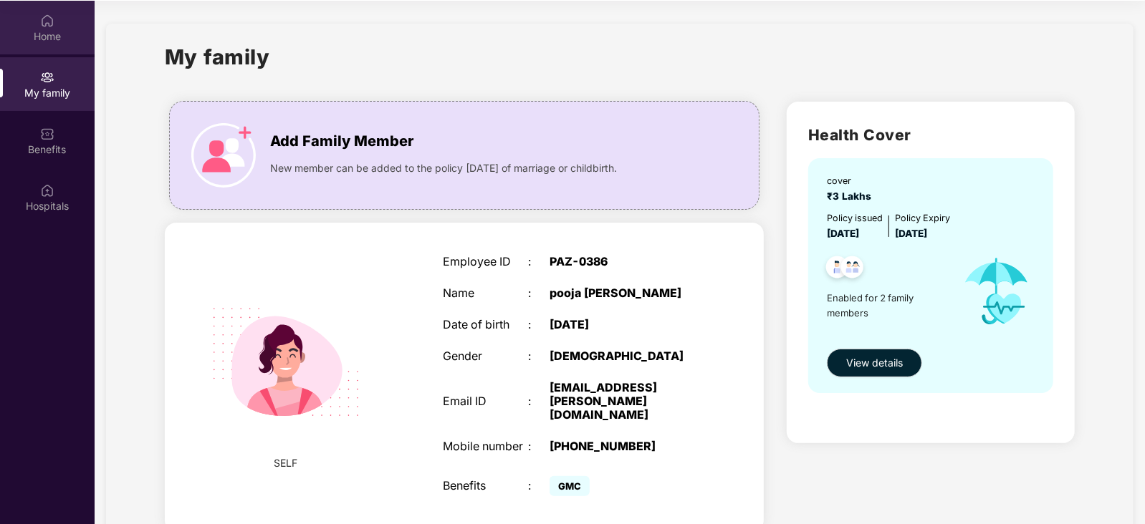
click at [43, 22] on img at bounding box center [47, 21] width 14 height 14
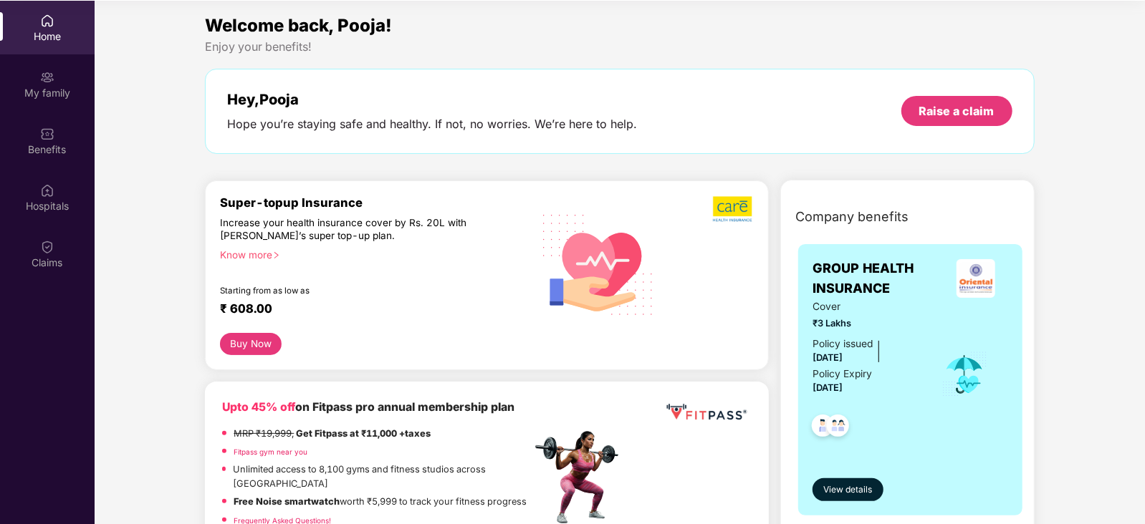
click at [249, 254] on div "Know more" at bounding box center [371, 254] width 302 height 10
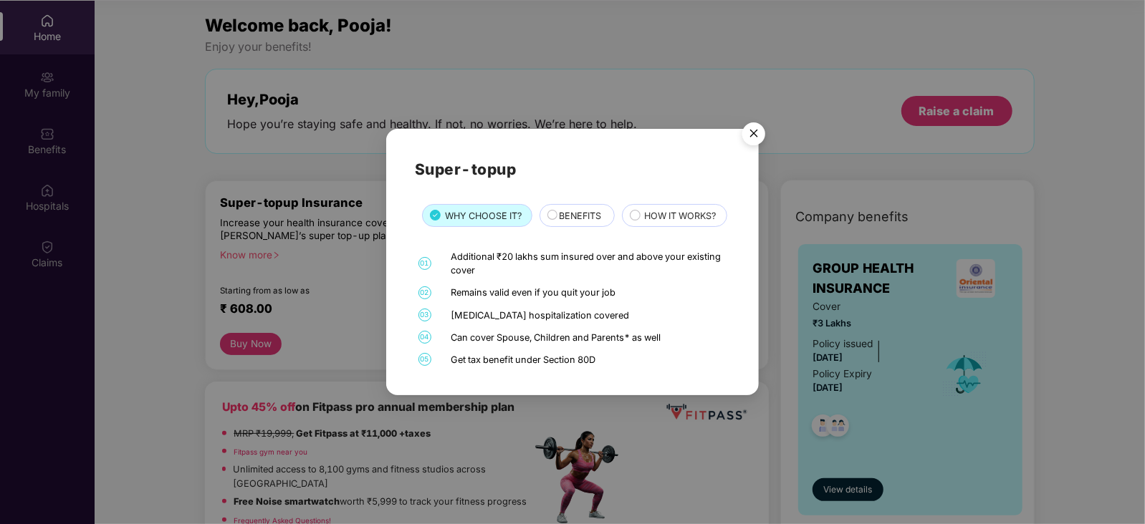
click at [764, 119] on img "Close" at bounding box center [754, 136] width 40 height 40
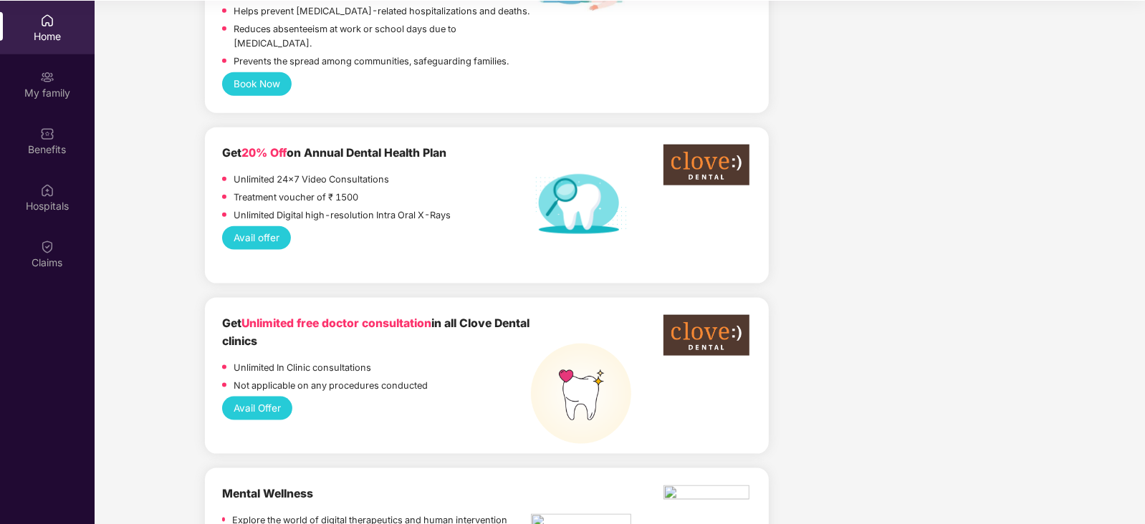
scroll to position [1044, 0]
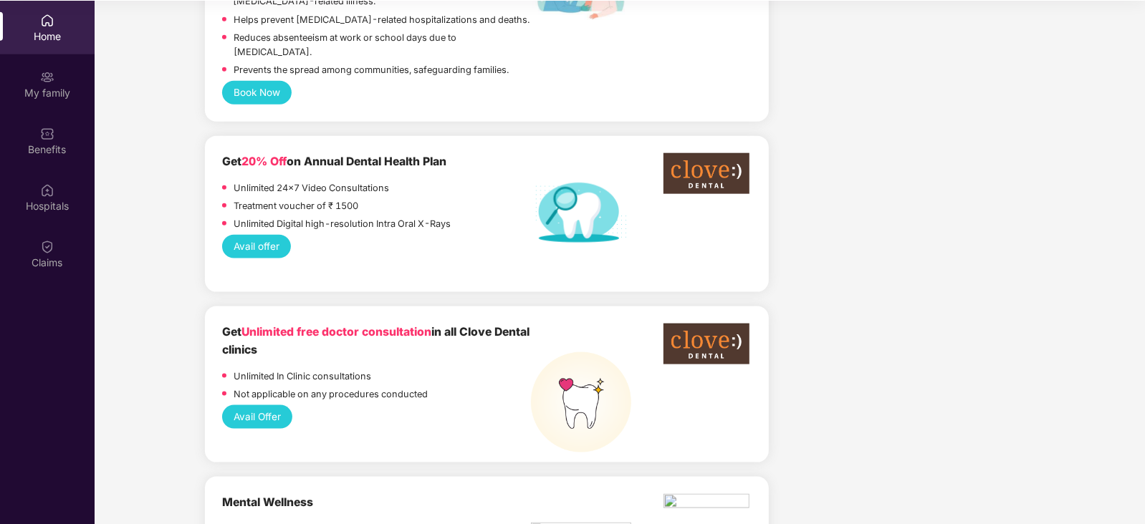
click at [244, 235] on button "Avail offer" at bounding box center [256, 247] width 68 height 24
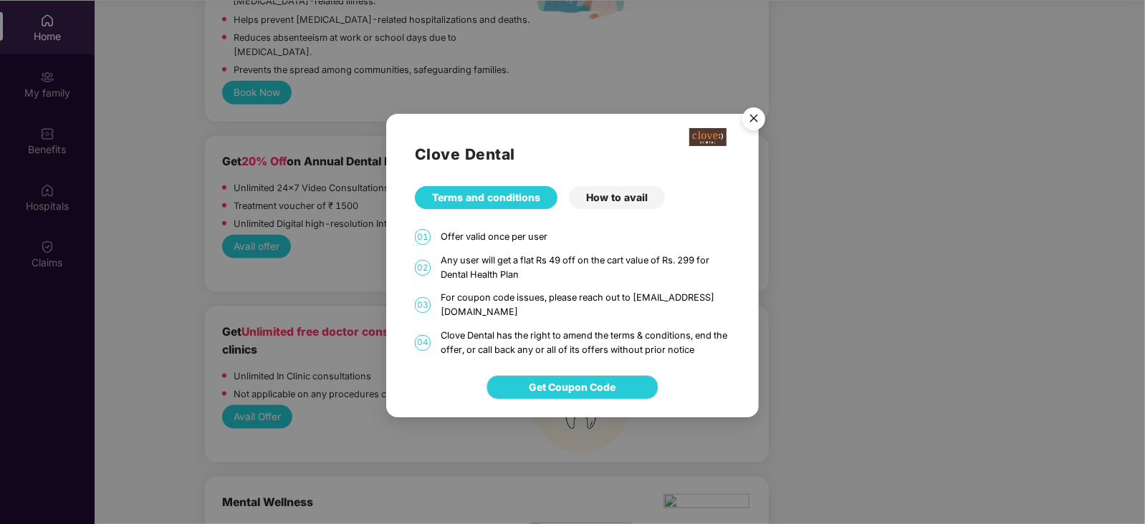
click at [628, 201] on div "How to avail" at bounding box center [617, 197] width 96 height 23
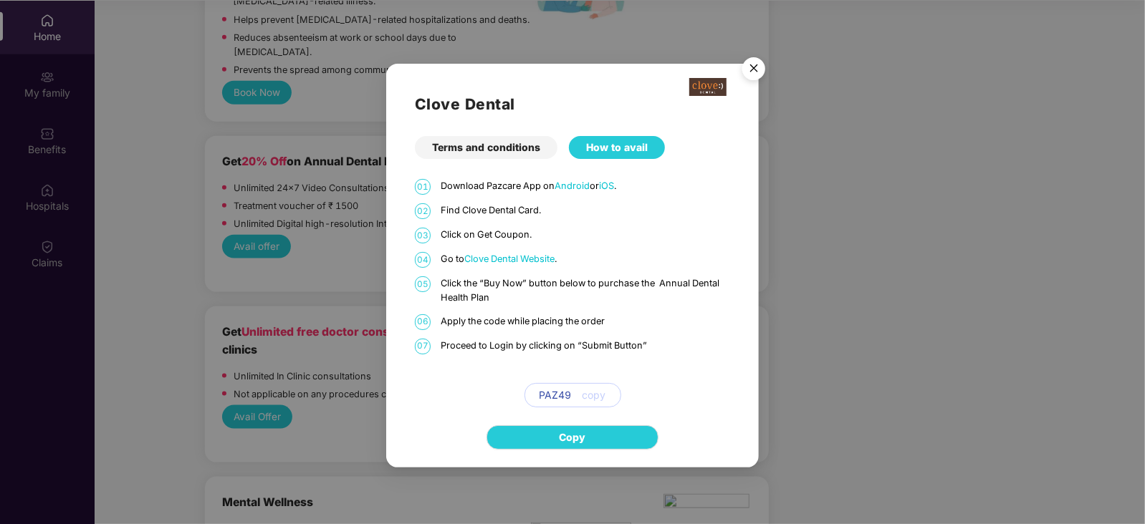
click at [628, 201] on div "01 Download Pazcare App on Android or iOS . 02 Find Clove Dental Card. 03 Click…" at bounding box center [572, 293] width 315 height 228
click at [754, 67] on img "Close" at bounding box center [754, 71] width 40 height 40
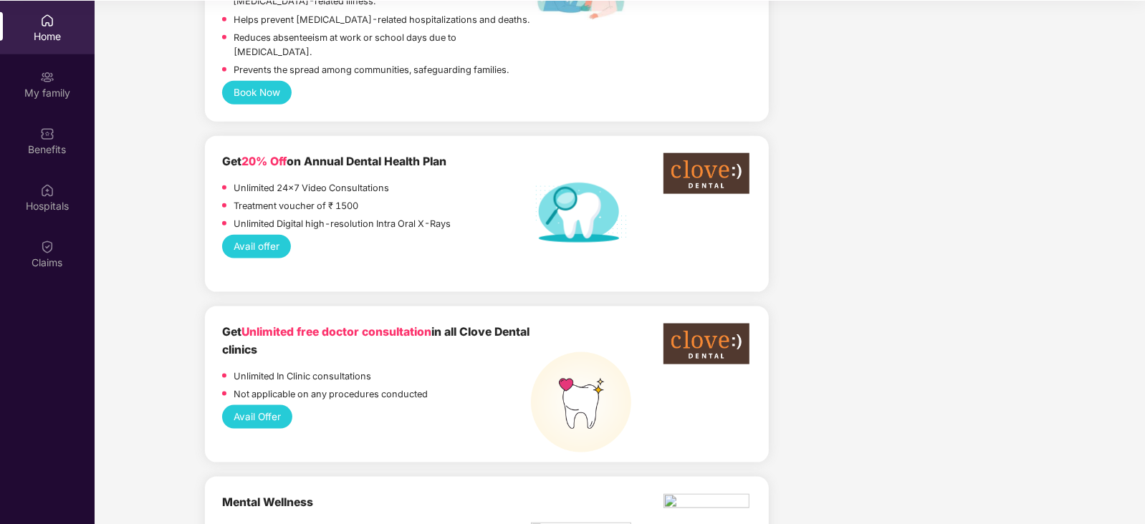
click at [222, 235] on button "Avail offer" at bounding box center [256, 247] width 68 height 24
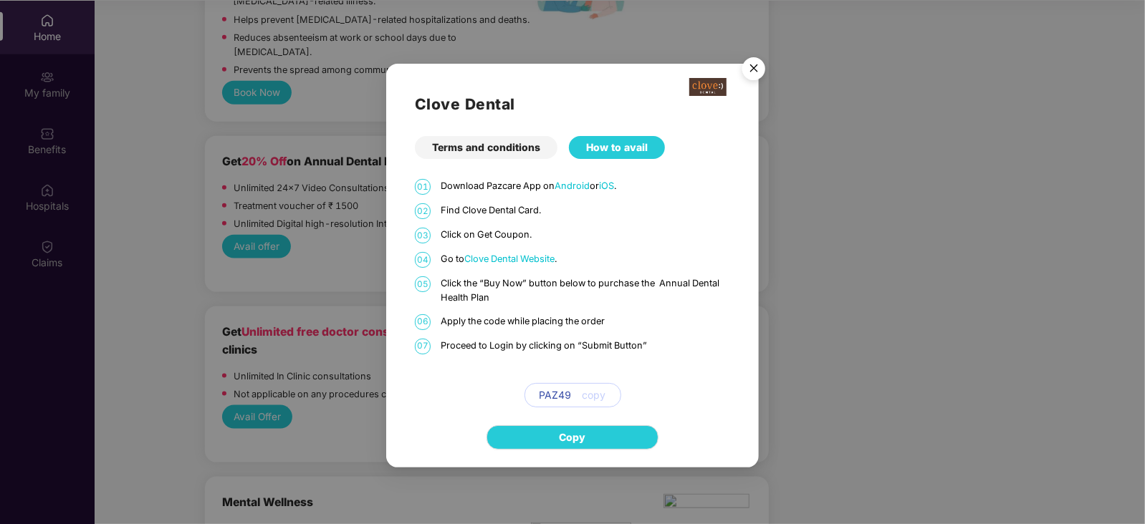
click at [759, 59] on img "Close" at bounding box center [754, 71] width 40 height 40
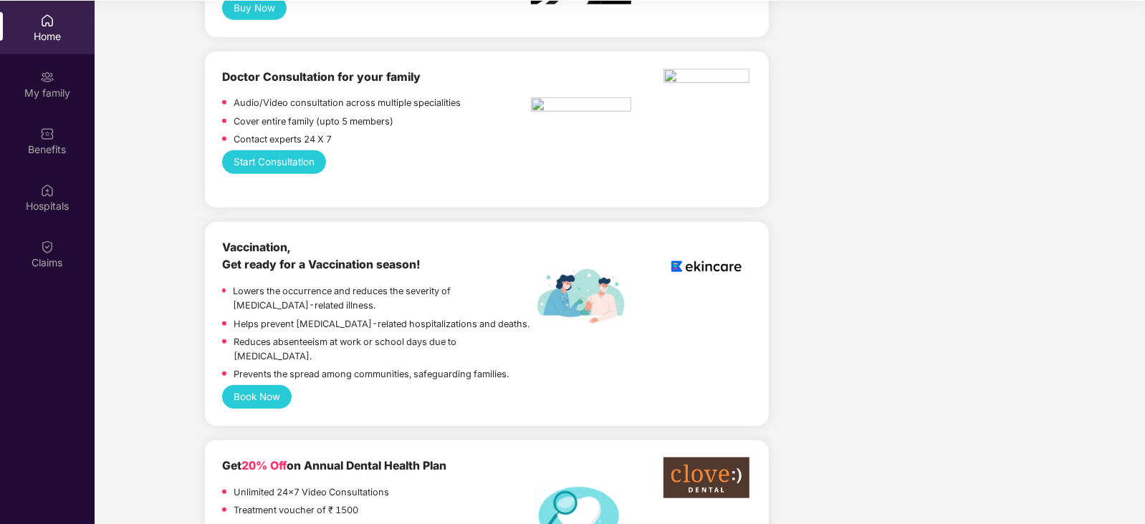
scroll to position [0, 0]
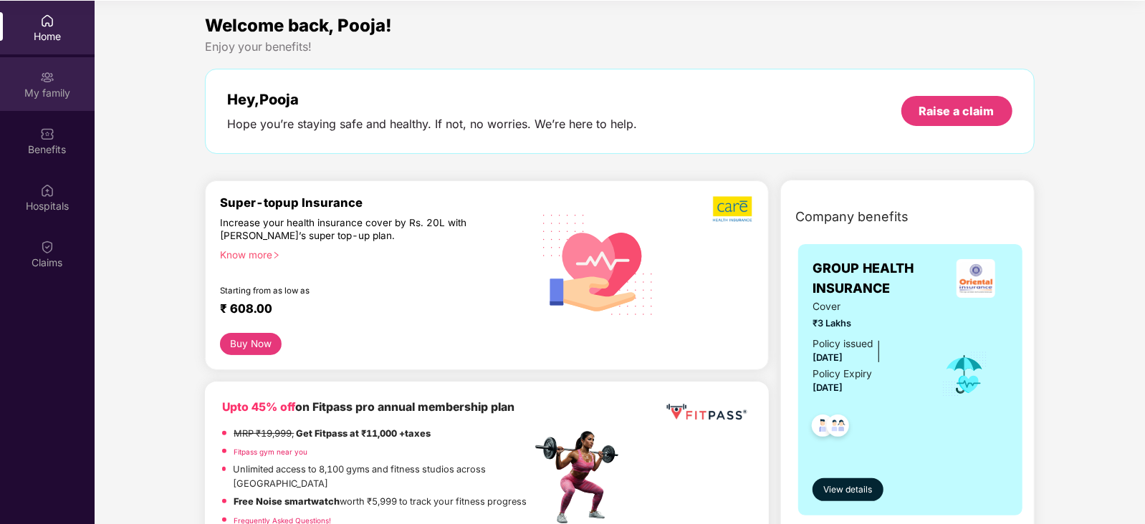
click at [55, 93] on div "My family" at bounding box center [47, 93] width 95 height 14
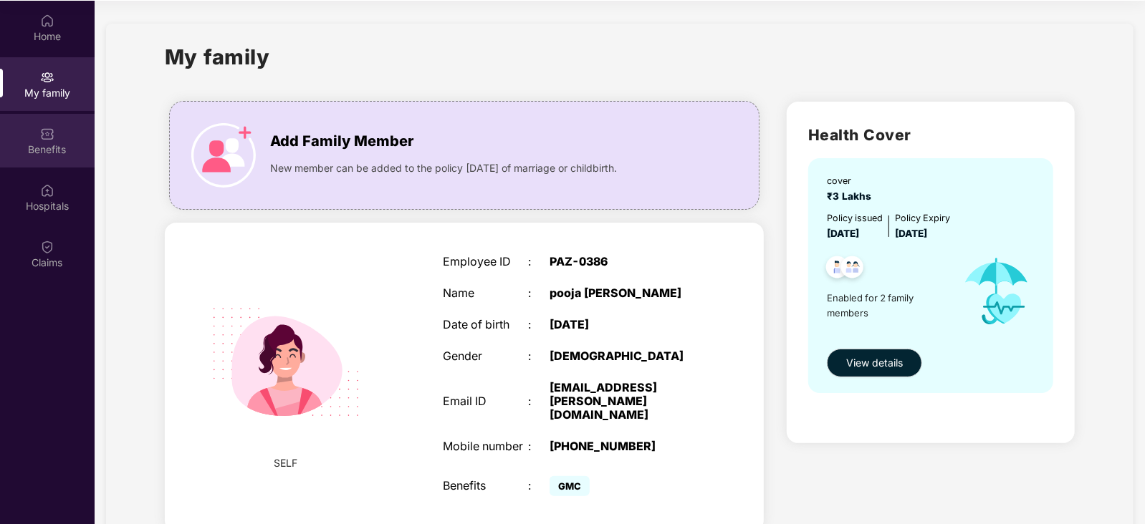
click at [46, 128] on img at bounding box center [47, 134] width 14 height 14
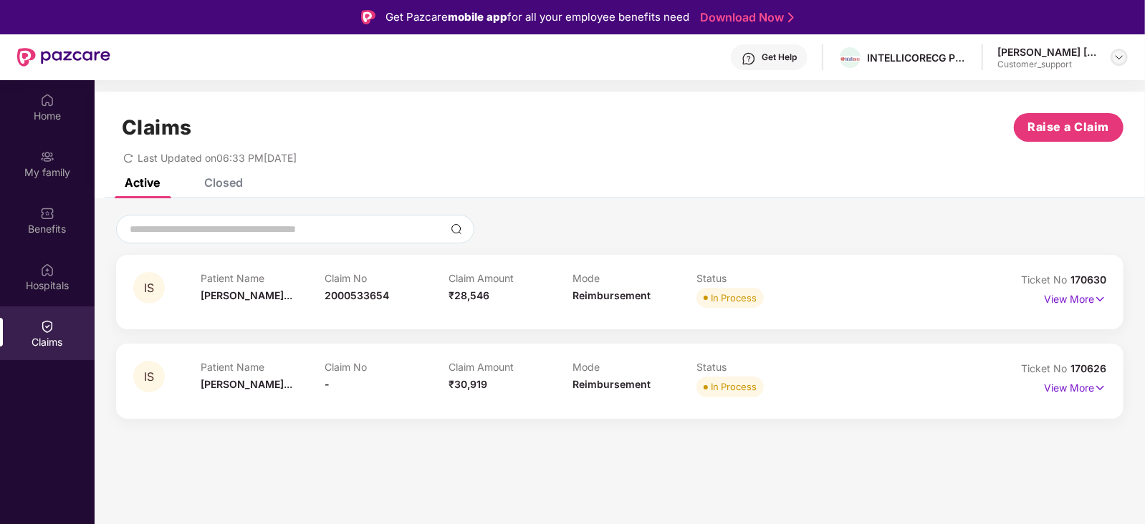
click at [1113, 58] on div at bounding box center [1118, 57] width 17 height 17
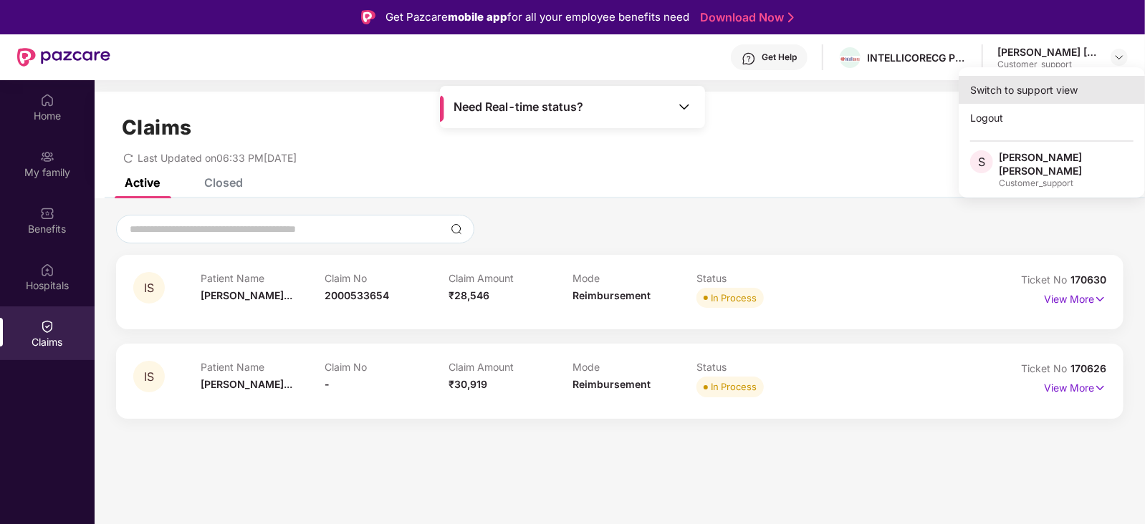
click at [996, 90] on div "Switch to support view" at bounding box center [1052, 90] width 186 height 28
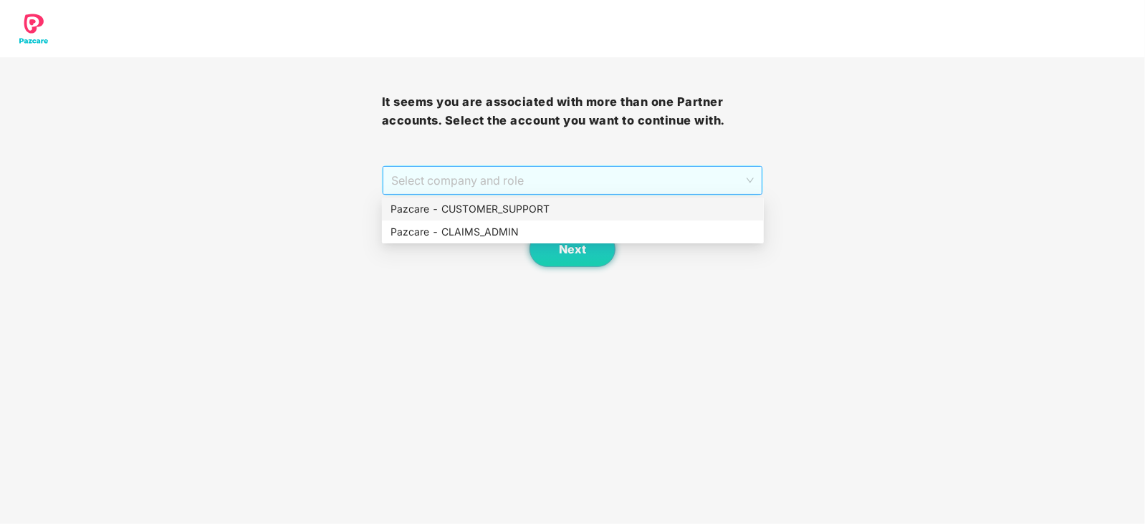
click at [529, 181] on span "Select company and role" at bounding box center [572, 180] width 363 height 27
click at [469, 229] on div "Pazcare - CLAIMS_ADMIN" at bounding box center [572, 232] width 365 height 16
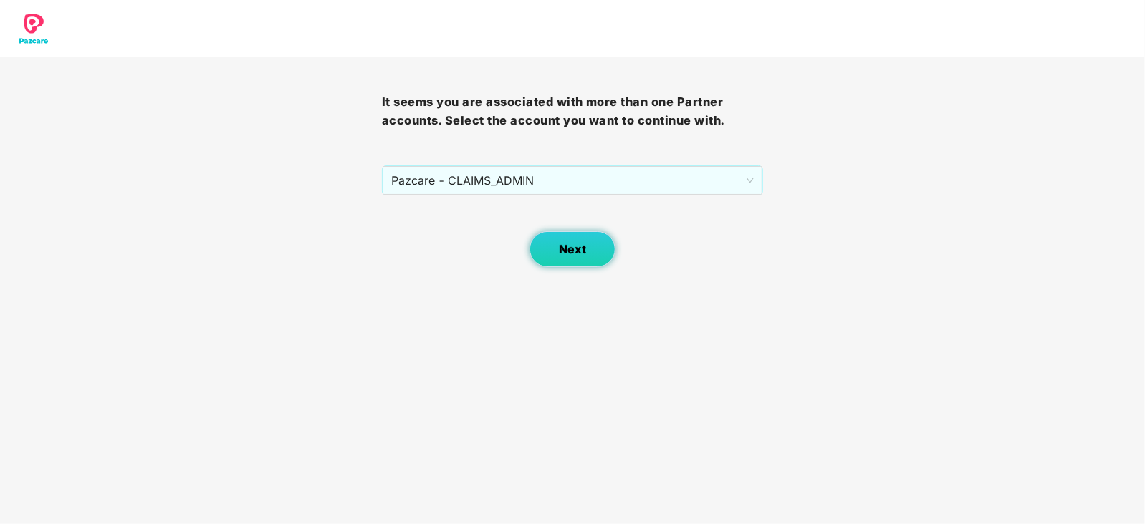
click at [580, 246] on span "Next" at bounding box center [572, 250] width 27 height 14
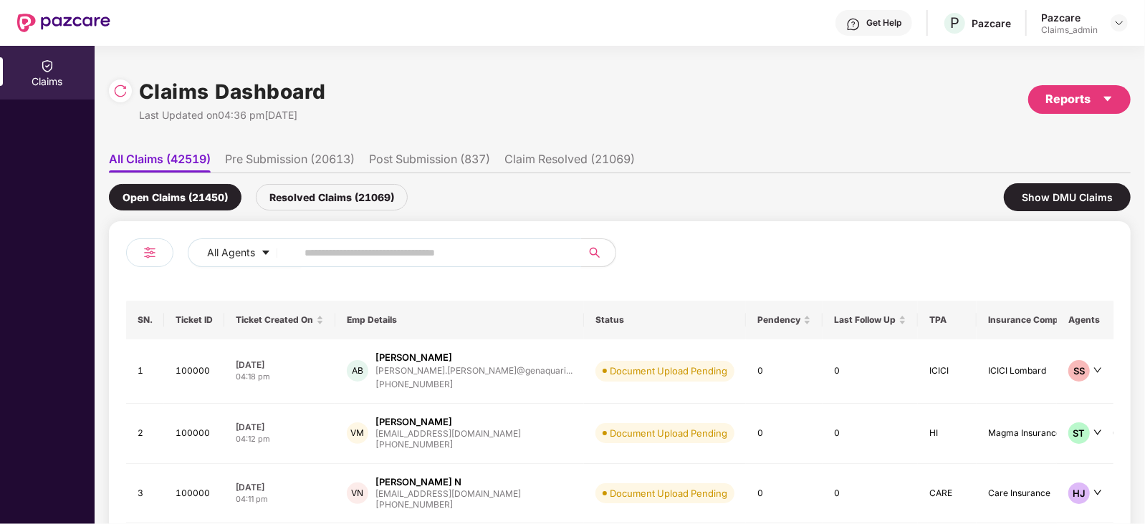
click at [374, 244] on input "text" at bounding box center [432, 252] width 257 height 21
paste input "******"
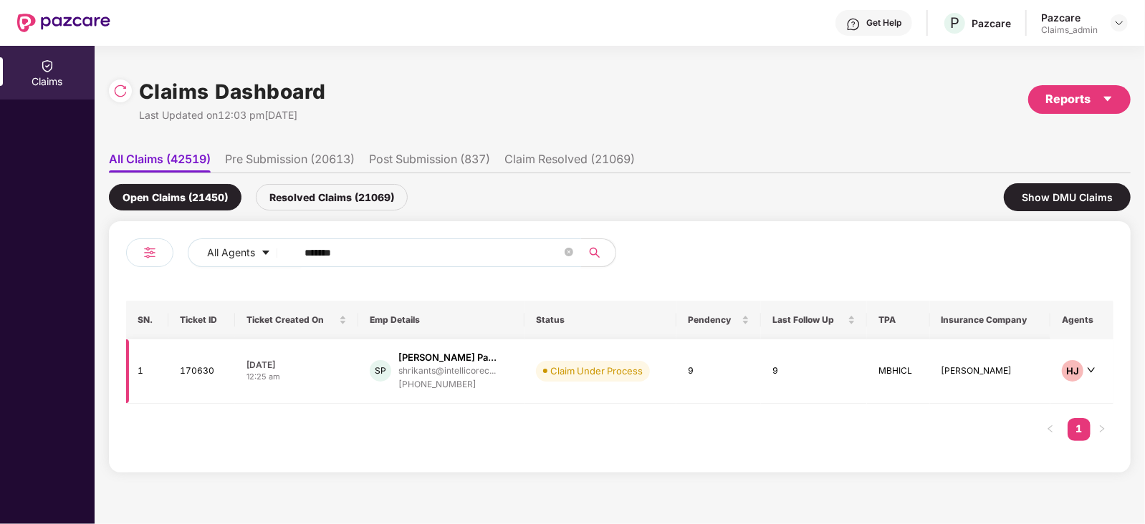
type input "******"
click at [317, 371] on div "12:25 am" at bounding box center [296, 377] width 100 height 12
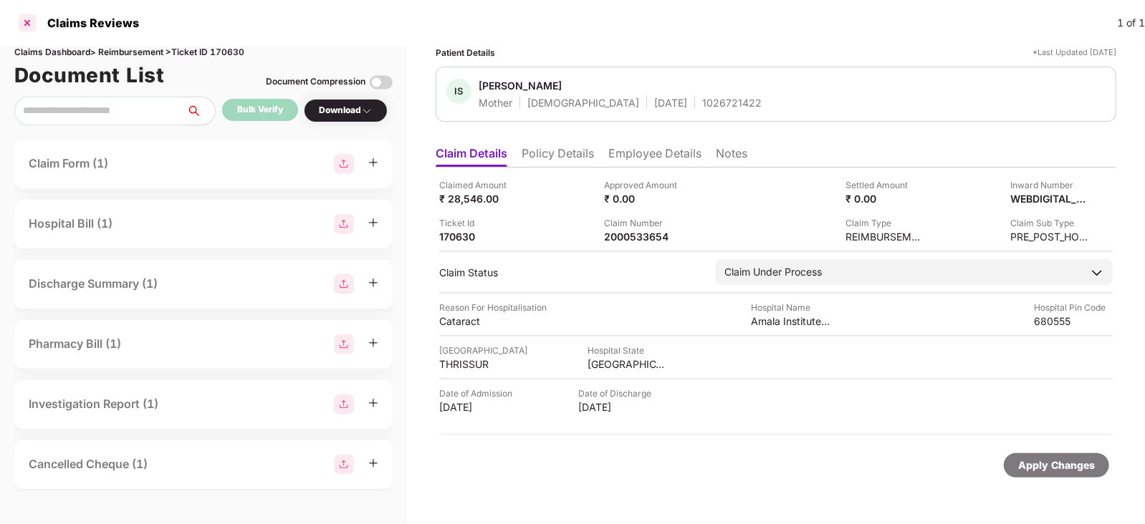
click at [28, 27] on div at bounding box center [27, 22] width 23 height 23
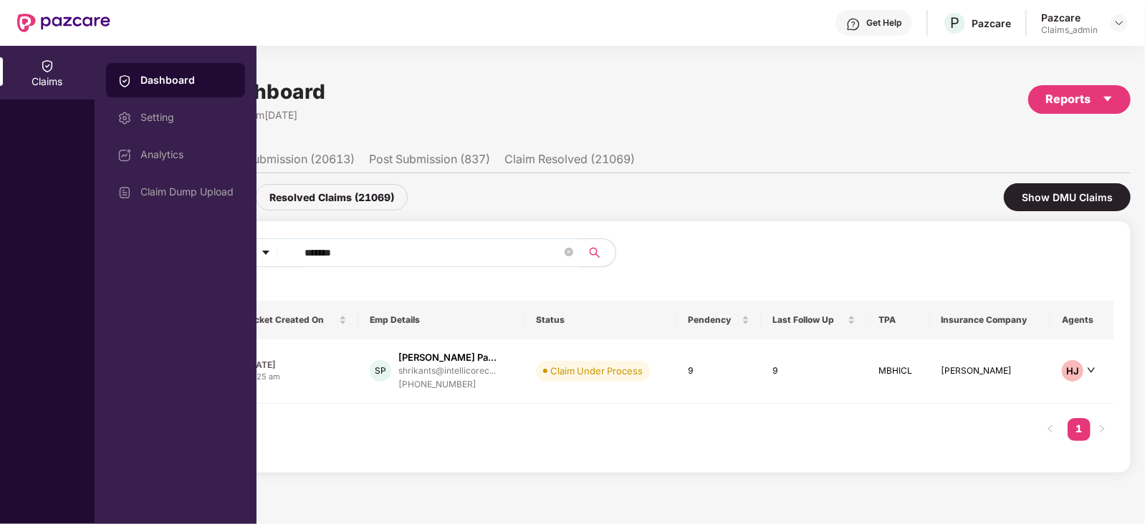
click at [524, 105] on div "Claims Dashboard Last Updated on 12:03 pm[DATE] Reports" at bounding box center [620, 100] width 1022 height 76
click at [171, 73] on div "Dashboard" at bounding box center [186, 80] width 93 height 14
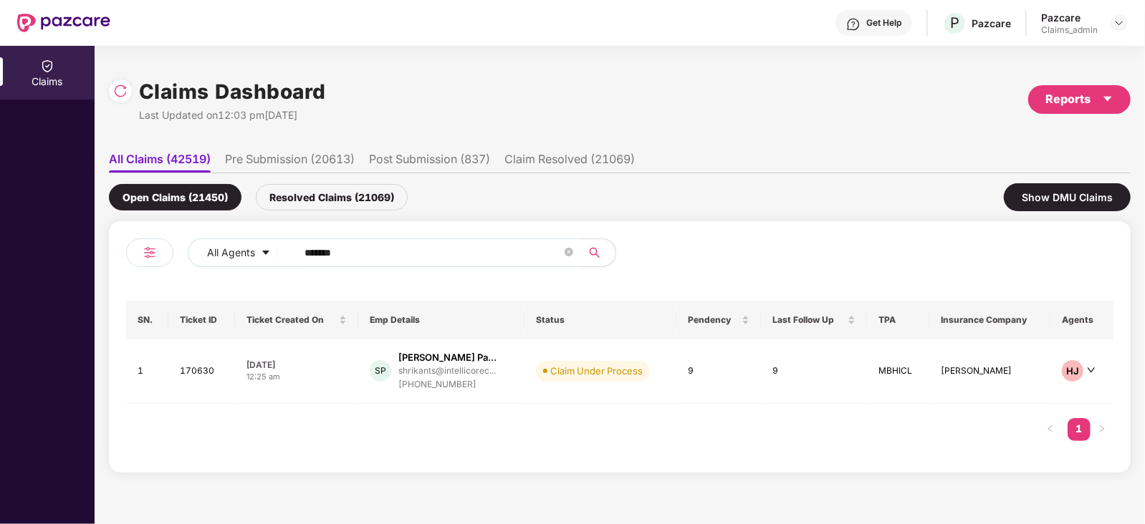
click at [797, 163] on ul "All Claims (42519) Pre Submission (20613) Post Submission (837) Claim Resolved …" at bounding box center [620, 159] width 1022 height 29
click at [370, 259] on input "******" at bounding box center [432, 252] width 257 height 21
type input "*"
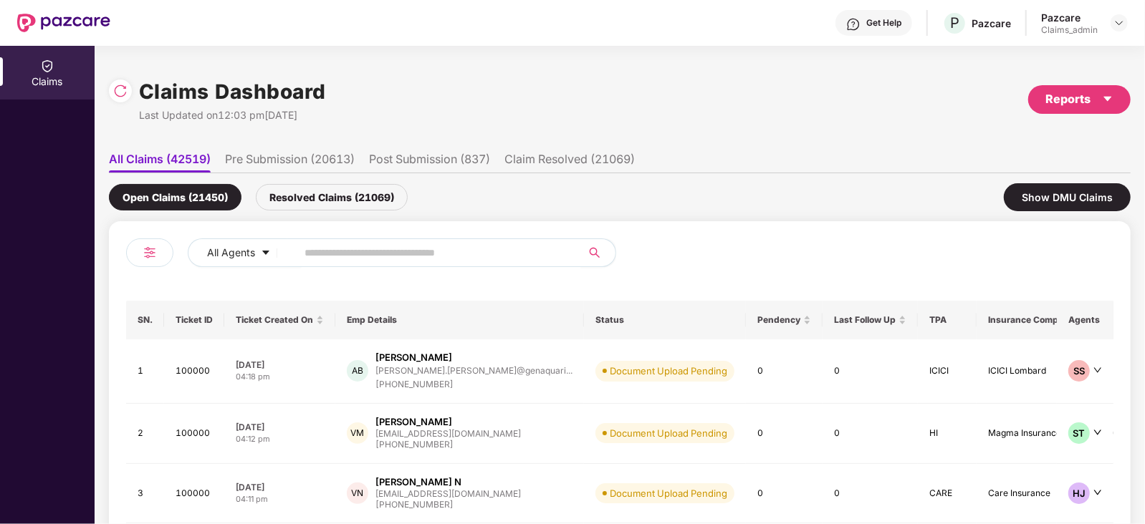
click at [592, 252] on icon "search" at bounding box center [594, 252] width 11 height 11
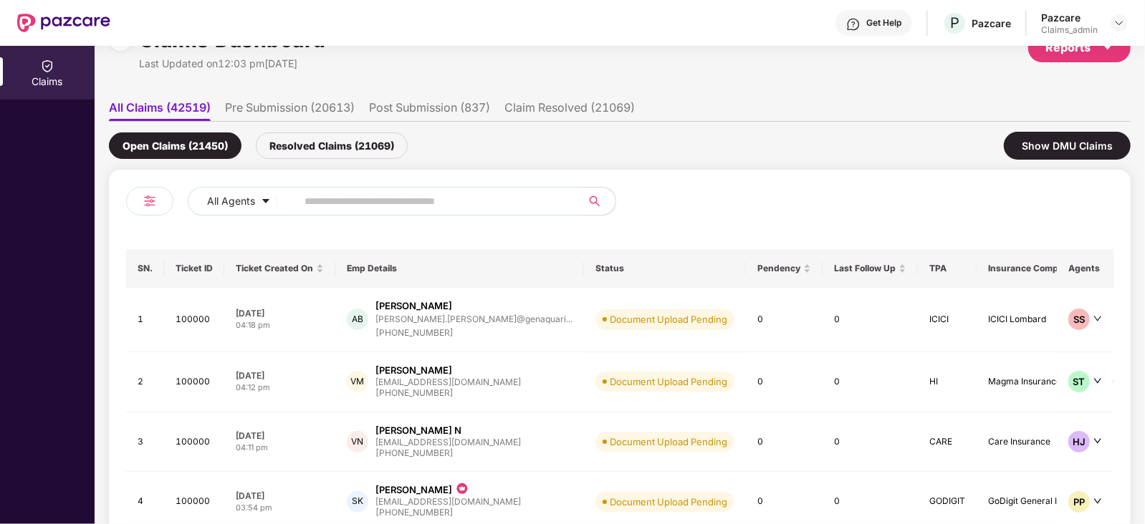
scroll to position [53, 0]
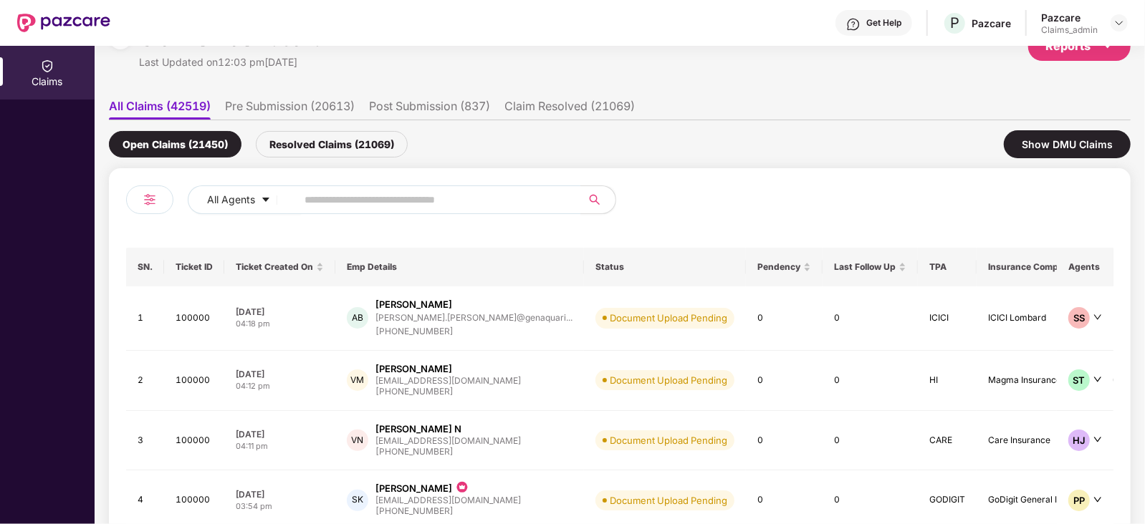
click at [899, 27] on div "Get Help" at bounding box center [883, 22] width 35 height 11
click at [627, 44] on div "Get Help P Pazcare Pazcare Claims_admin" at bounding box center [618, 23] width 1017 height 46
